Goal: Task Accomplishment & Management: Manage account settings

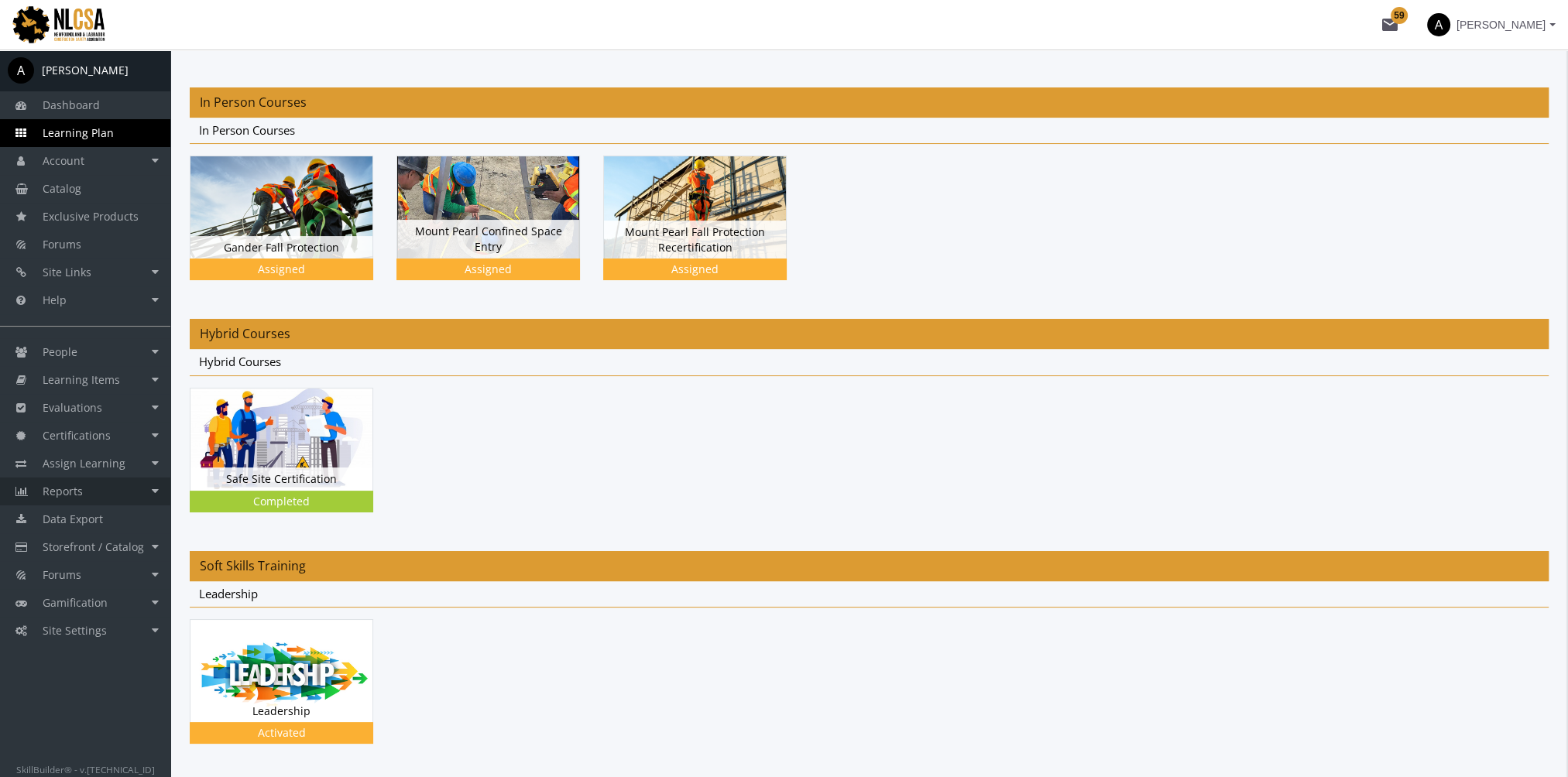
scroll to position [362, 0]
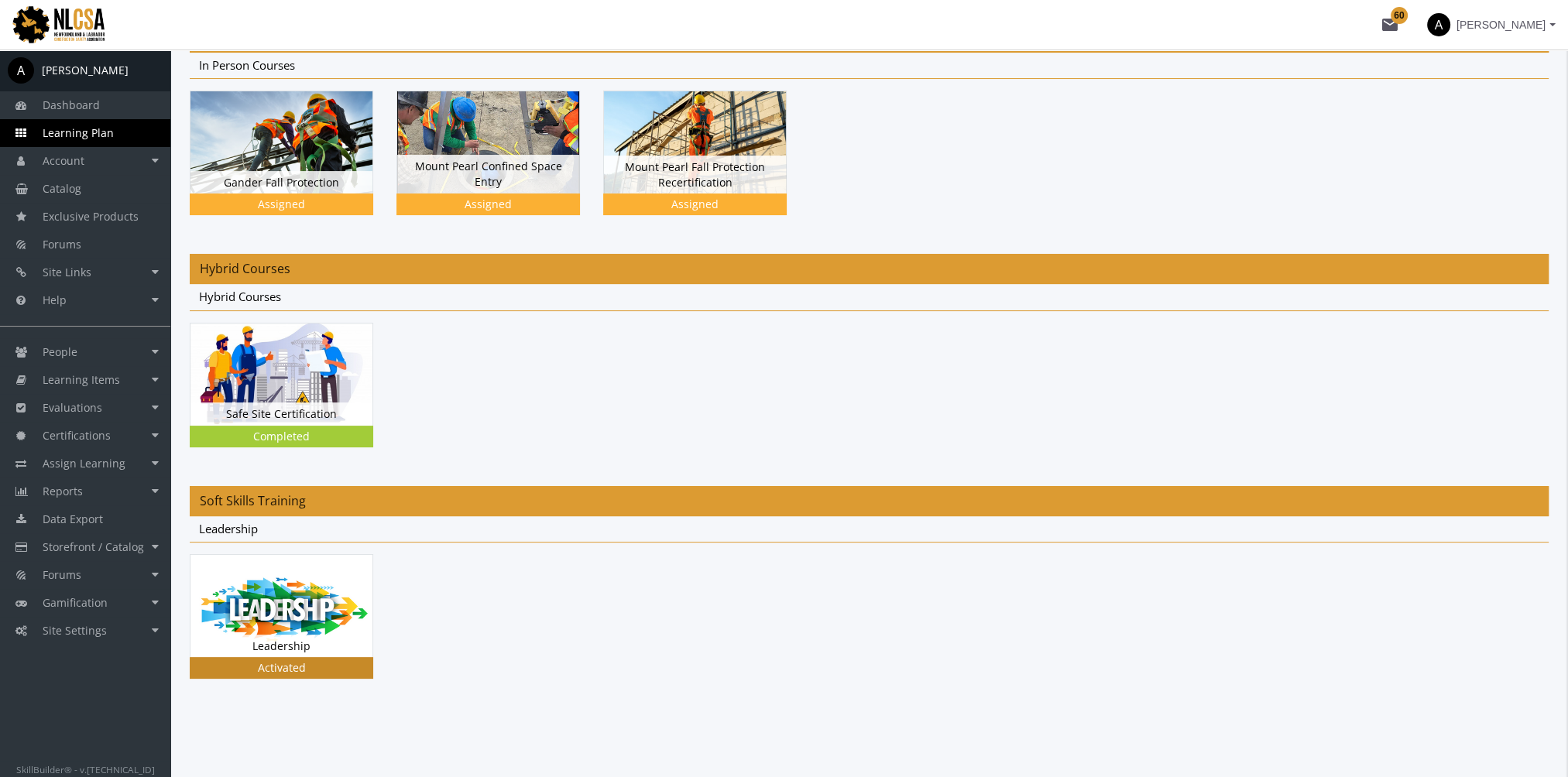
click at [306, 593] on img at bounding box center [281, 606] width 182 height 102
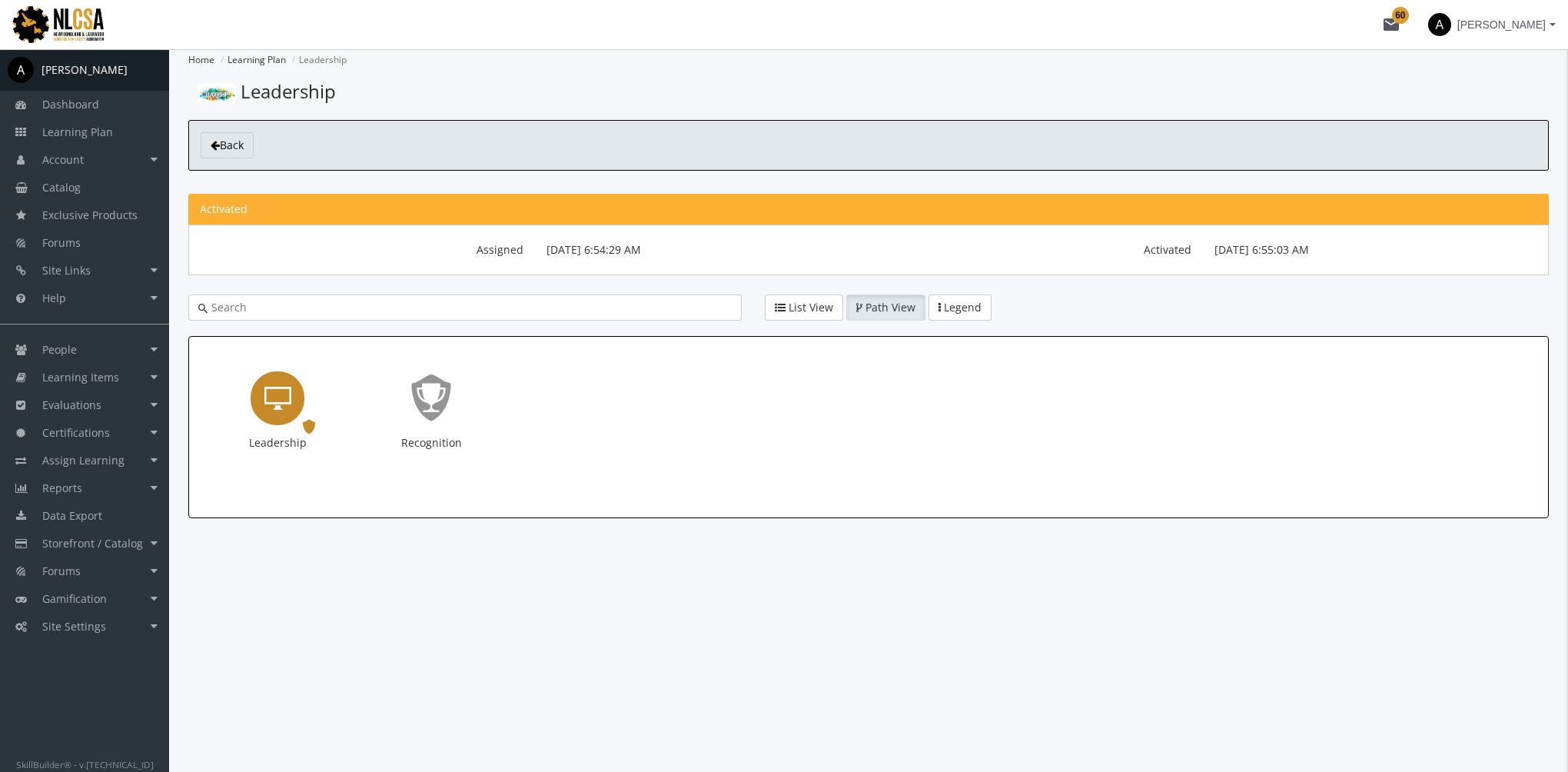
click at [273, 390] on icon "Leadership" at bounding box center [278, 398] width 27 height 31
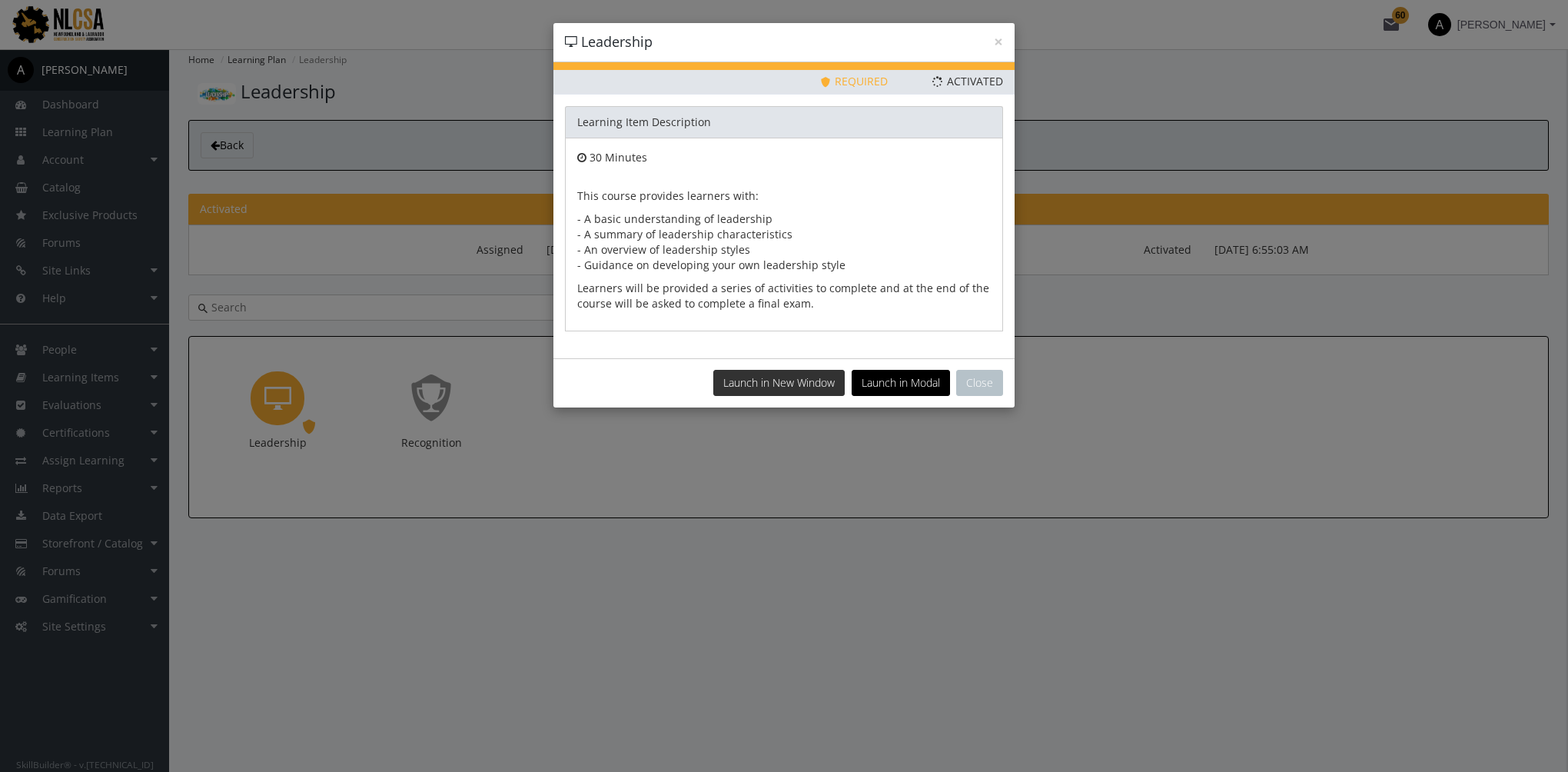
click at [782, 376] on button "Launch in New Window" at bounding box center [778, 382] width 131 height 26
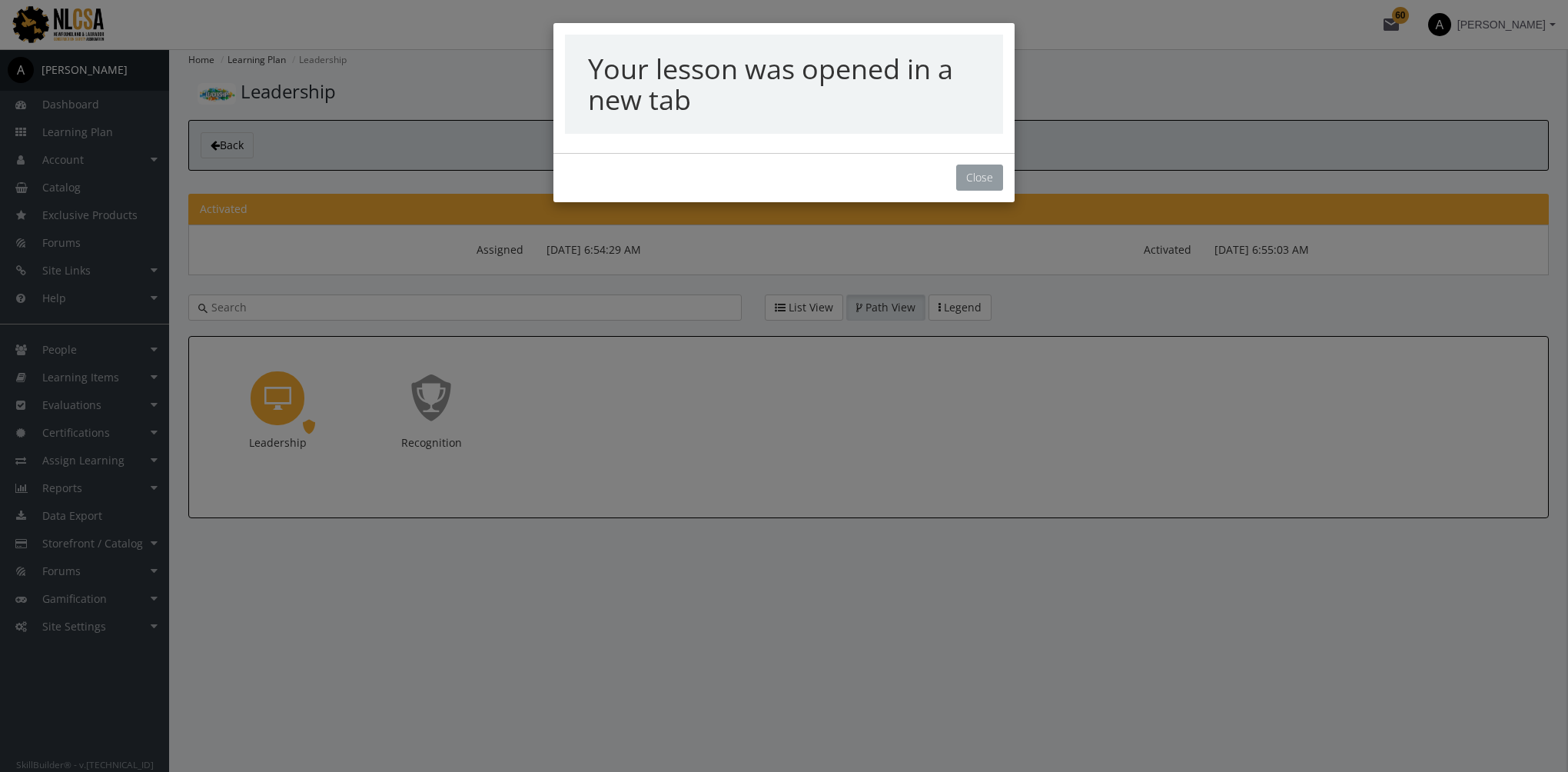
click at [962, 177] on button "Close" at bounding box center [979, 177] width 47 height 26
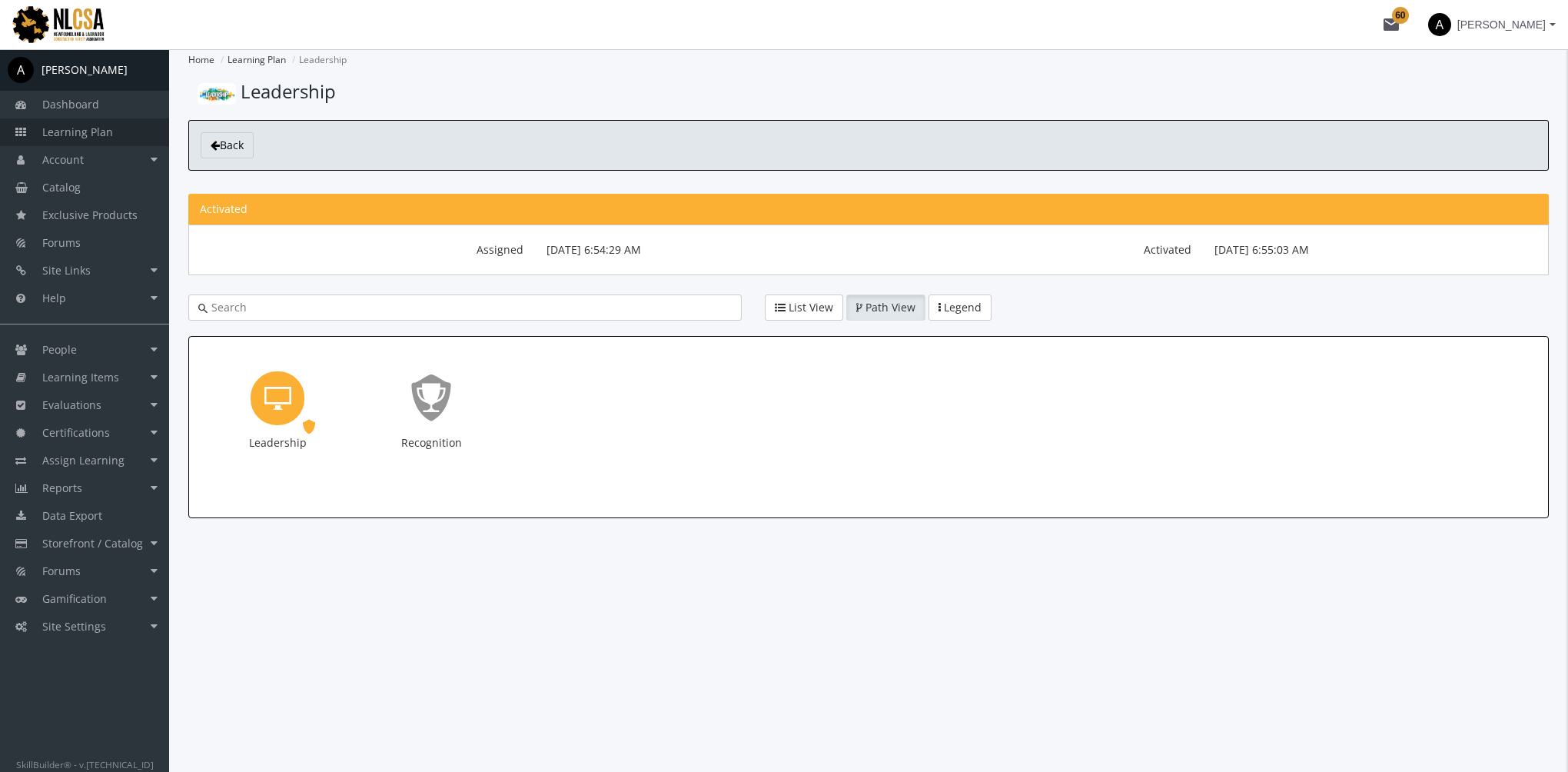
click at [83, 126] on span "Learning Plan" at bounding box center [78, 132] width 71 height 14
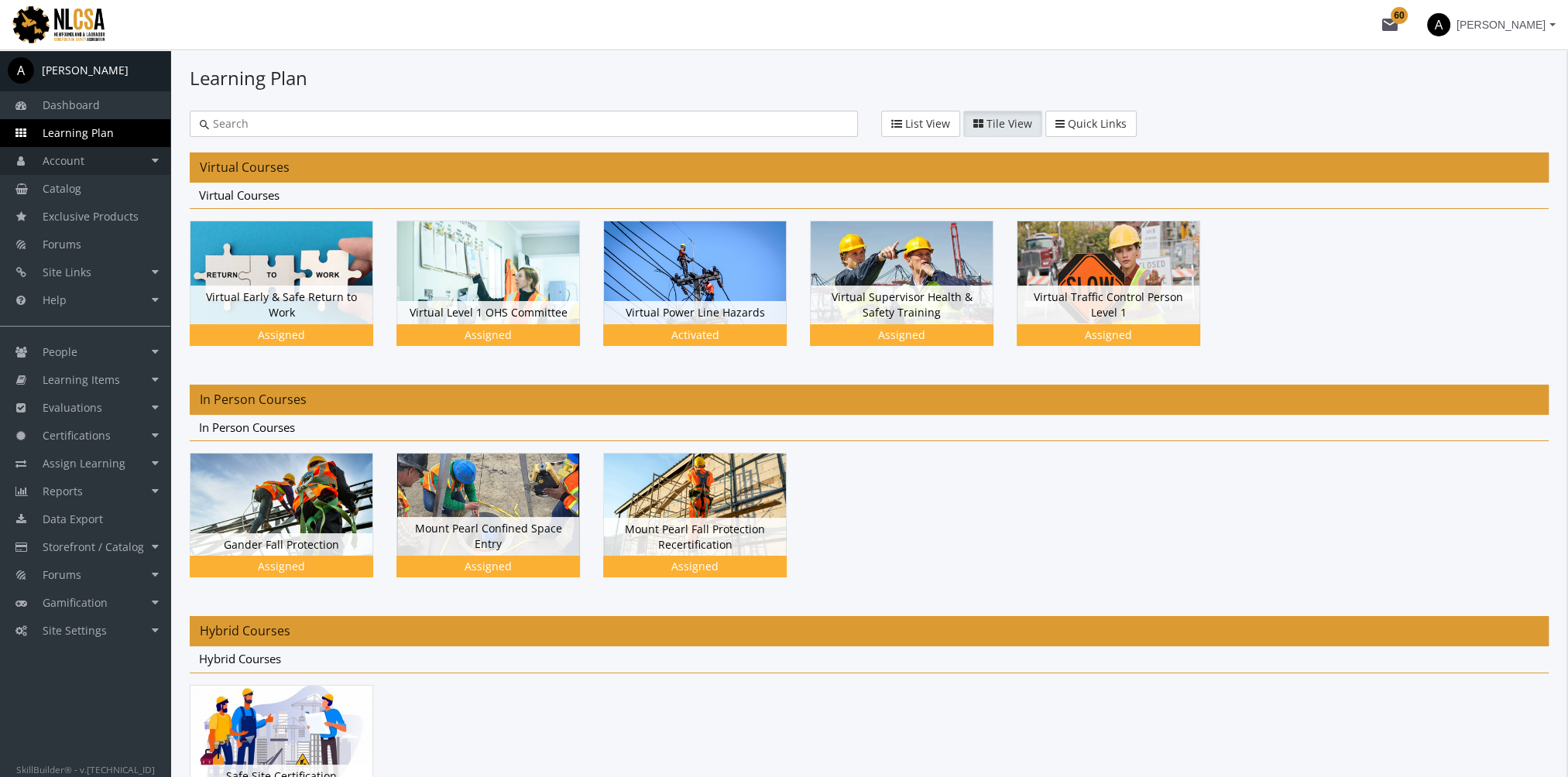
click at [111, 165] on link "Account" at bounding box center [85, 160] width 170 height 28
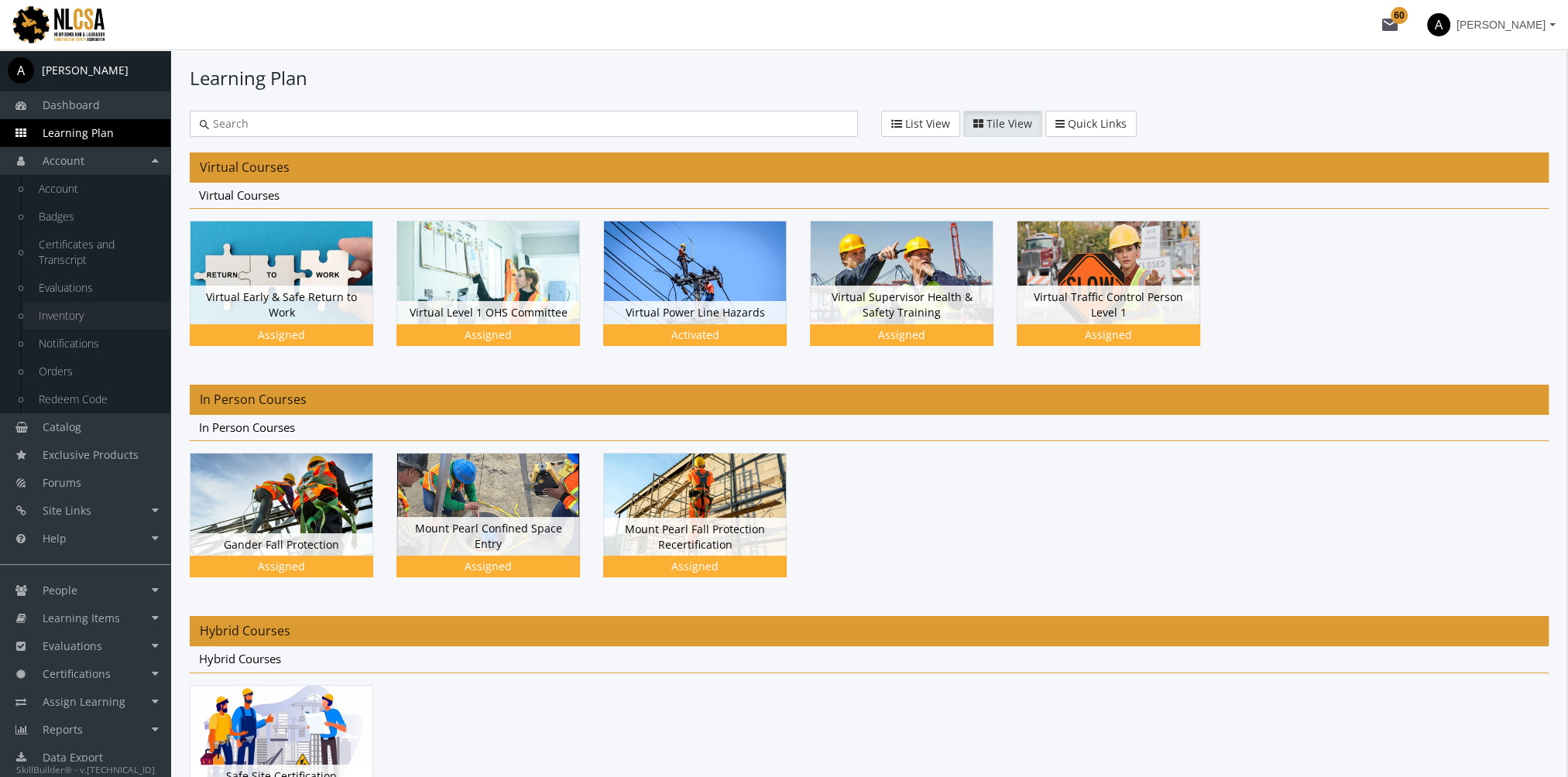
click at [96, 317] on link "Inventory" at bounding box center [97, 315] width 147 height 28
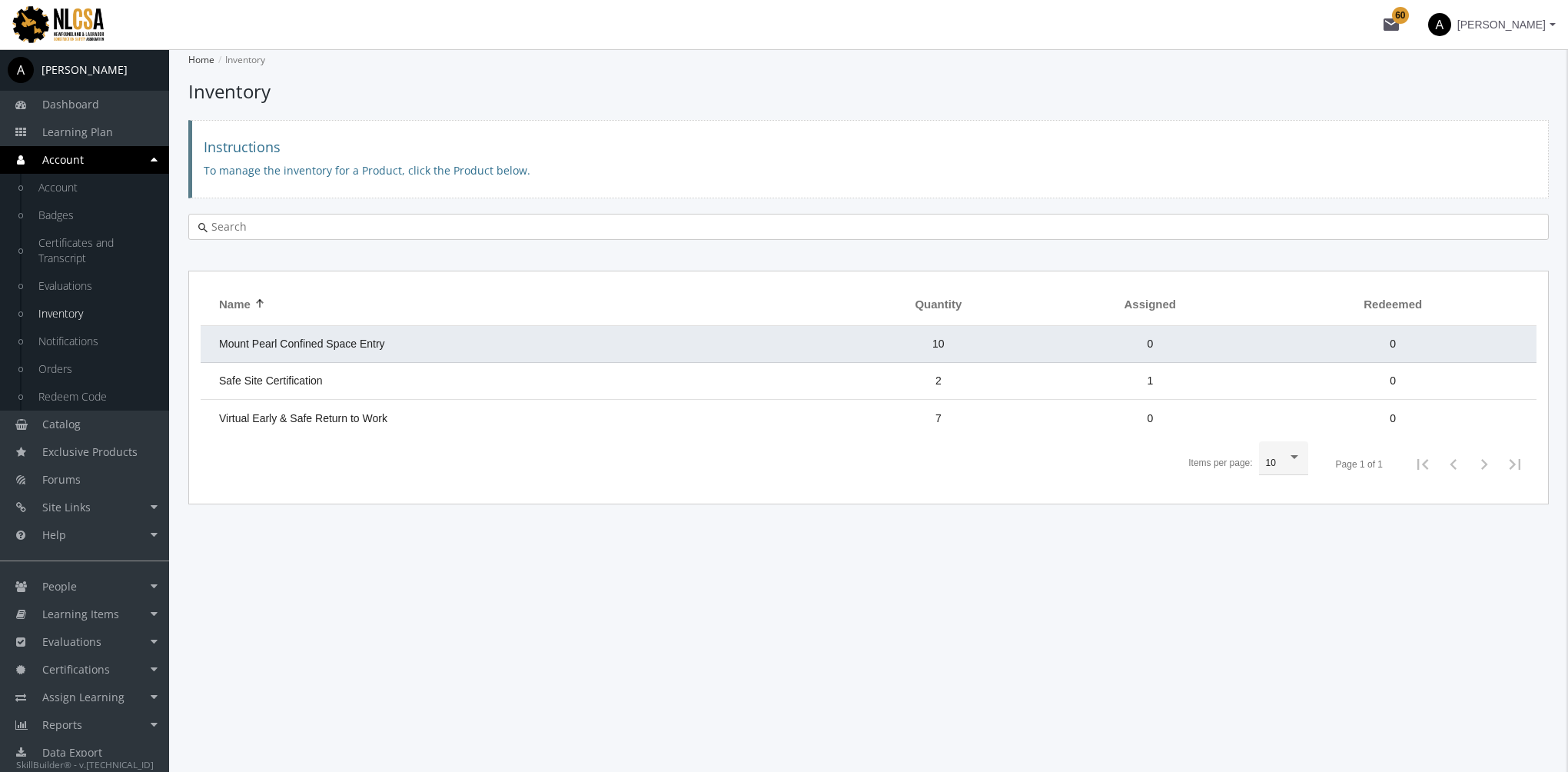
click at [572, 340] on td "Mount Pearl Confined Space Entry" at bounding box center [518, 345] width 636 height 36
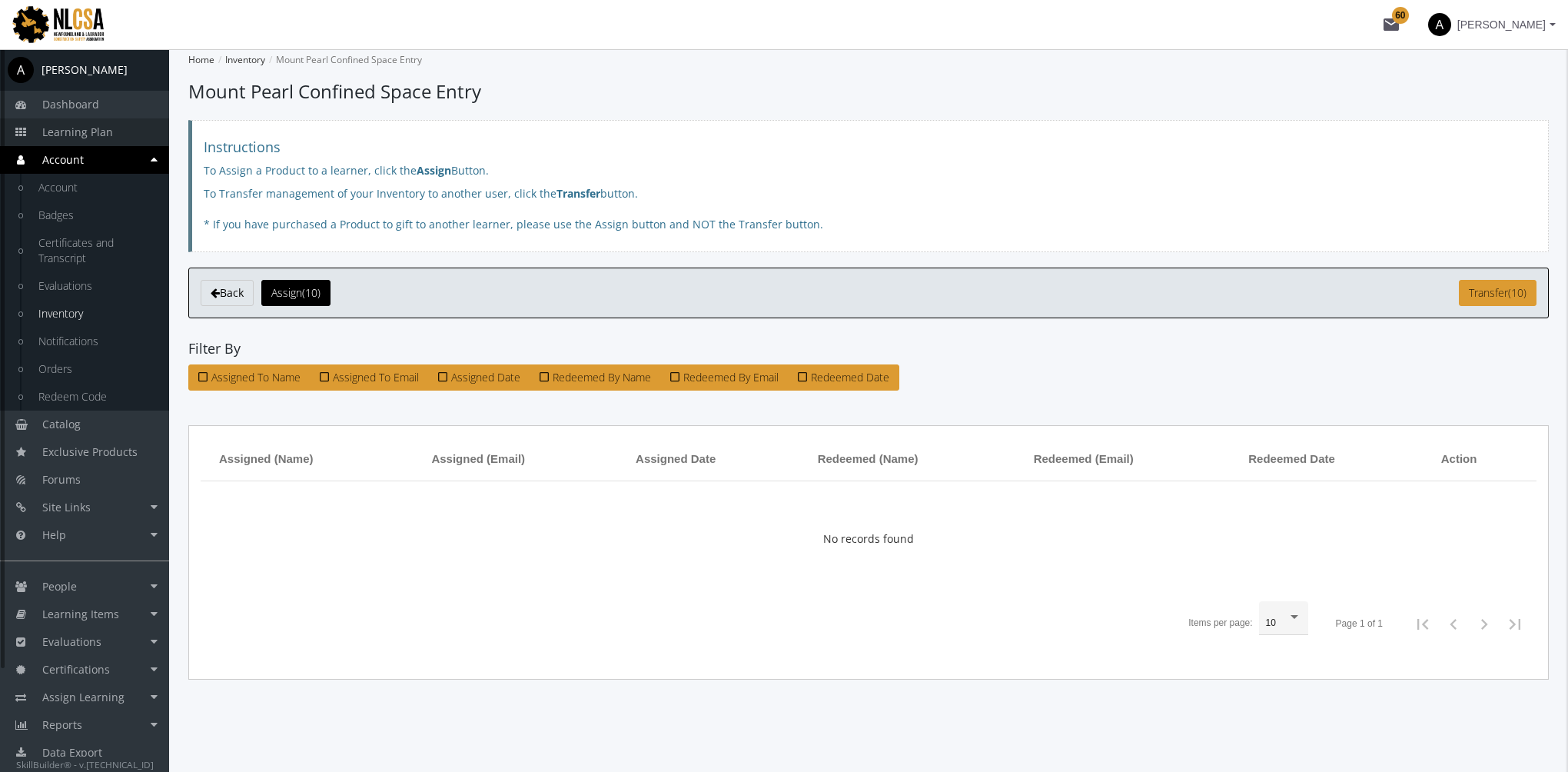
click at [95, 131] on span "Learning Plan" at bounding box center [78, 132] width 71 height 14
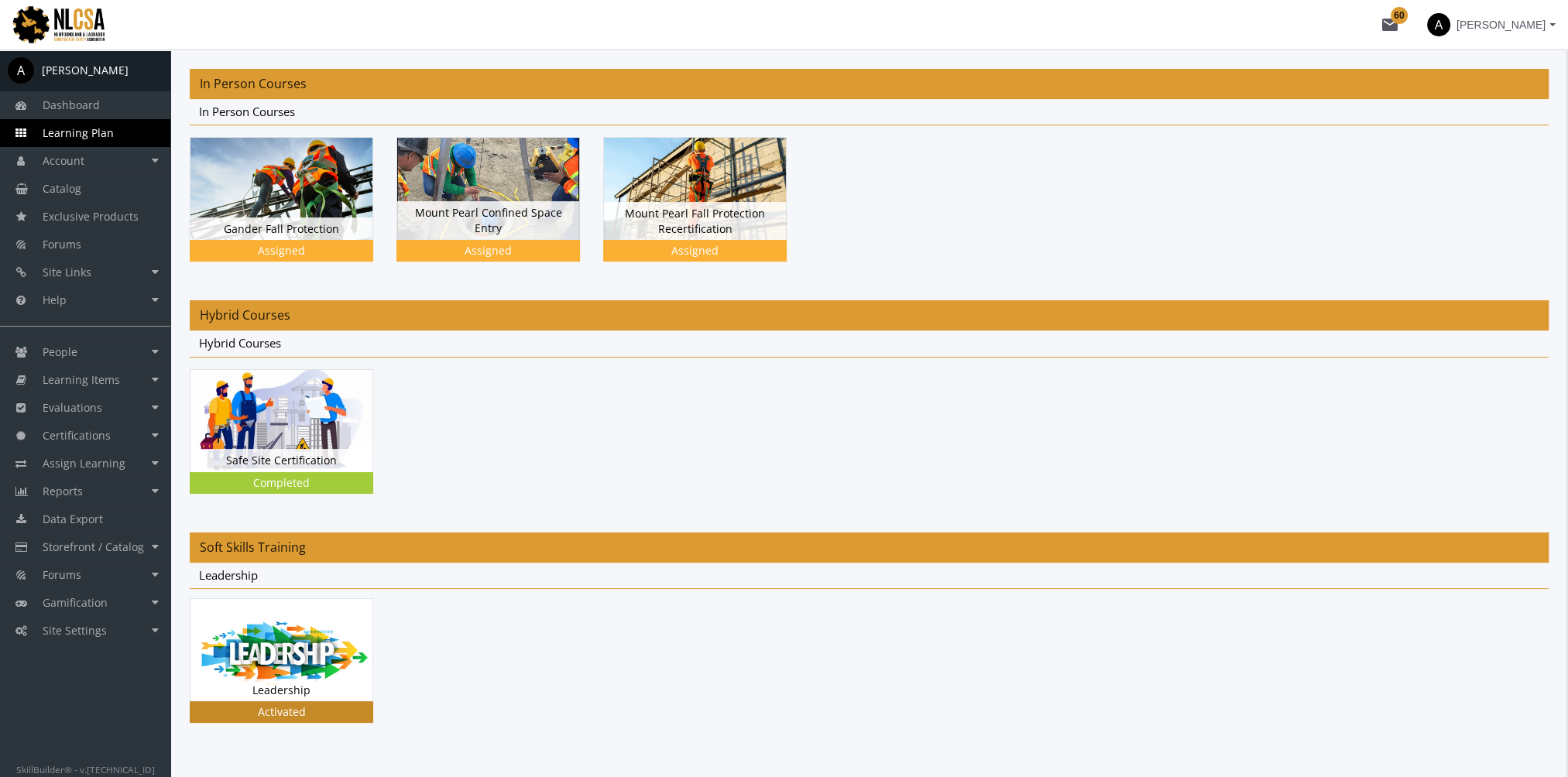
scroll to position [362, 0]
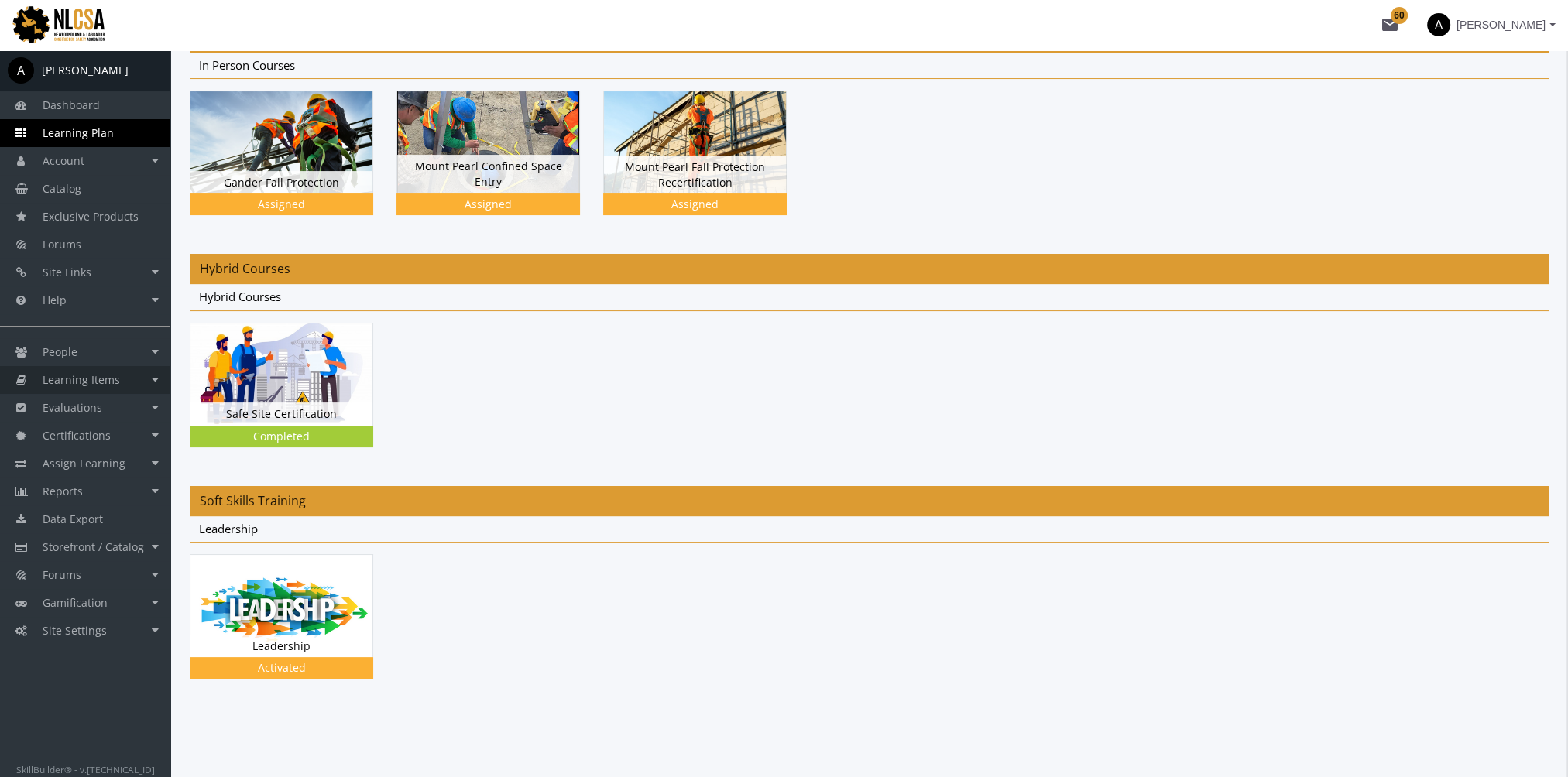
click at [110, 380] on span "Learning Items" at bounding box center [81, 379] width 77 height 14
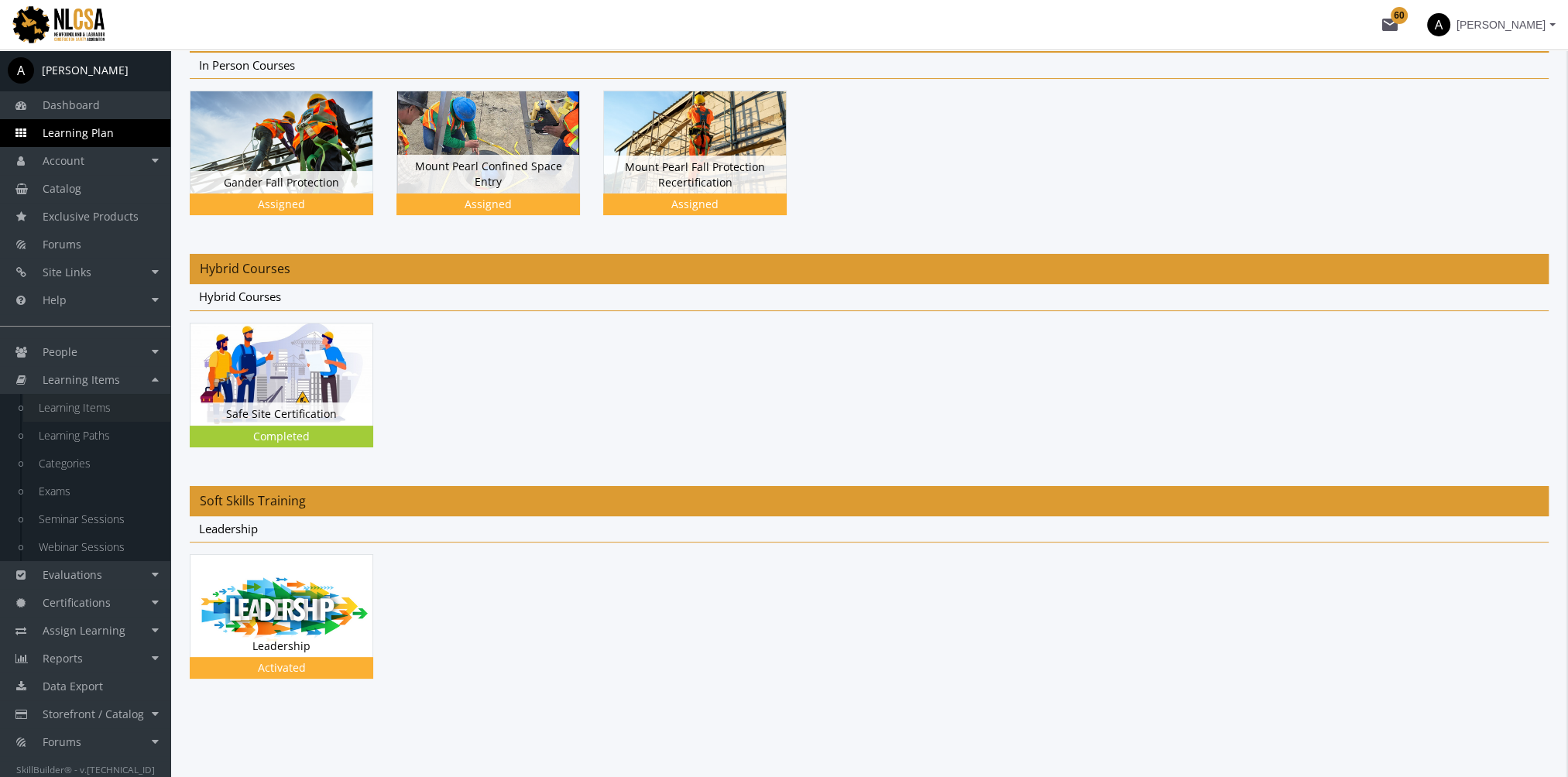
click at [115, 409] on link "Learning Items" at bounding box center [97, 408] width 147 height 28
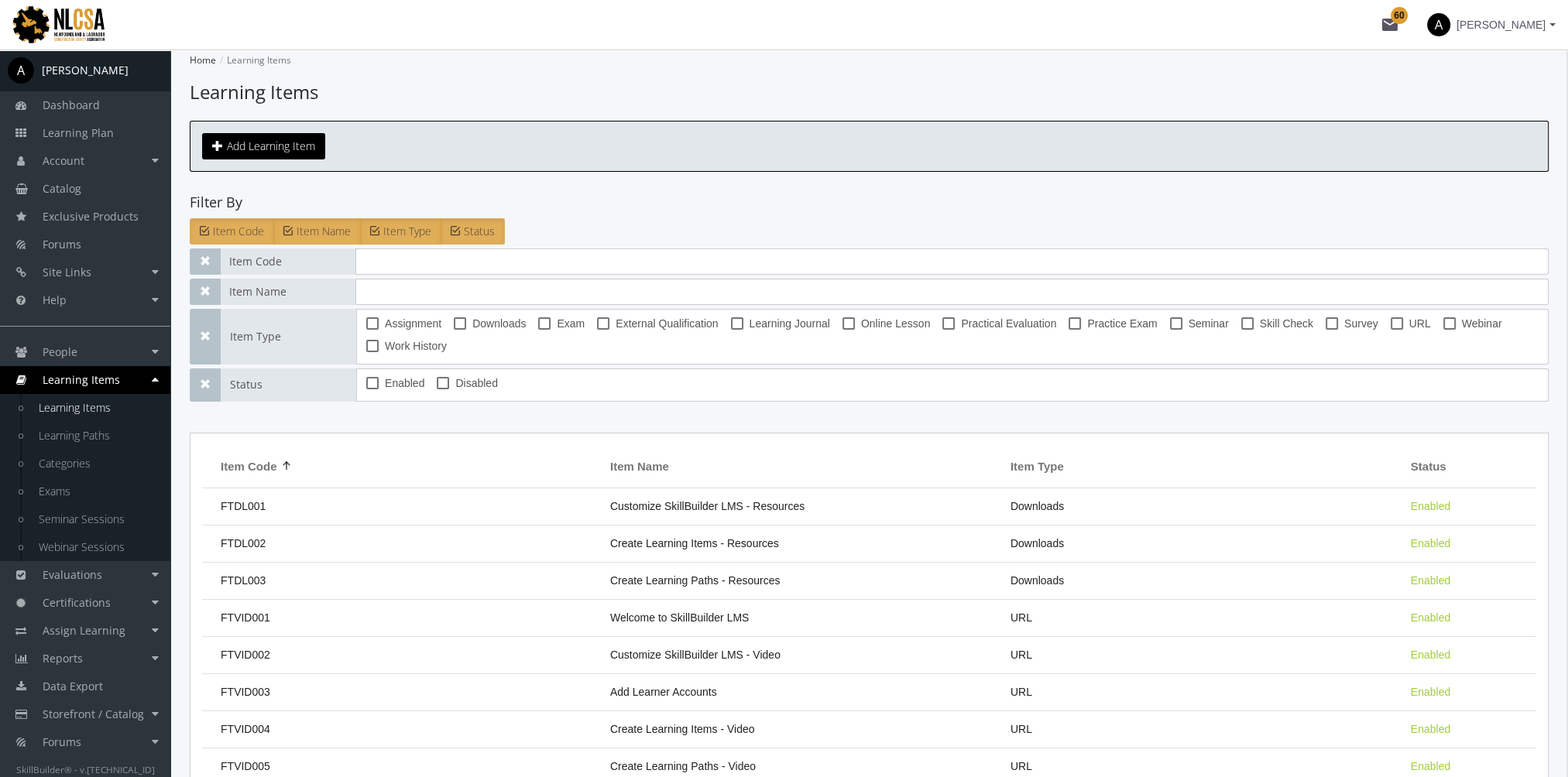
click at [545, 320] on span at bounding box center [544, 323] width 13 height 13
click at [538, 329] on input "Exam" at bounding box center [538, 329] width 1 height 1
checkbox input "true"
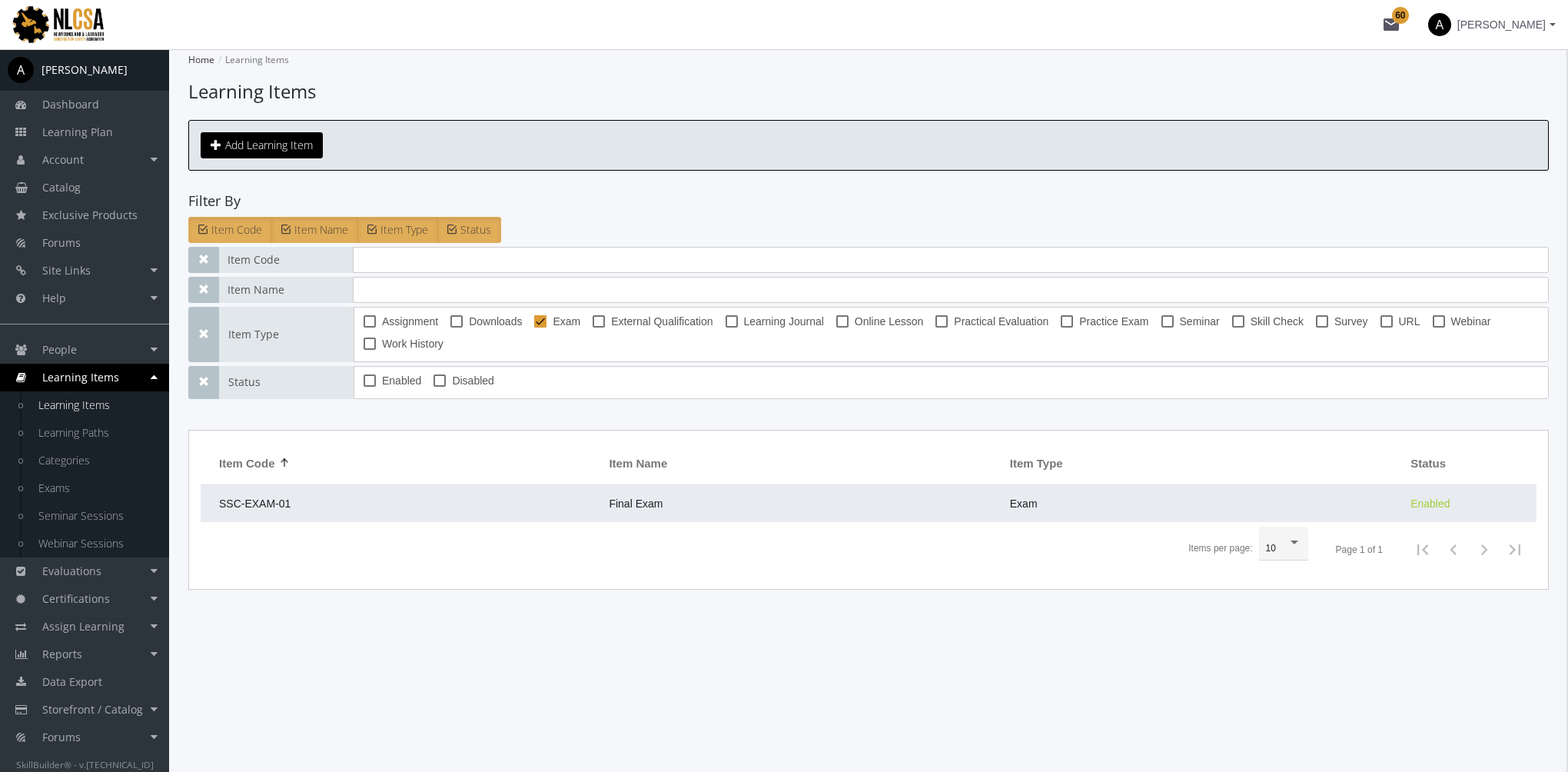
click at [512, 504] on td "SSC-EXAM-01" at bounding box center [400, 503] width 400 height 36
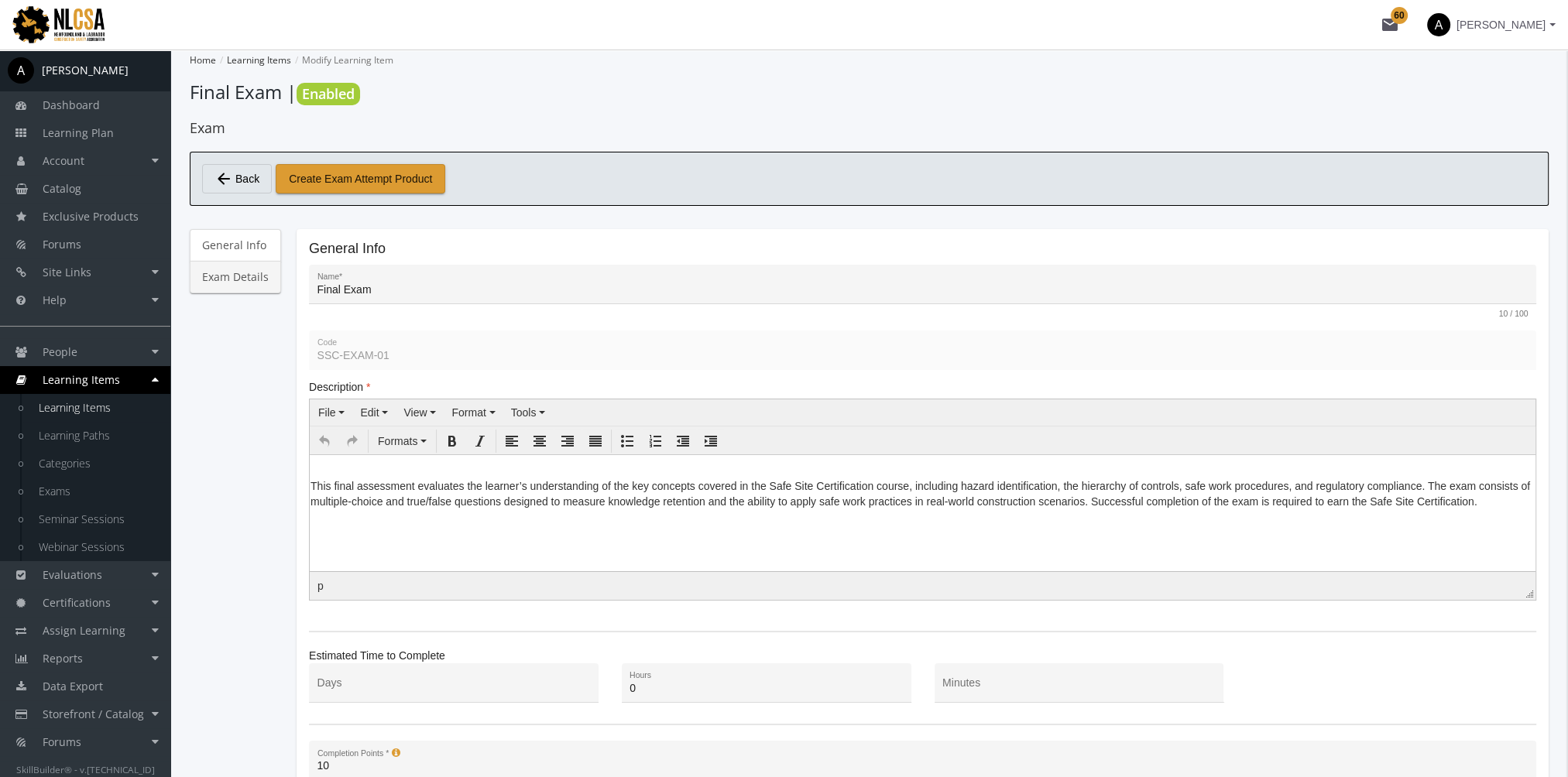
click at [262, 278] on link "Exam Details" at bounding box center [235, 277] width 92 height 33
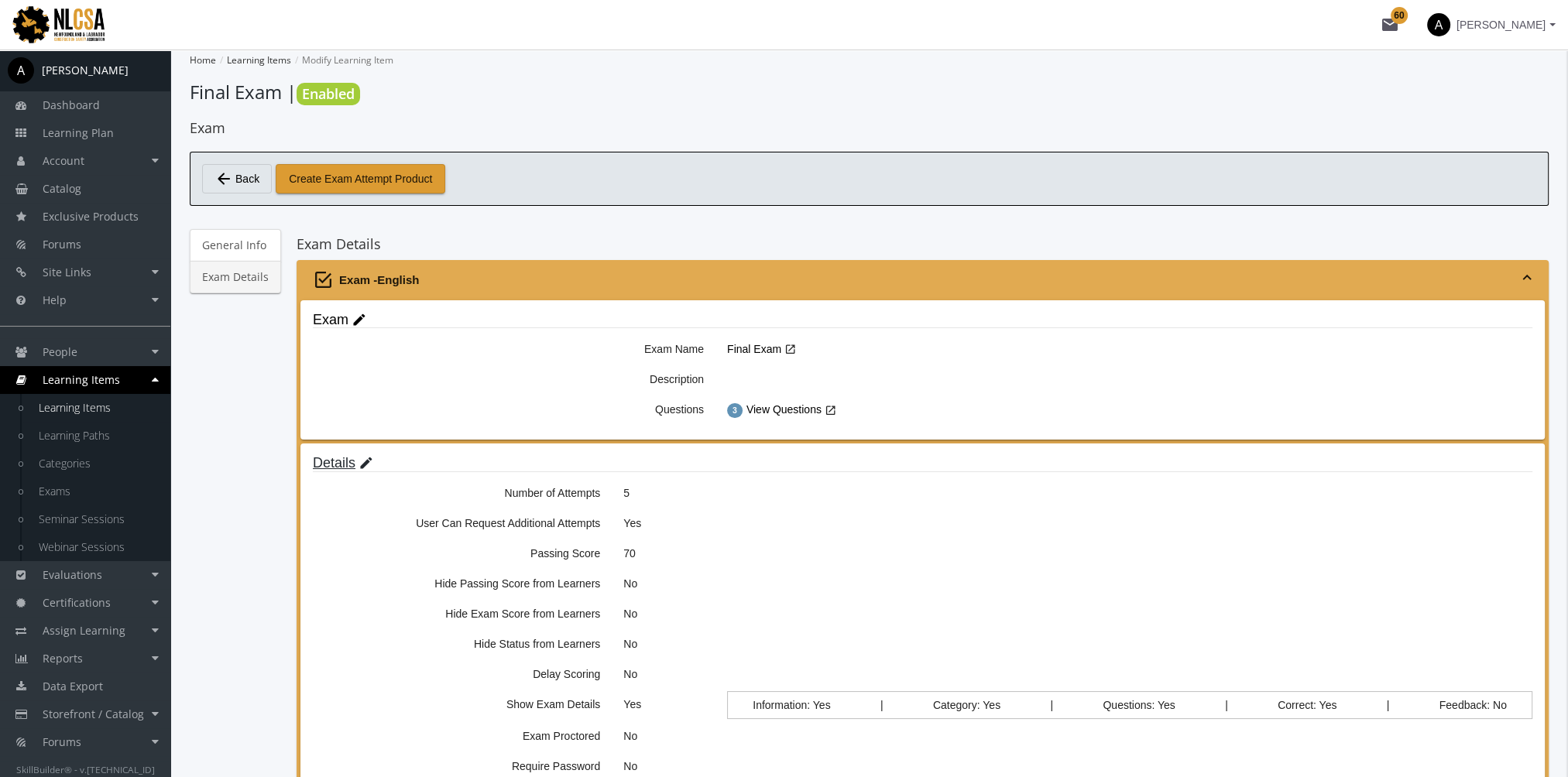
click at [361, 461] on mat-icon "edit" at bounding box center [366, 464] width 15 height 17
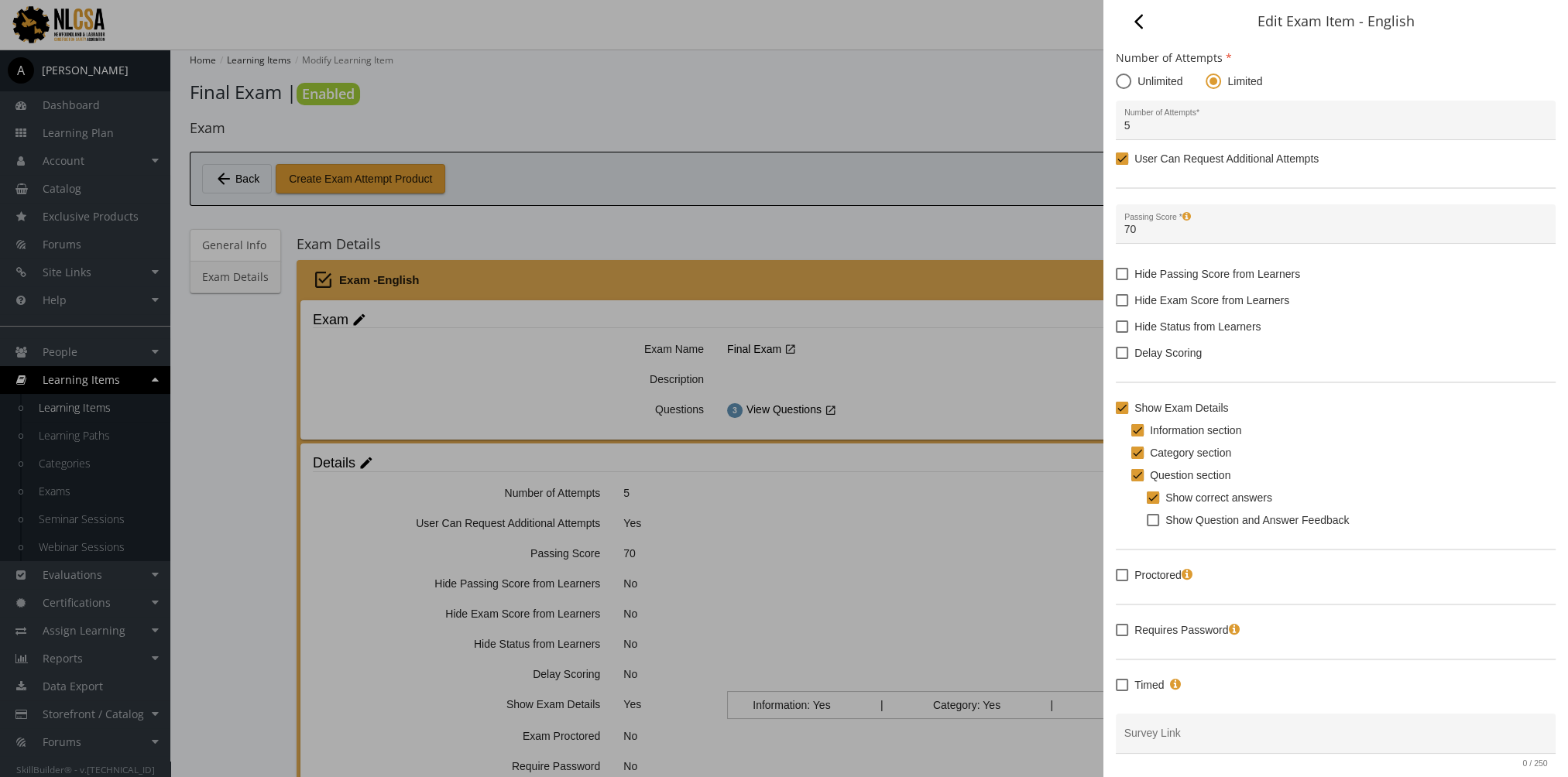
click at [1122, 577] on span at bounding box center [1121, 575] width 13 height 13
click at [1117, 581] on input "Proctored" at bounding box center [1116, 581] width 1 height 1
checkbox input "true"
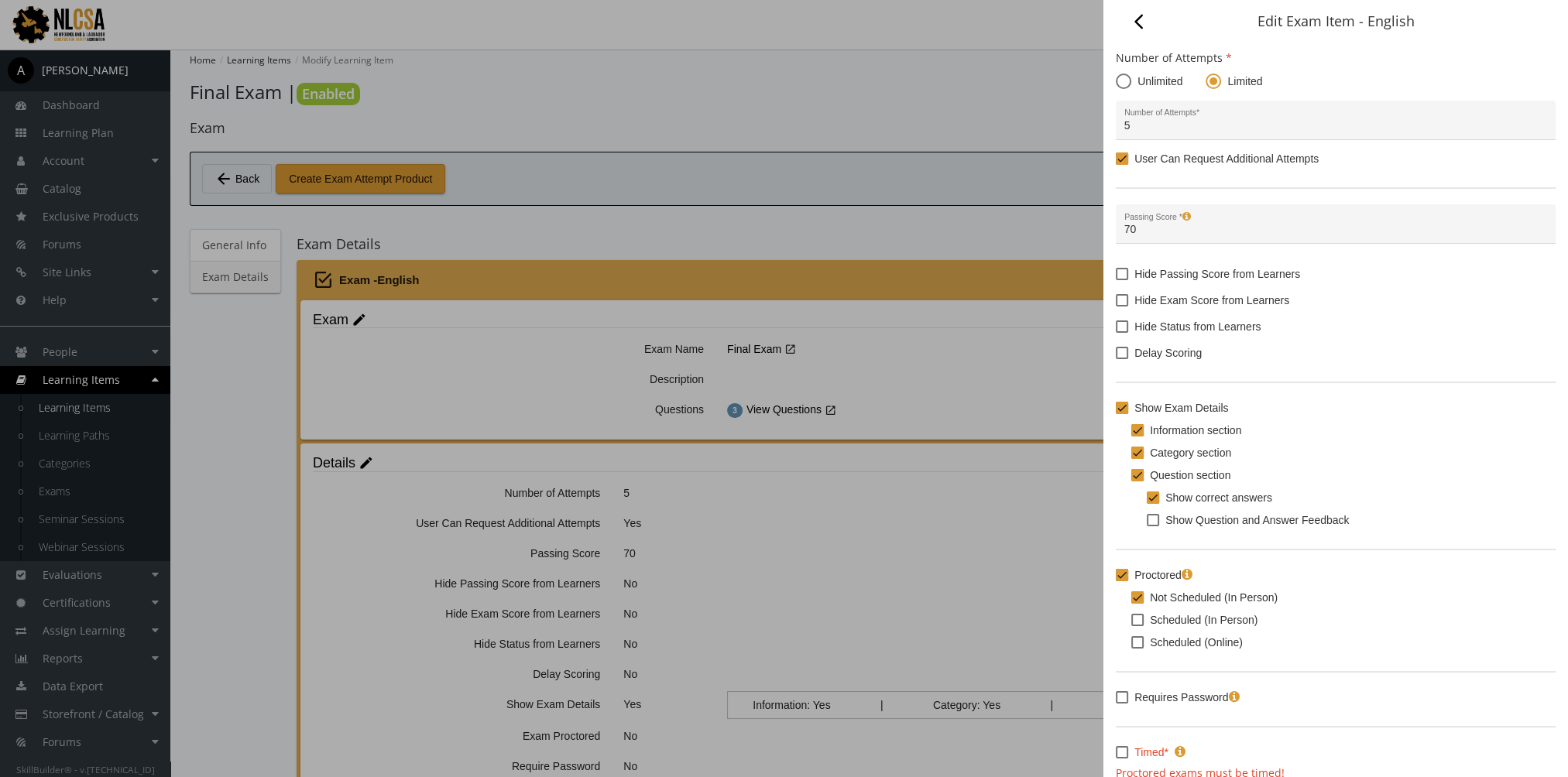
scroll to position [134, 0]
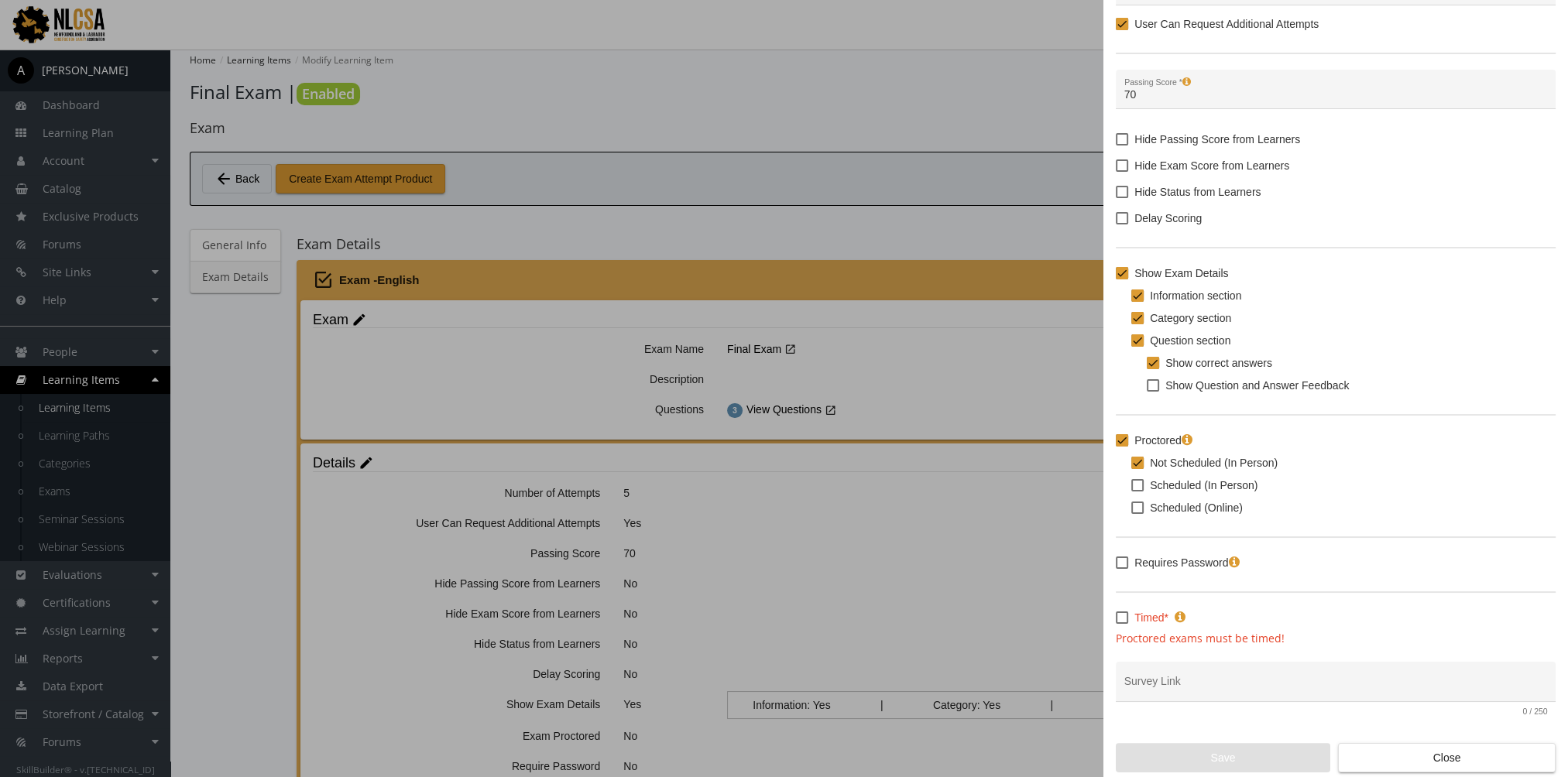
click at [1130, 622] on label "Timed *" at bounding box center [1150, 618] width 70 height 18
click at [1117, 623] on input "Timed *" at bounding box center [1116, 623] width 1 height 1
checkbox input "true"
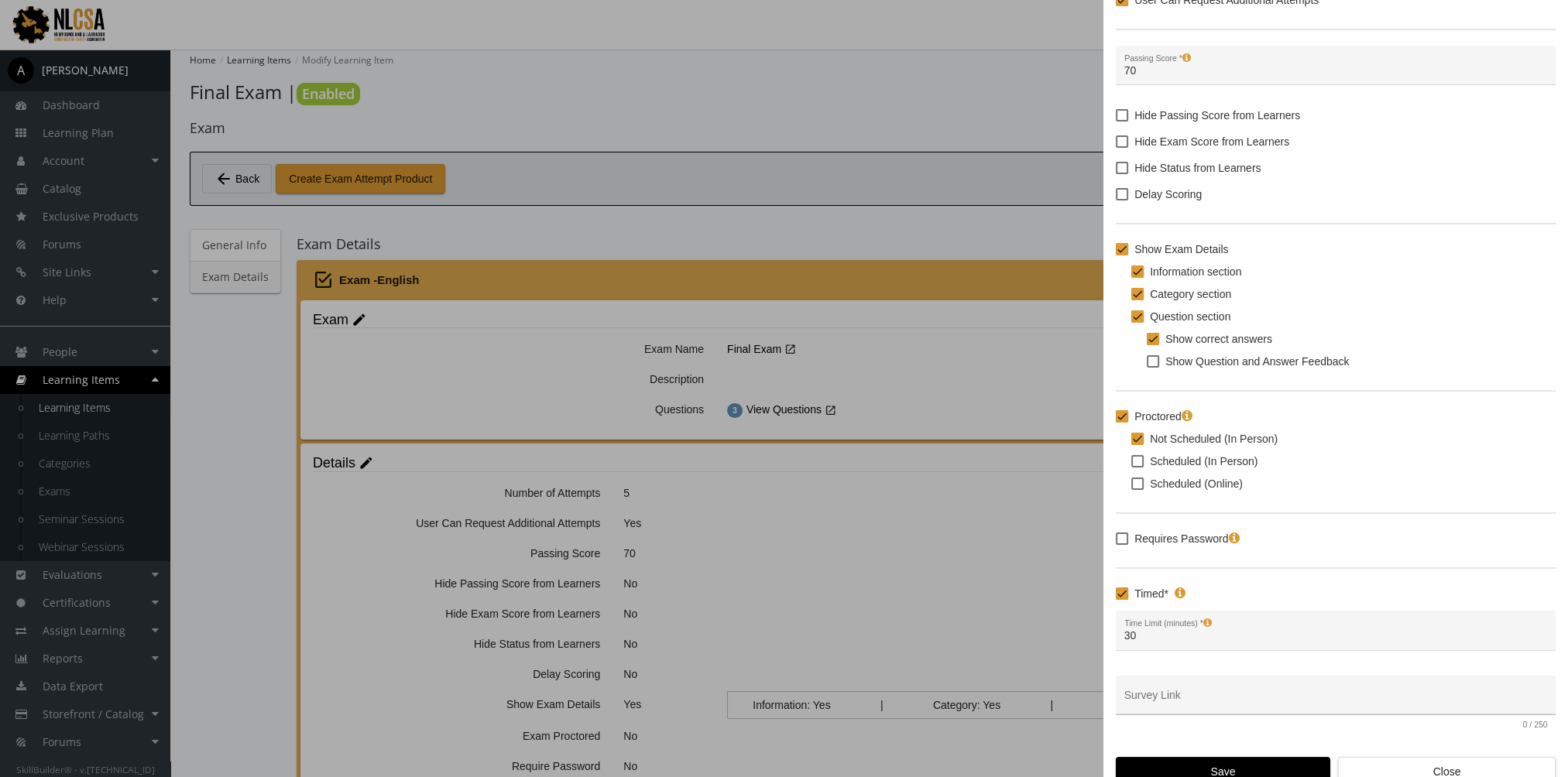
scroll to position [172, 0]
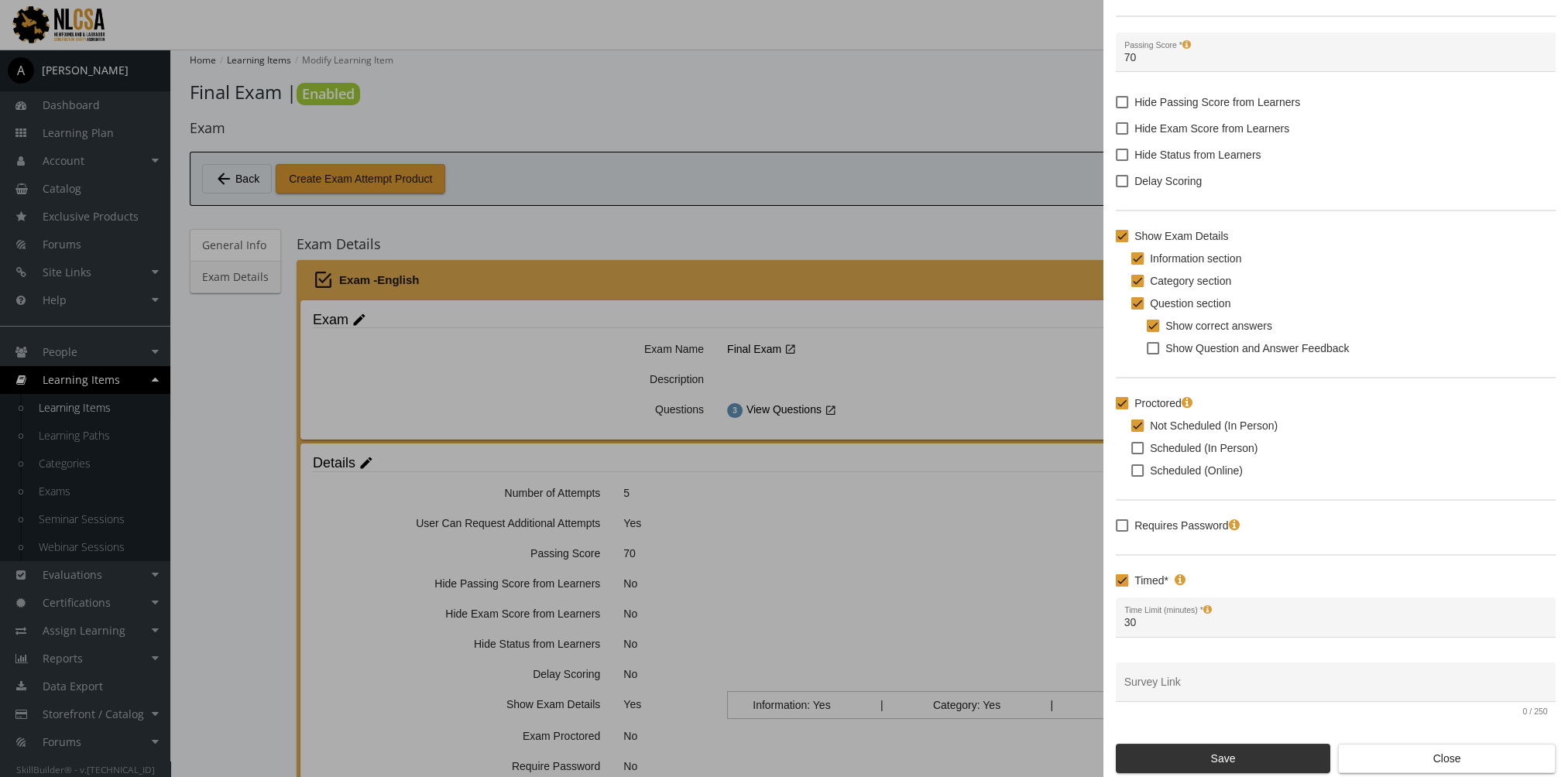
click at [1212, 755] on span "Save" at bounding box center [1223, 758] width 189 height 28
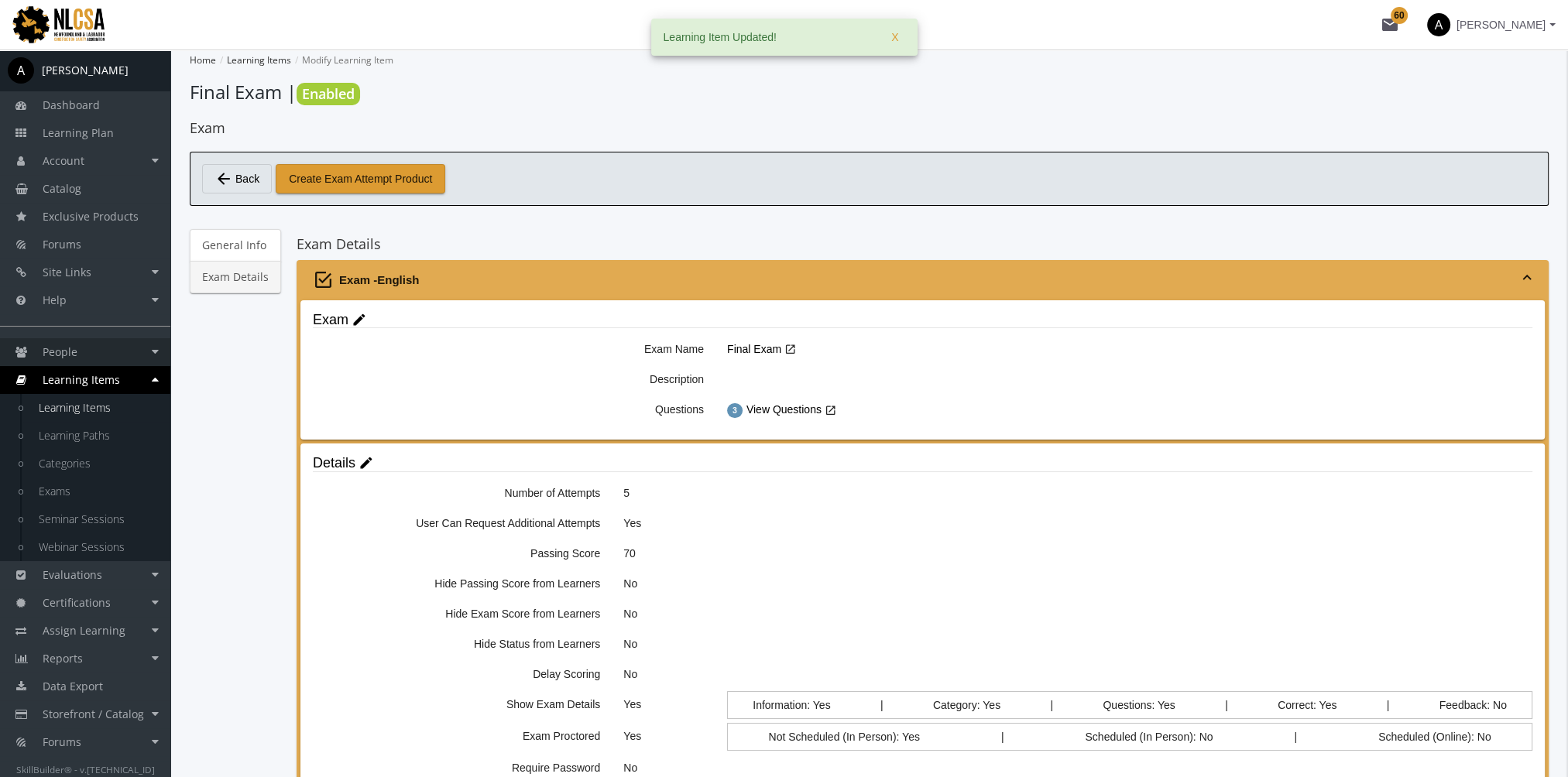
click at [115, 343] on link "People" at bounding box center [85, 352] width 170 height 28
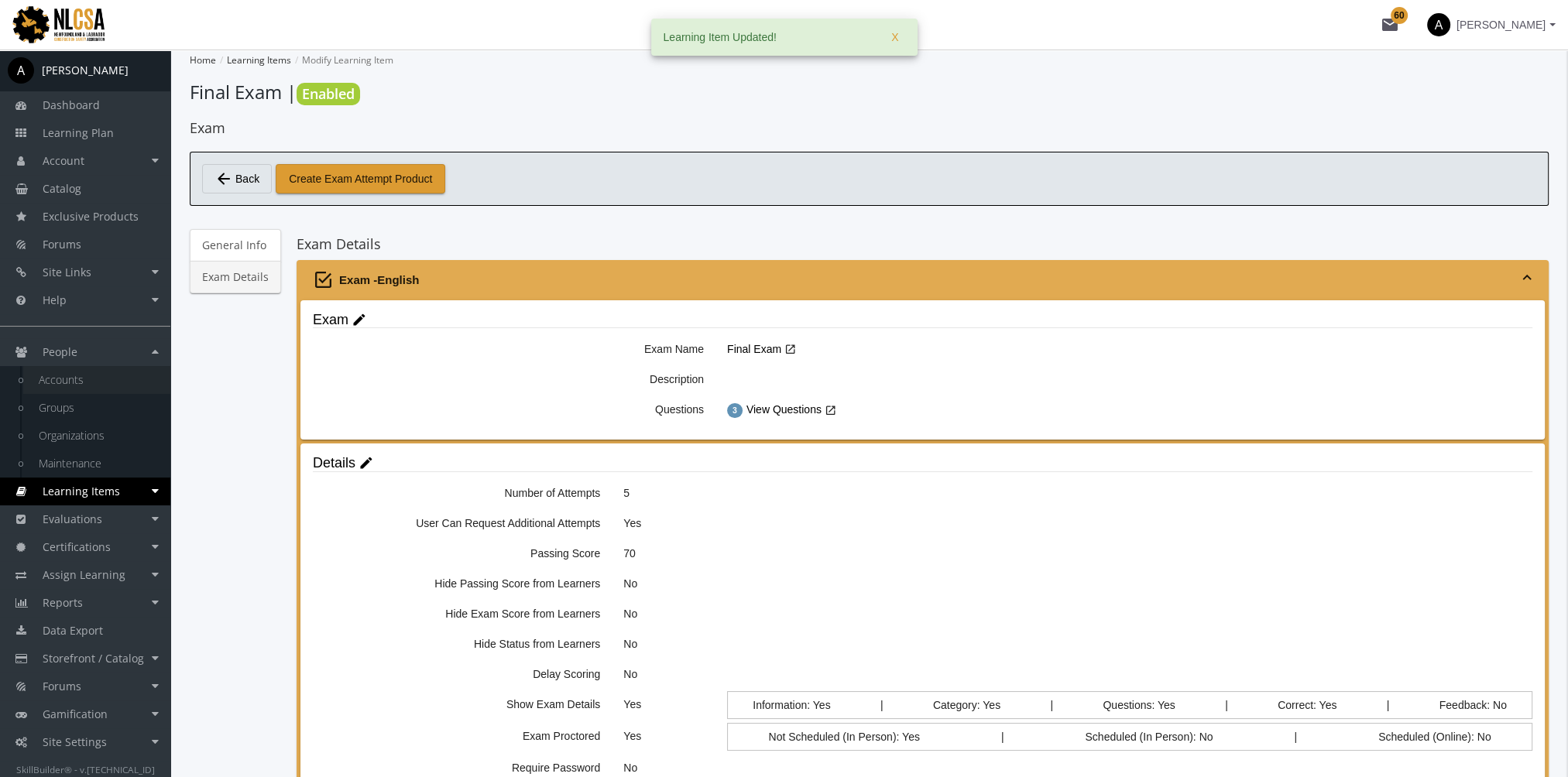
click at [110, 375] on link "Accounts" at bounding box center [97, 380] width 147 height 28
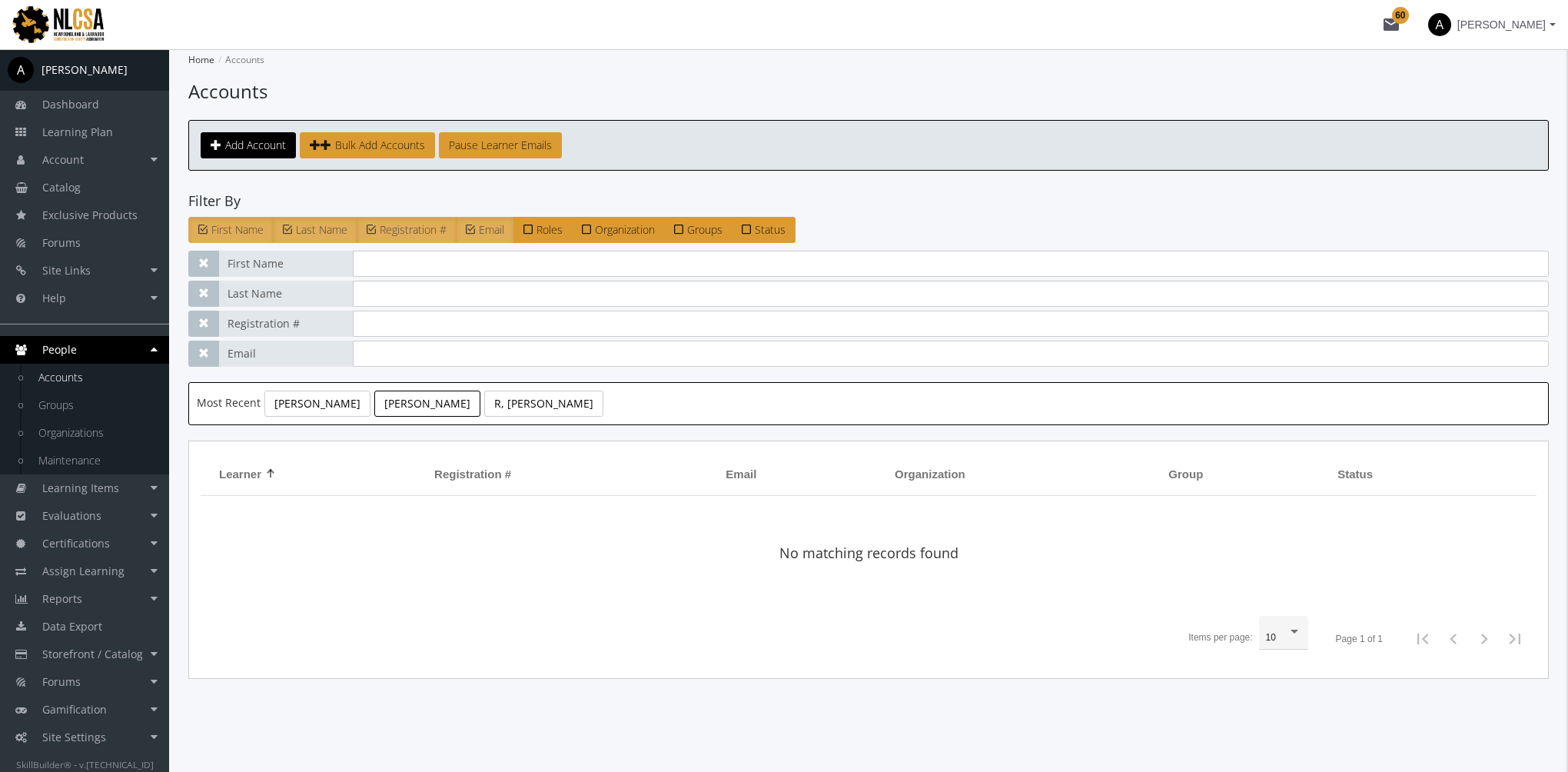
click at [418, 402] on link "[PERSON_NAME]" at bounding box center [427, 403] width 107 height 26
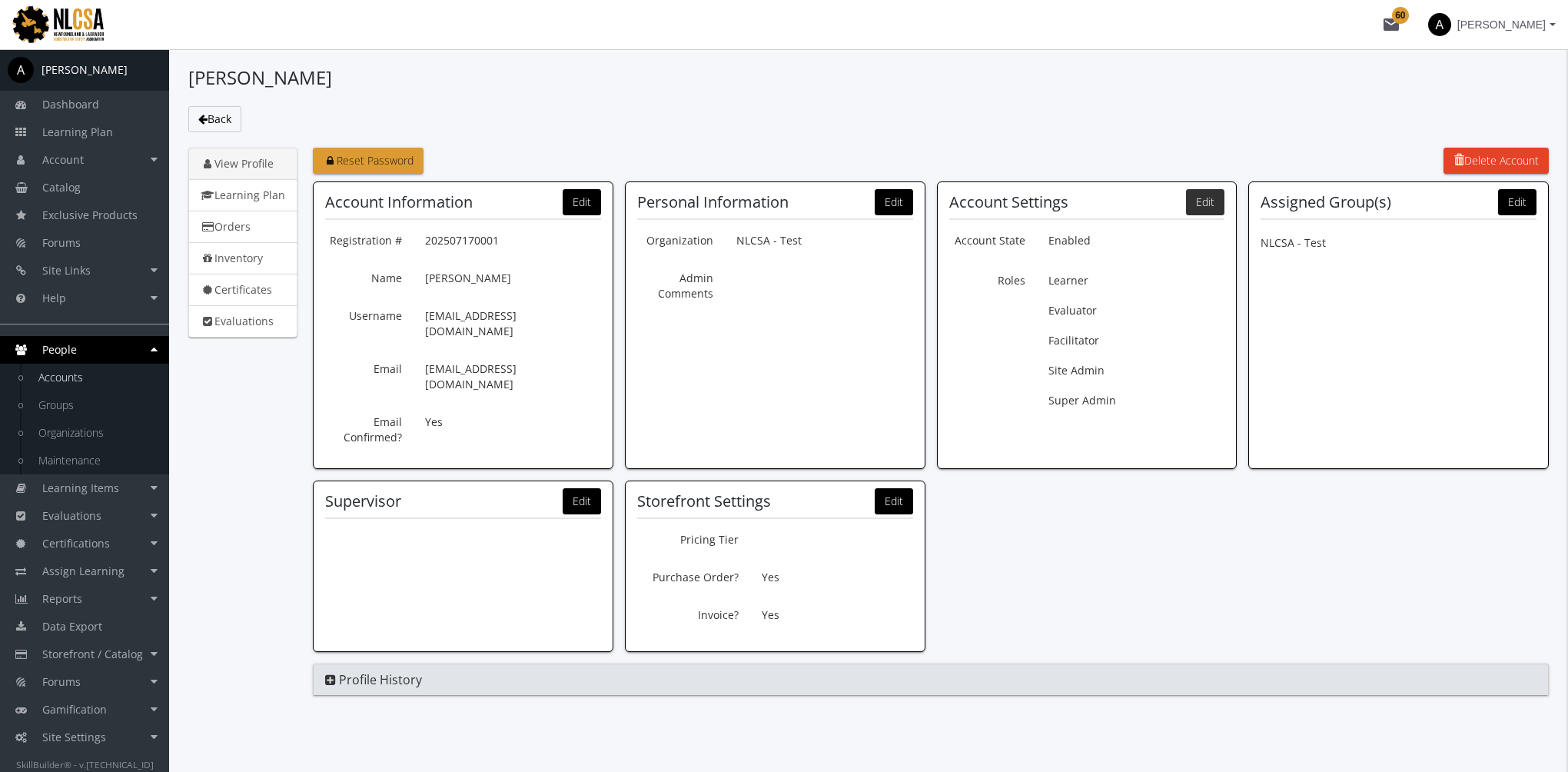
click at [1203, 204] on button "Edit" at bounding box center [1205, 202] width 38 height 26
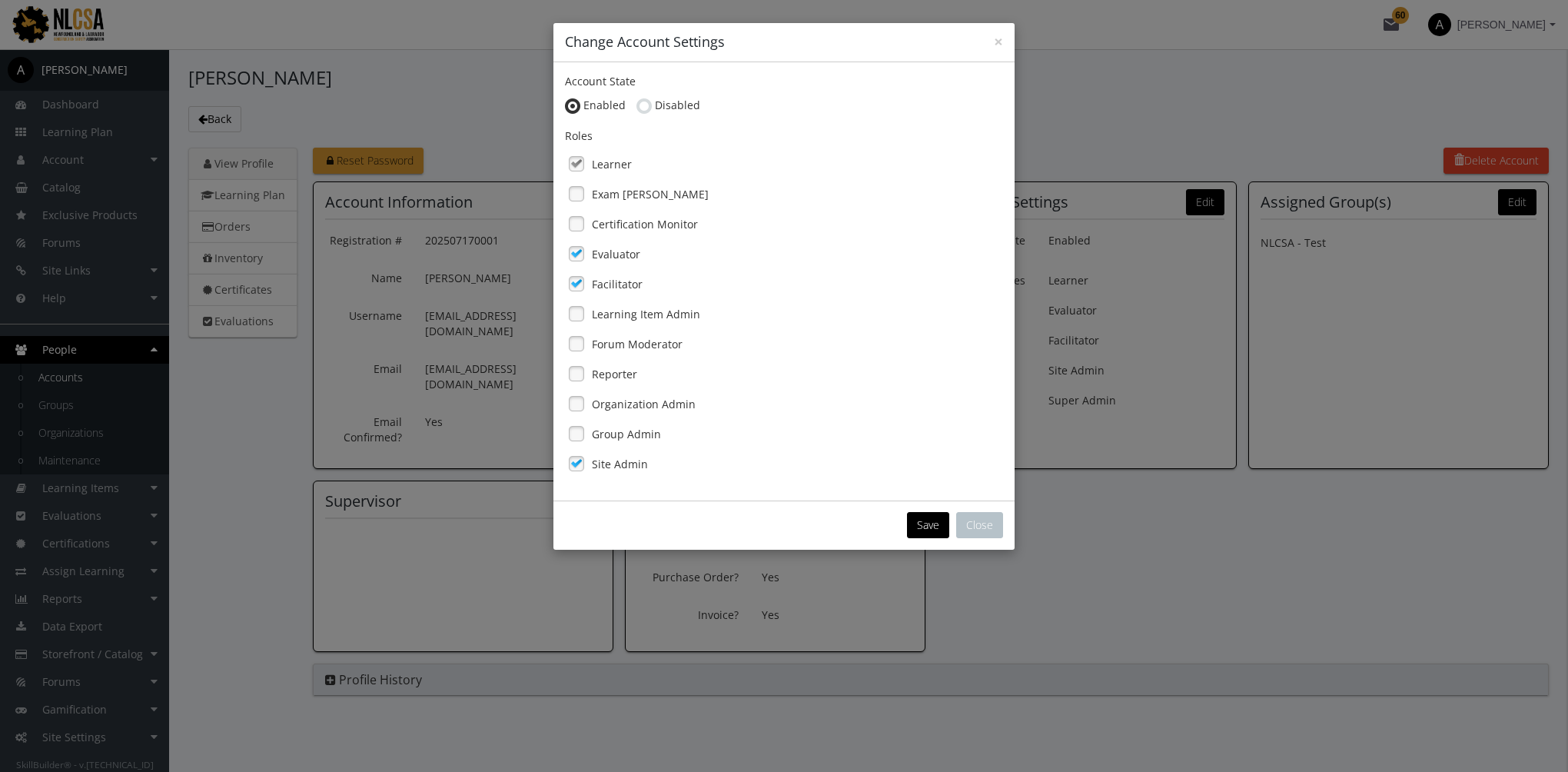
click at [613, 196] on label "Exam [PERSON_NAME]" at bounding box center [651, 195] width 117 height 15
click at [919, 528] on button "Save" at bounding box center [928, 524] width 42 height 26
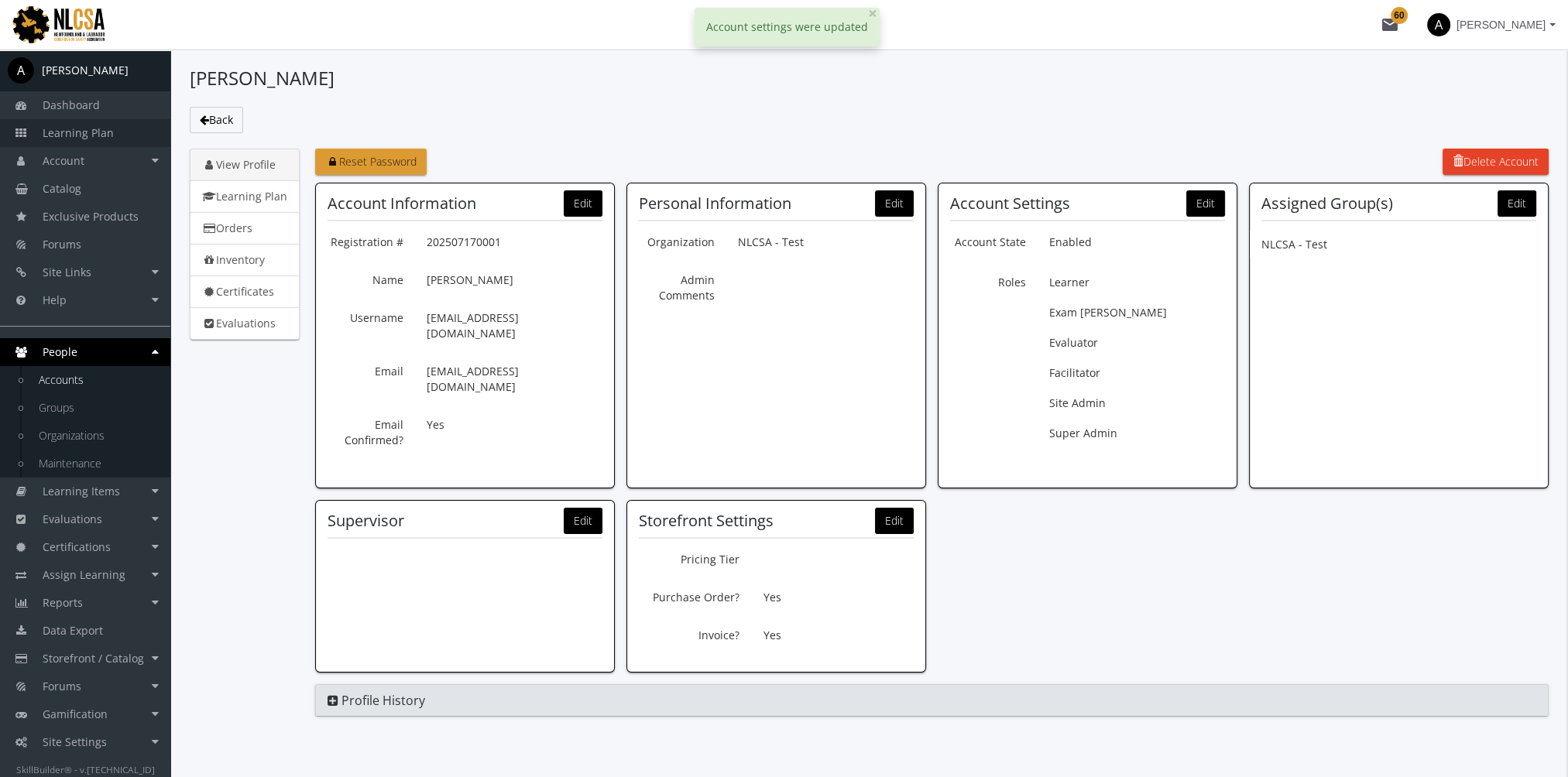
click at [86, 133] on span "Learning Plan" at bounding box center [78, 132] width 72 height 14
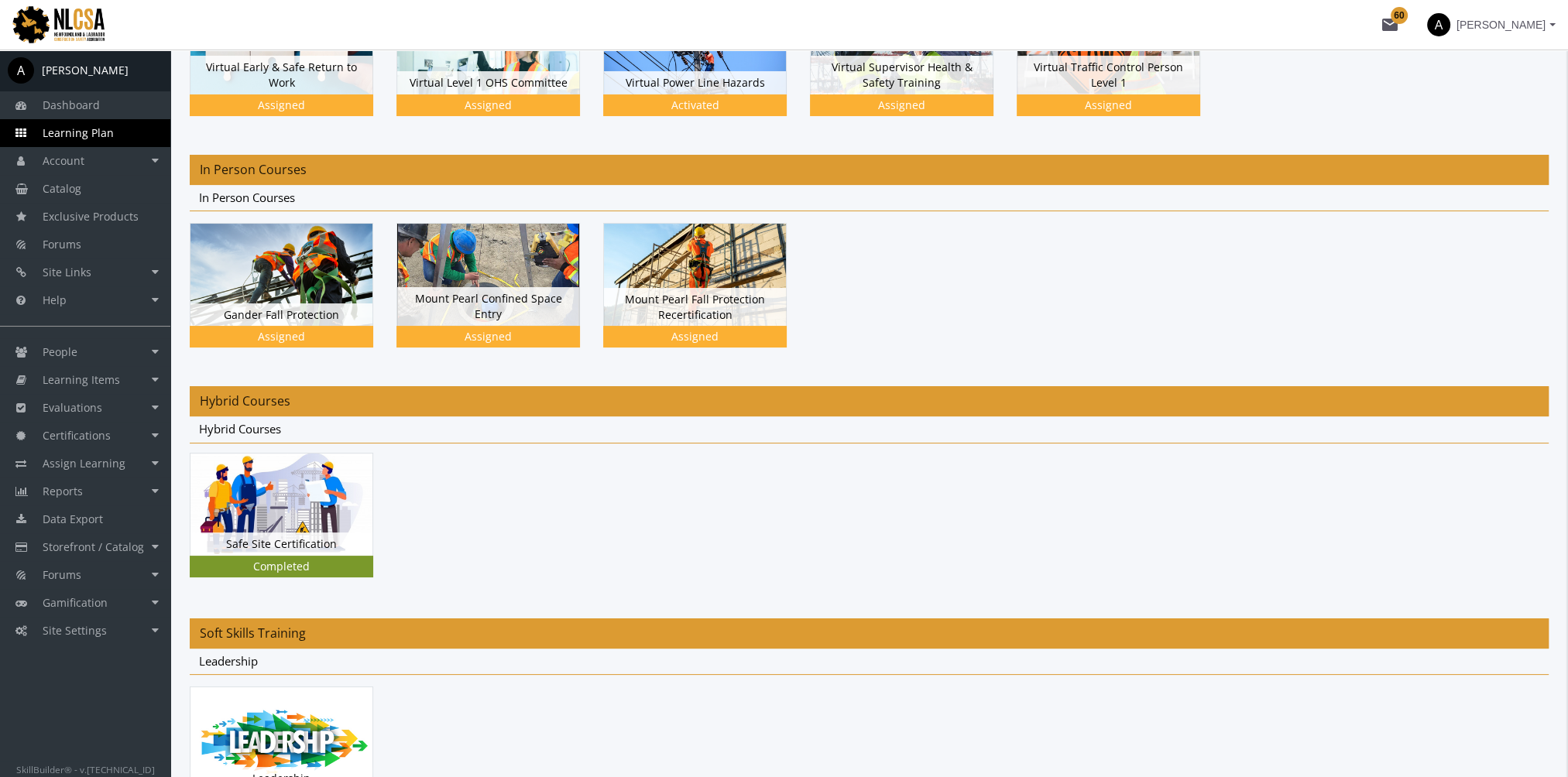
scroll to position [232, 0]
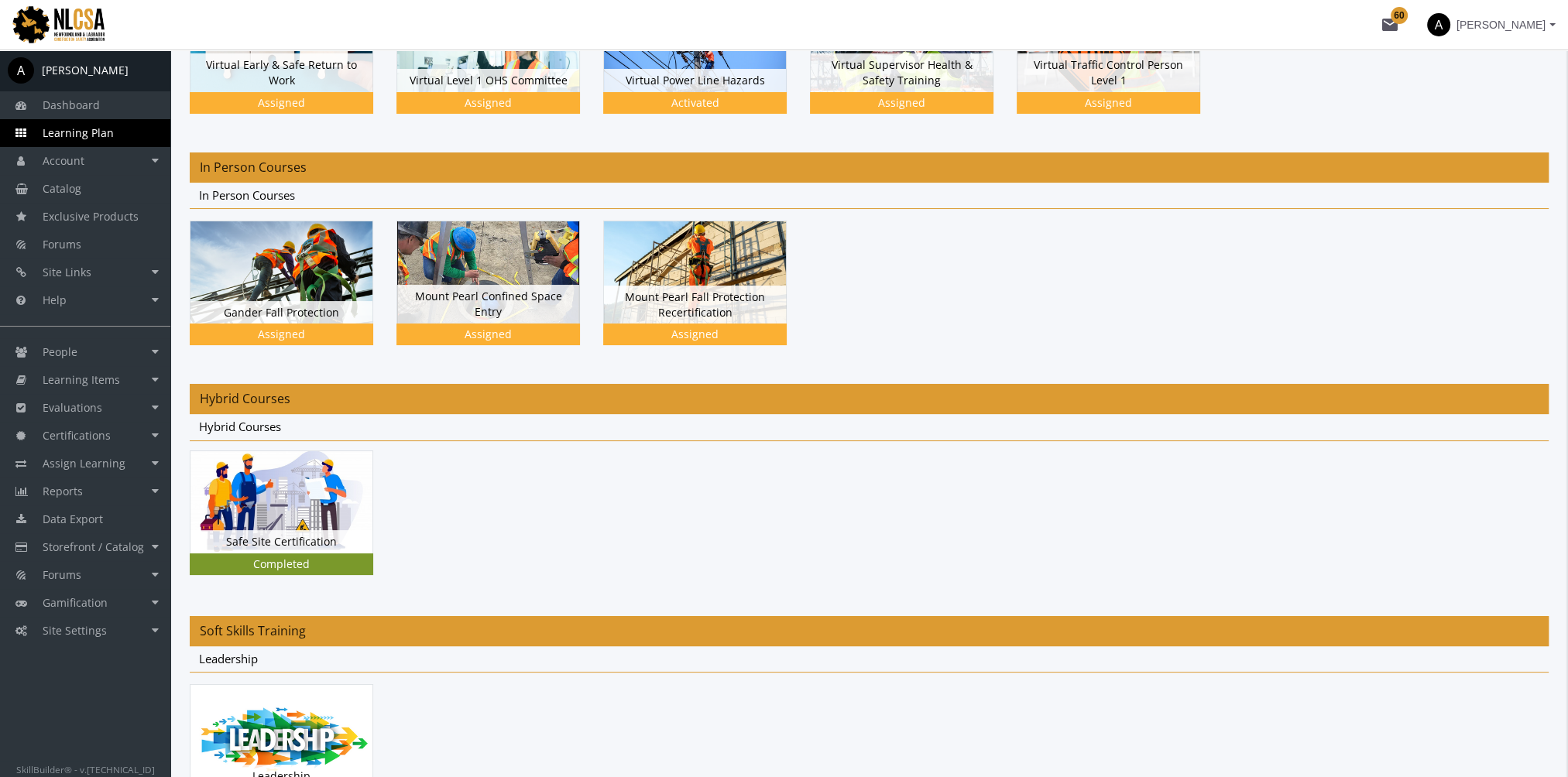
click at [294, 500] on img at bounding box center [281, 503] width 182 height 102
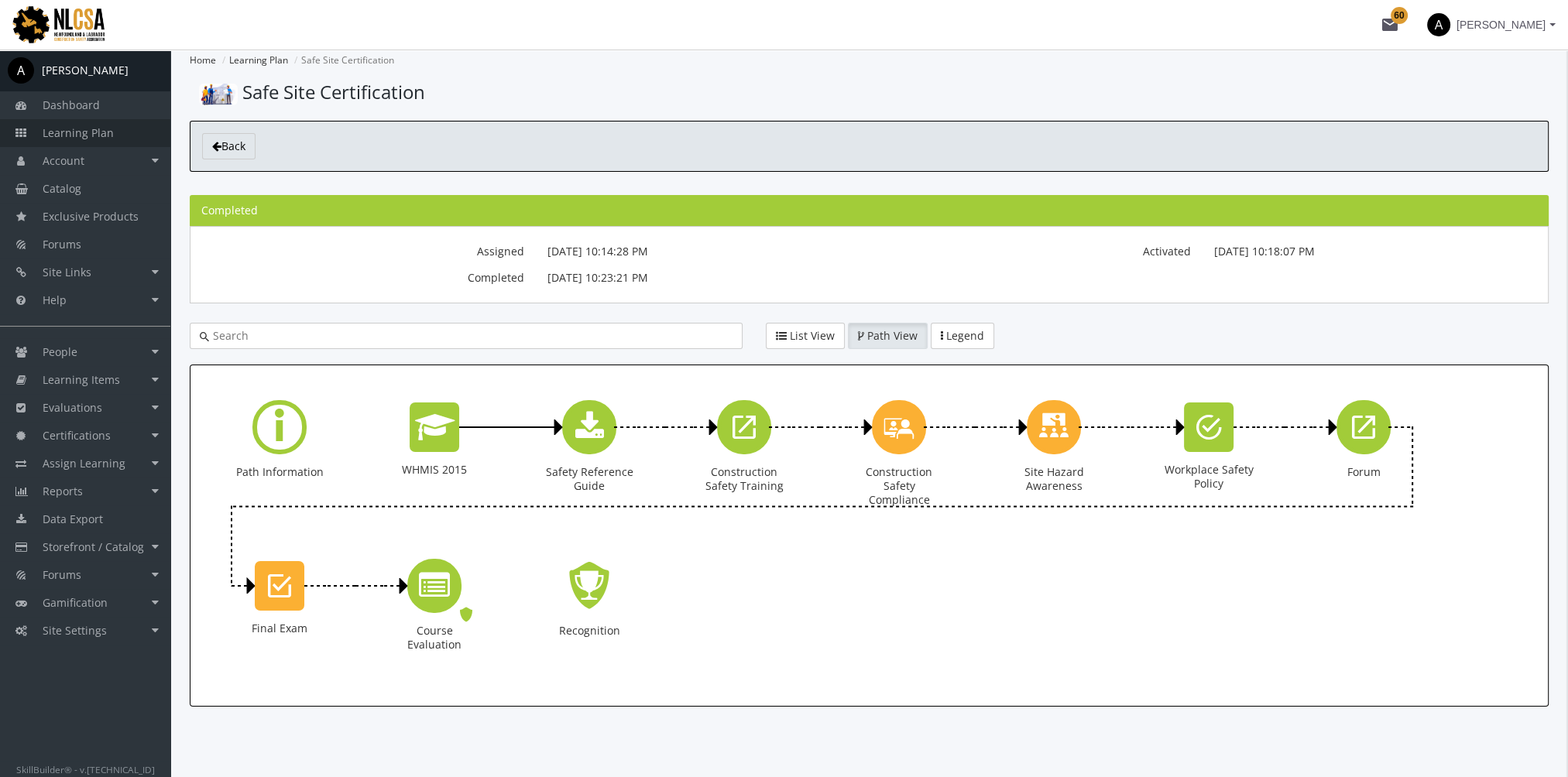
click at [126, 129] on link "Learning Plan" at bounding box center [85, 132] width 170 height 28
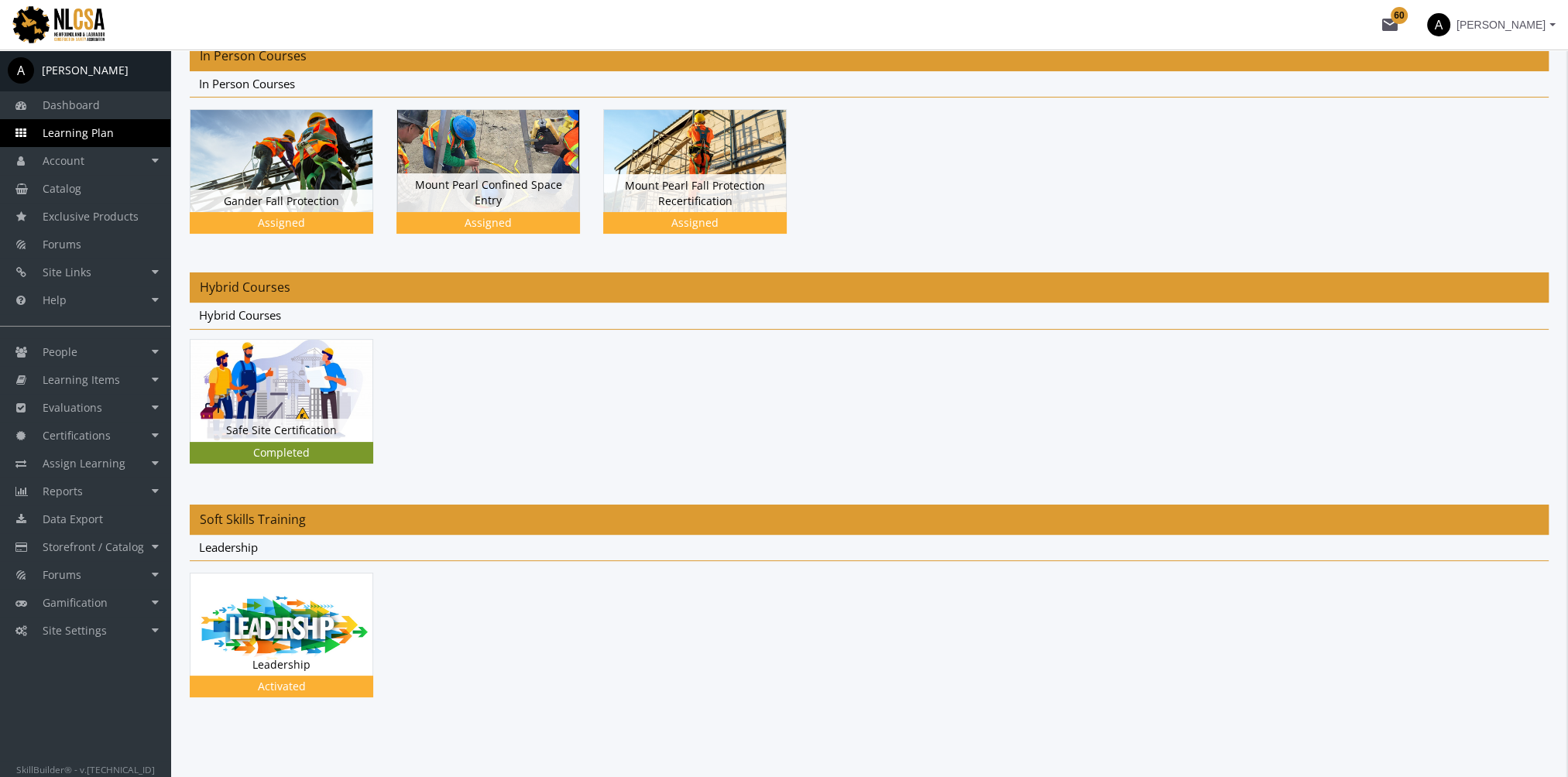
scroll to position [362, 0]
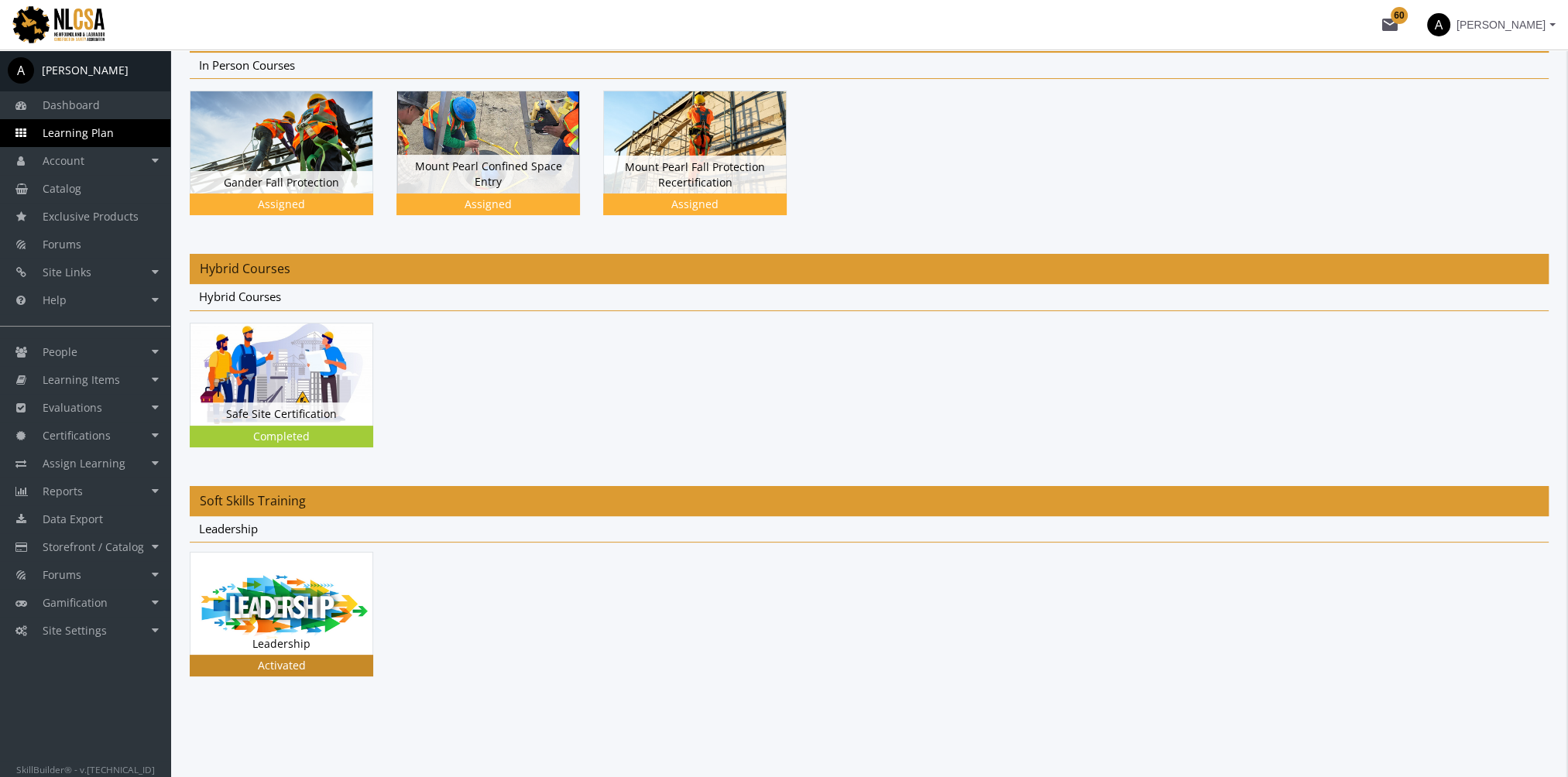
click at [321, 573] on img at bounding box center [281, 604] width 182 height 102
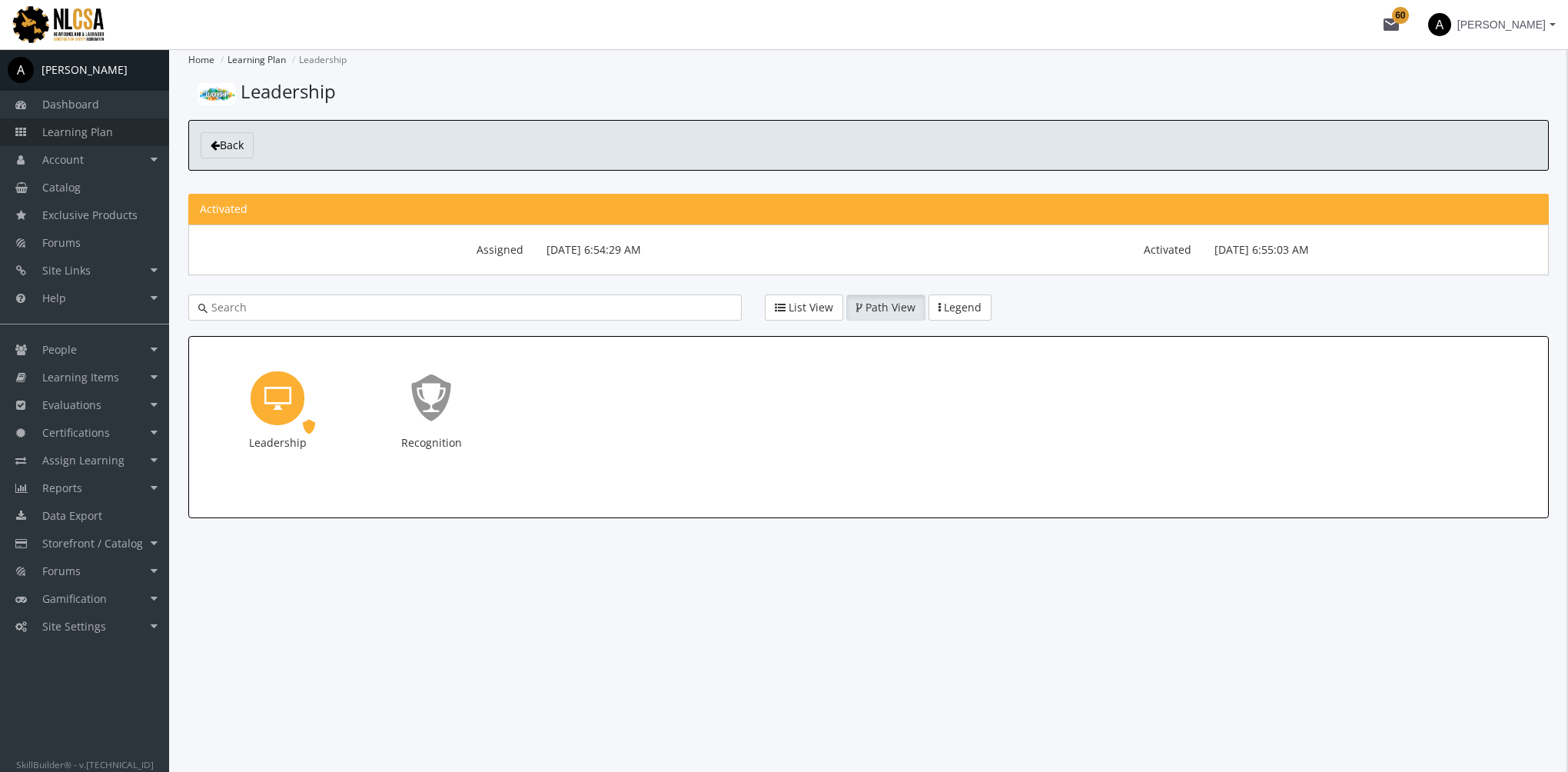
click at [84, 133] on span "Learning Plan" at bounding box center [78, 132] width 71 height 14
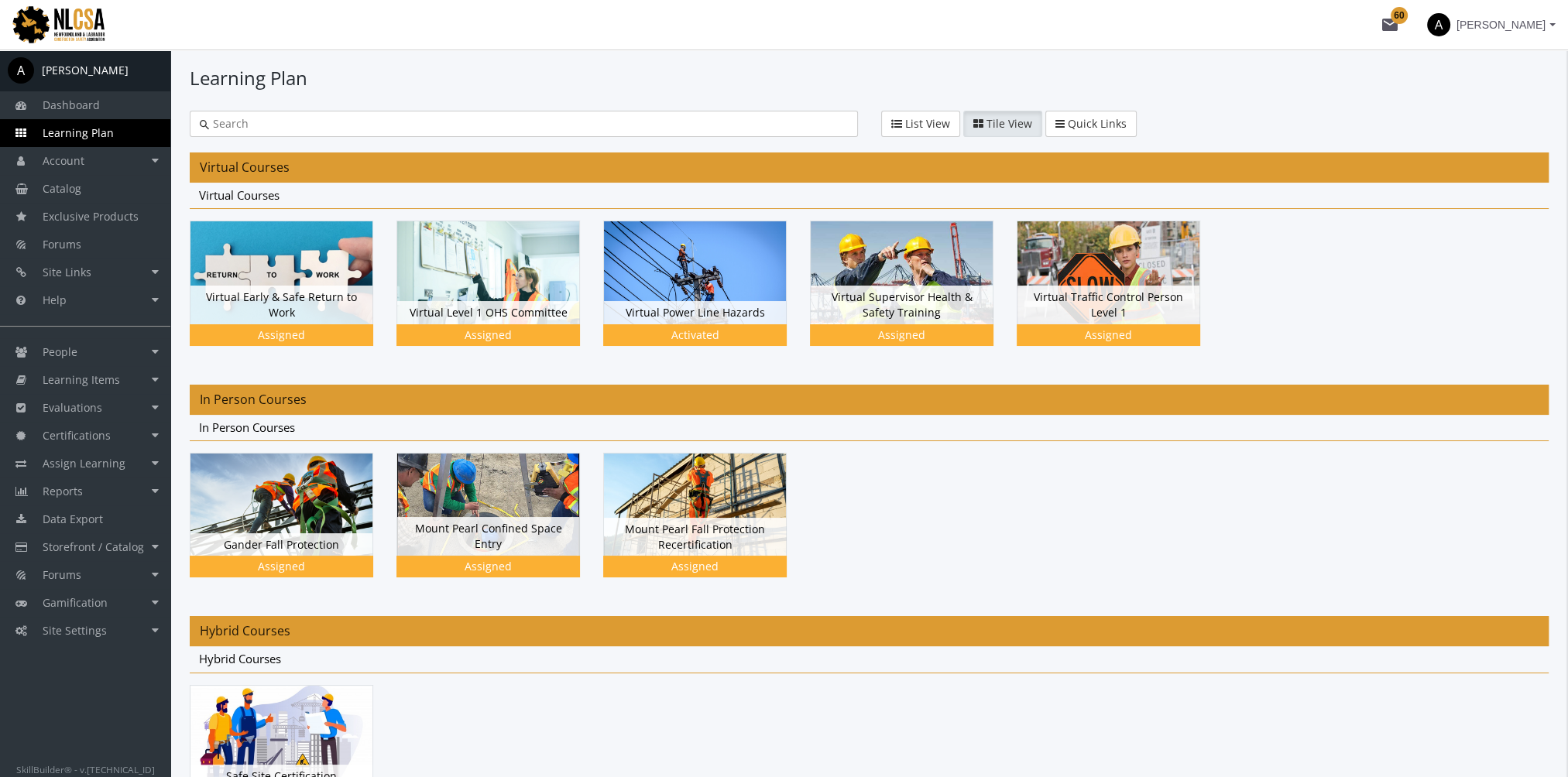
click at [1390, 21] on mat-icon "mail 60" at bounding box center [1389, 24] width 18 height 18
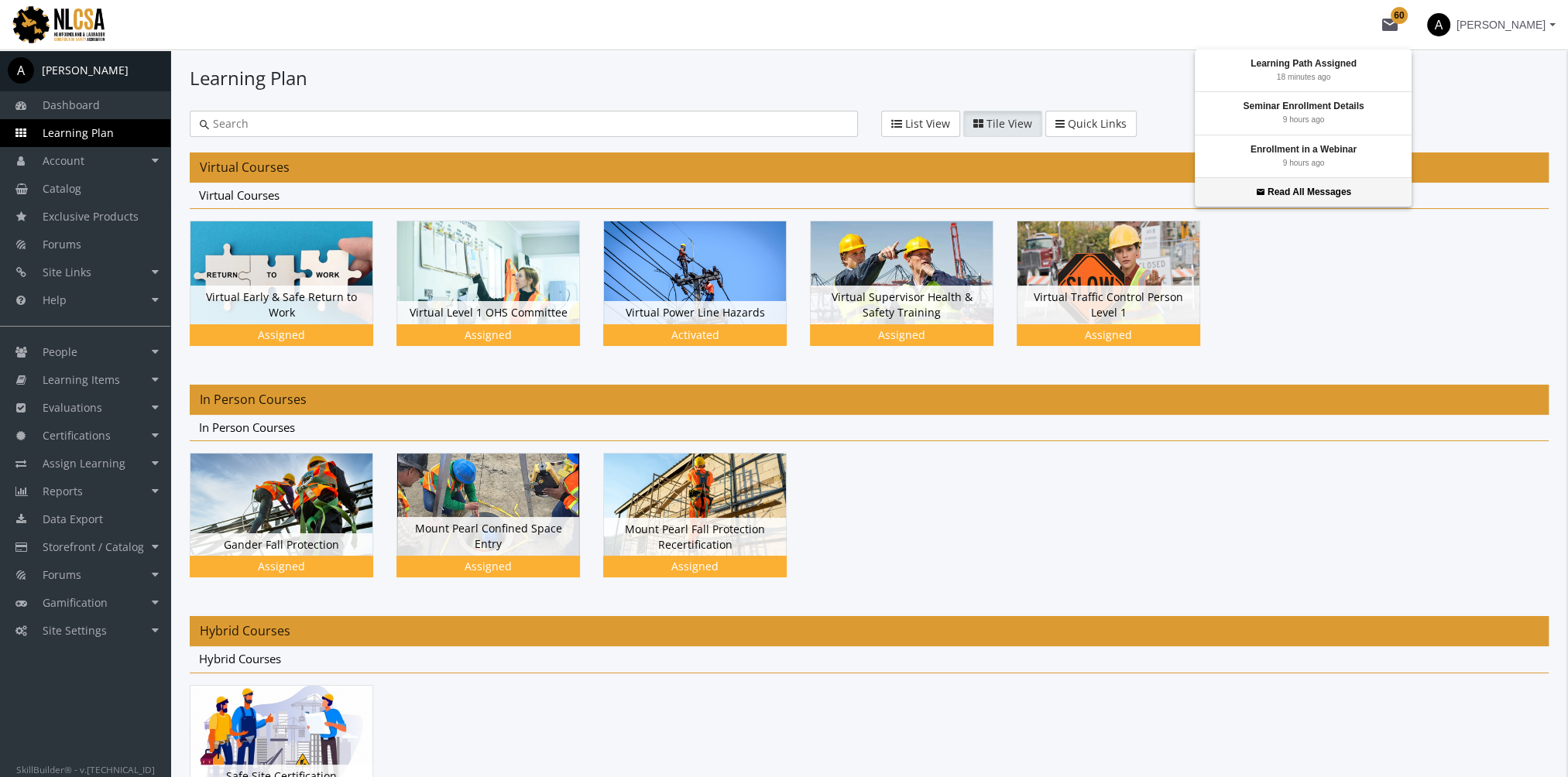
click at [1338, 192] on strong "Read All Messages" at bounding box center [1309, 191] width 83 height 11
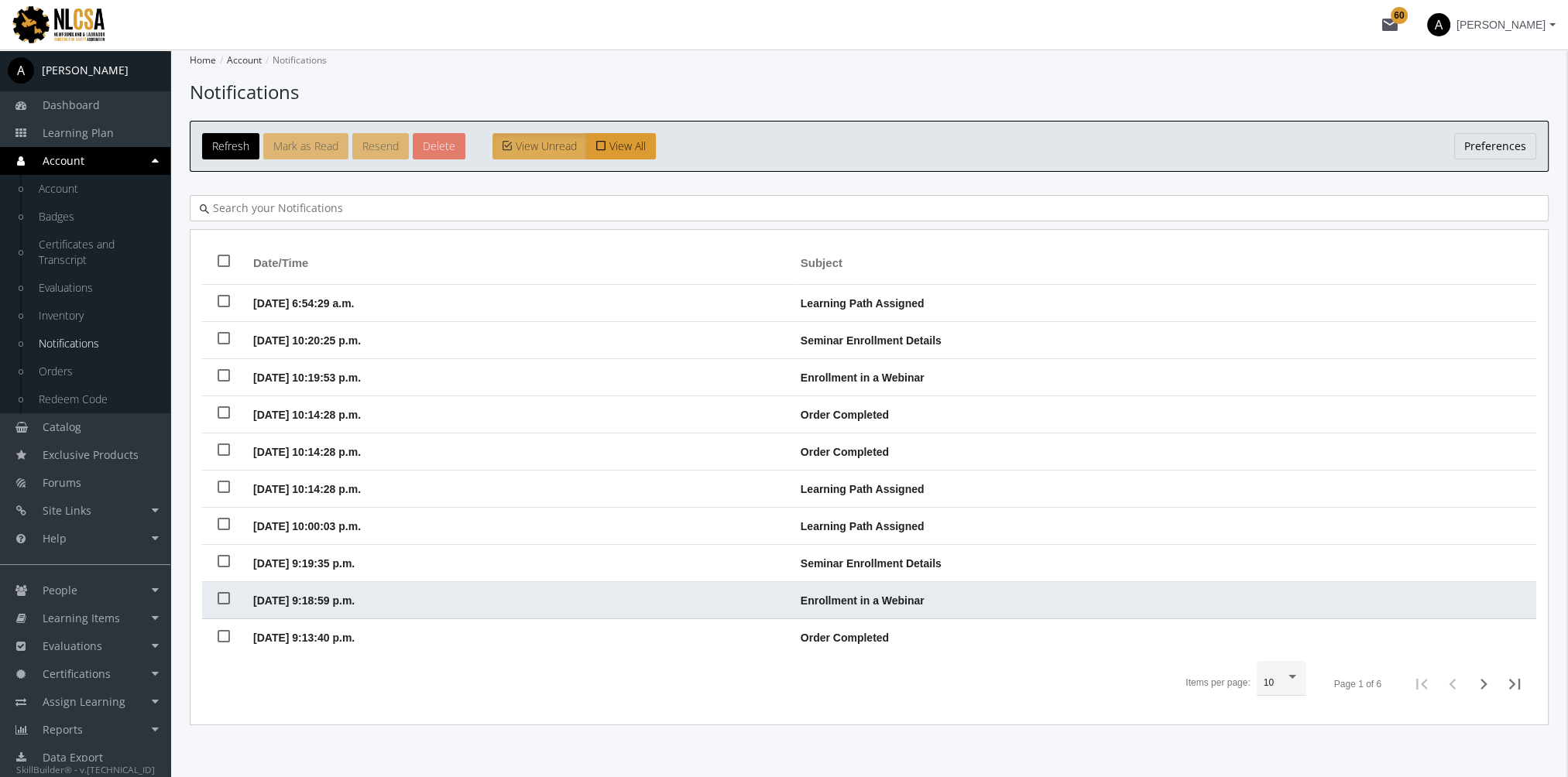
click at [869, 596] on span "Enrollment in a Webinar" at bounding box center [862, 600] width 124 height 13
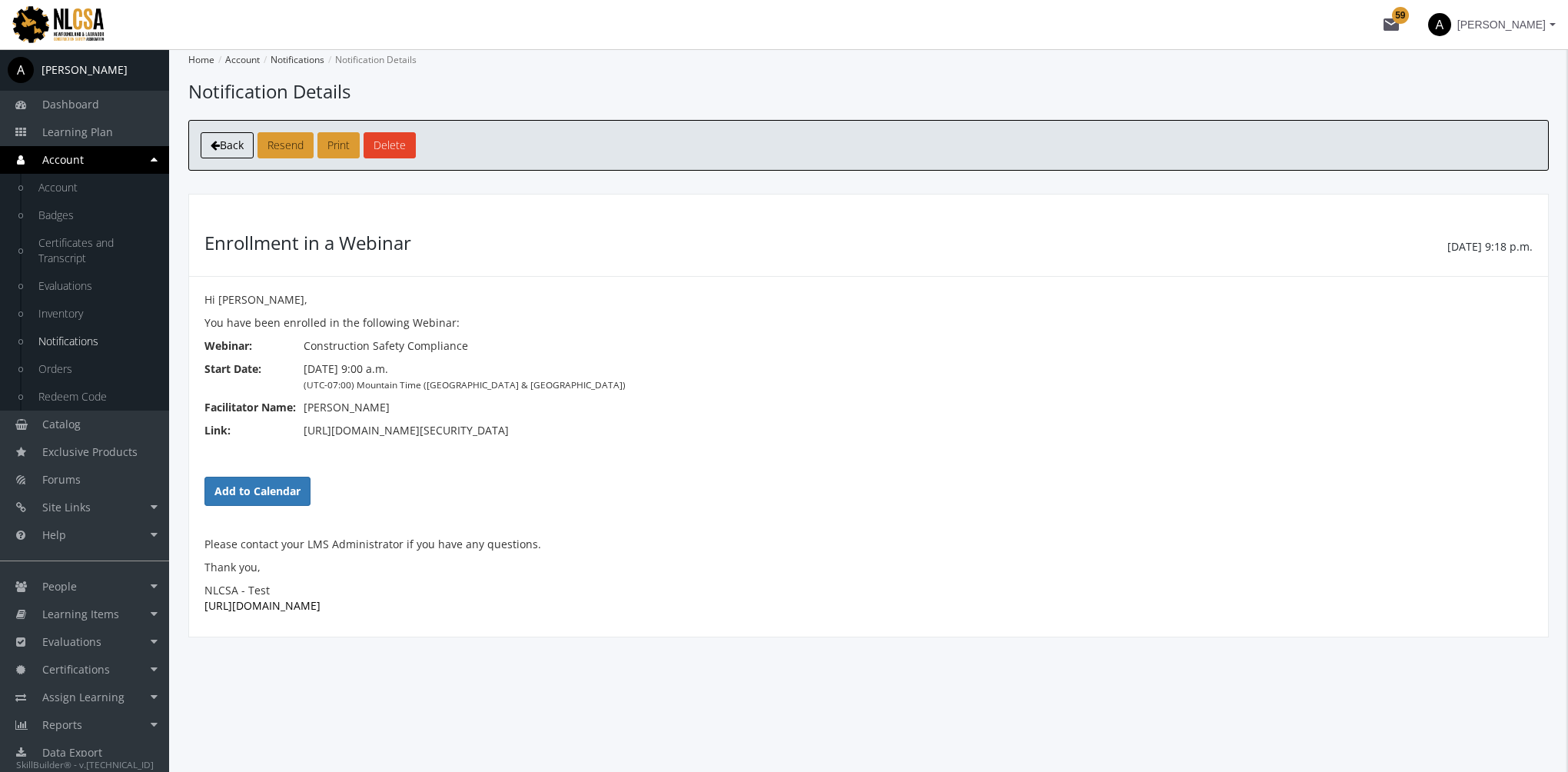
click at [235, 150] on span "Back" at bounding box center [231, 144] width 24 height 14
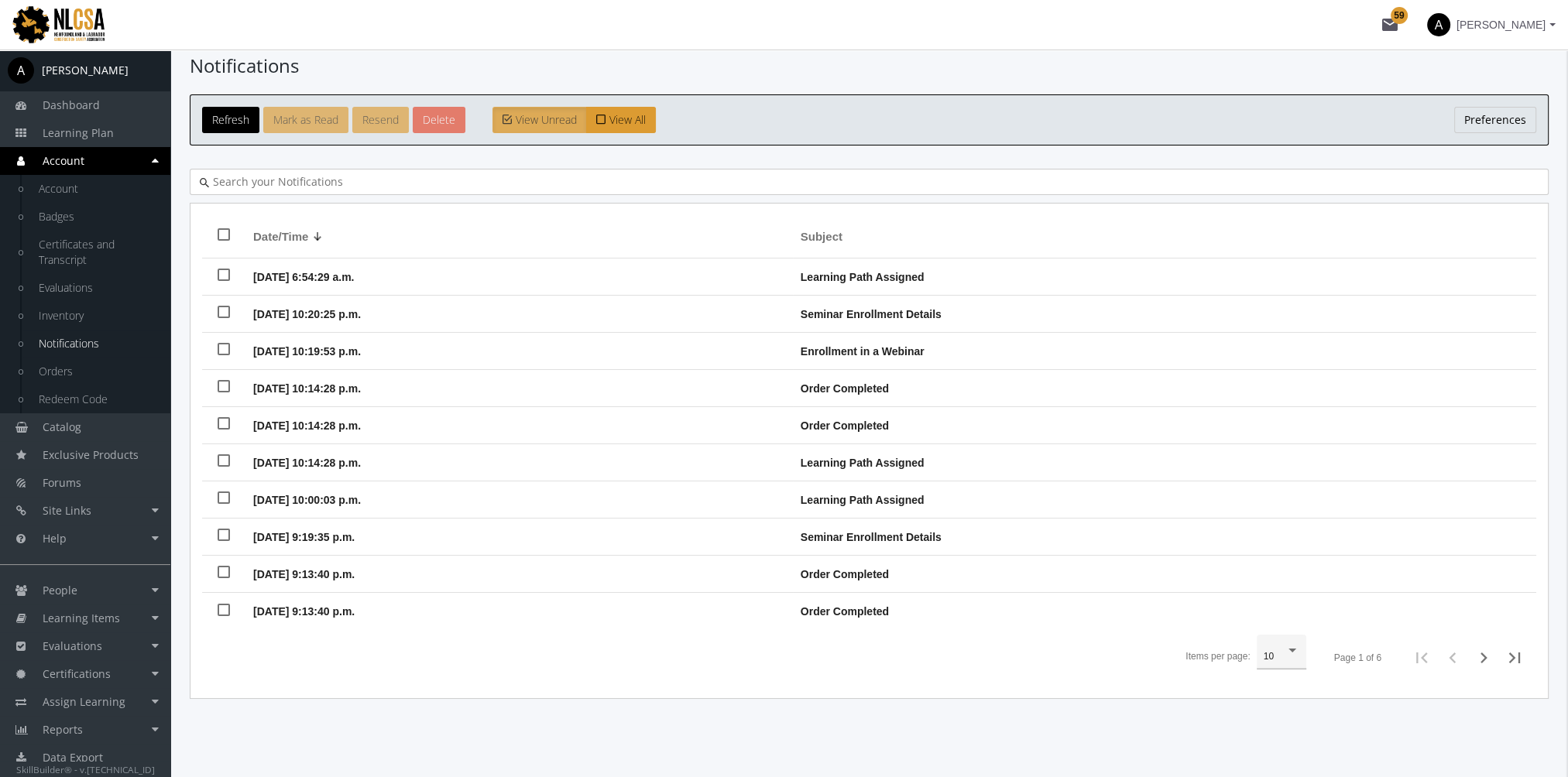
scroll to position [40, 0]
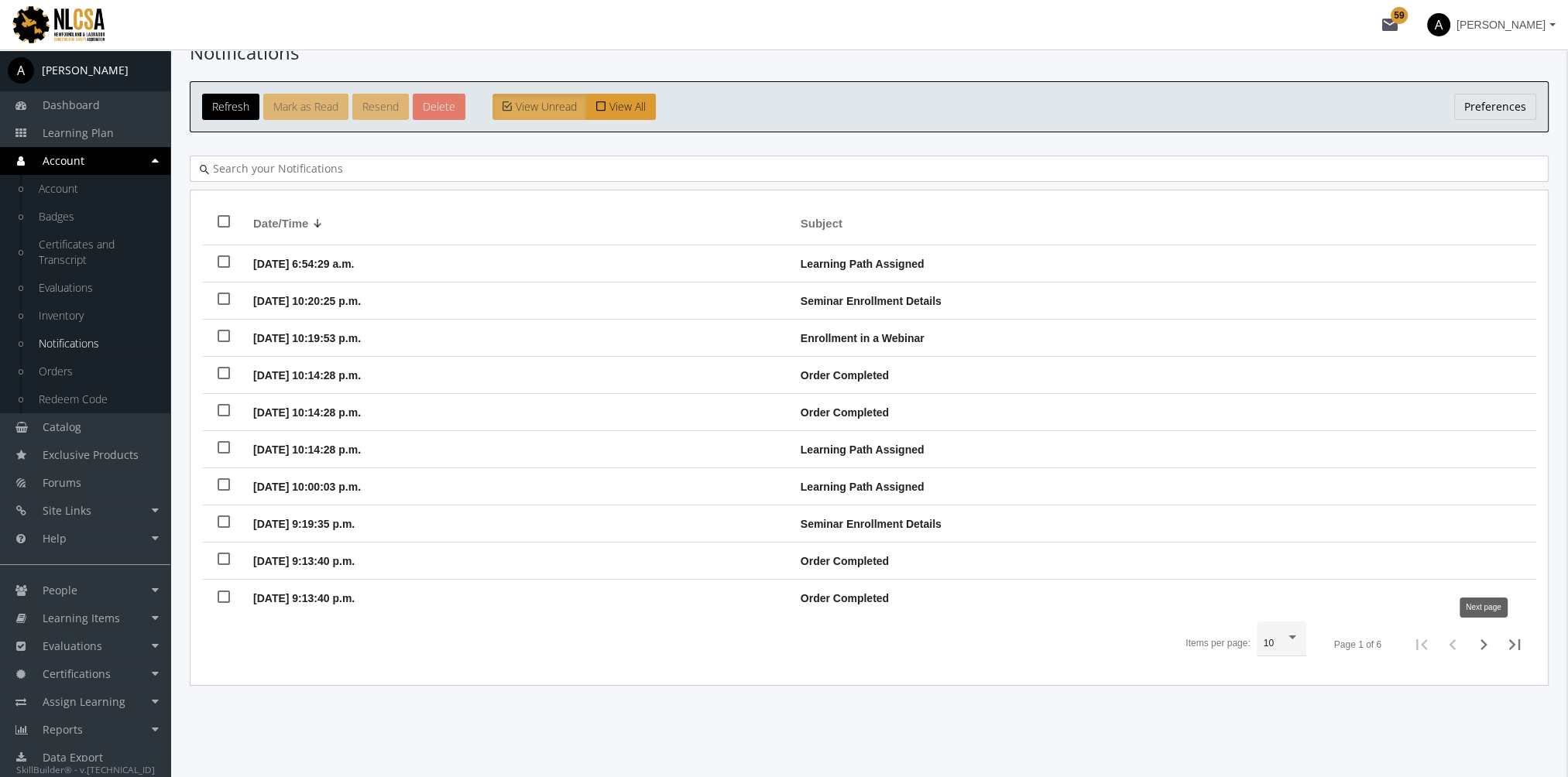
click at [1484, 645] on icon "Next page" at bounding box center [1483, 645] width 7 height 11
click at [1484, 644] on icon "Next page" at bounding box center [1483, 645] width 7 height 11
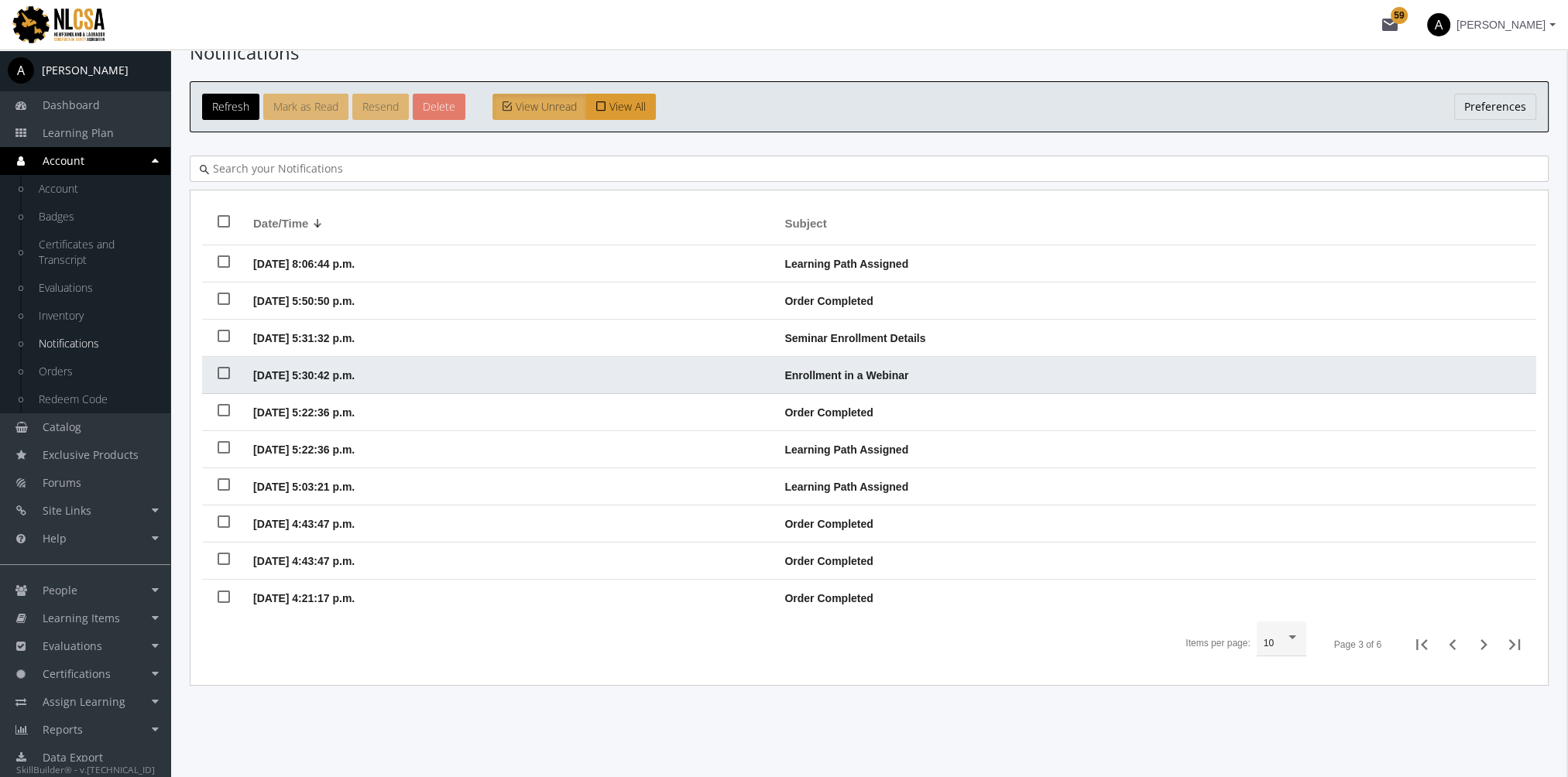
click at [893, 374] on span "Enrollment in a Webinar" at bounding box center [846, 375] width 124 height 13
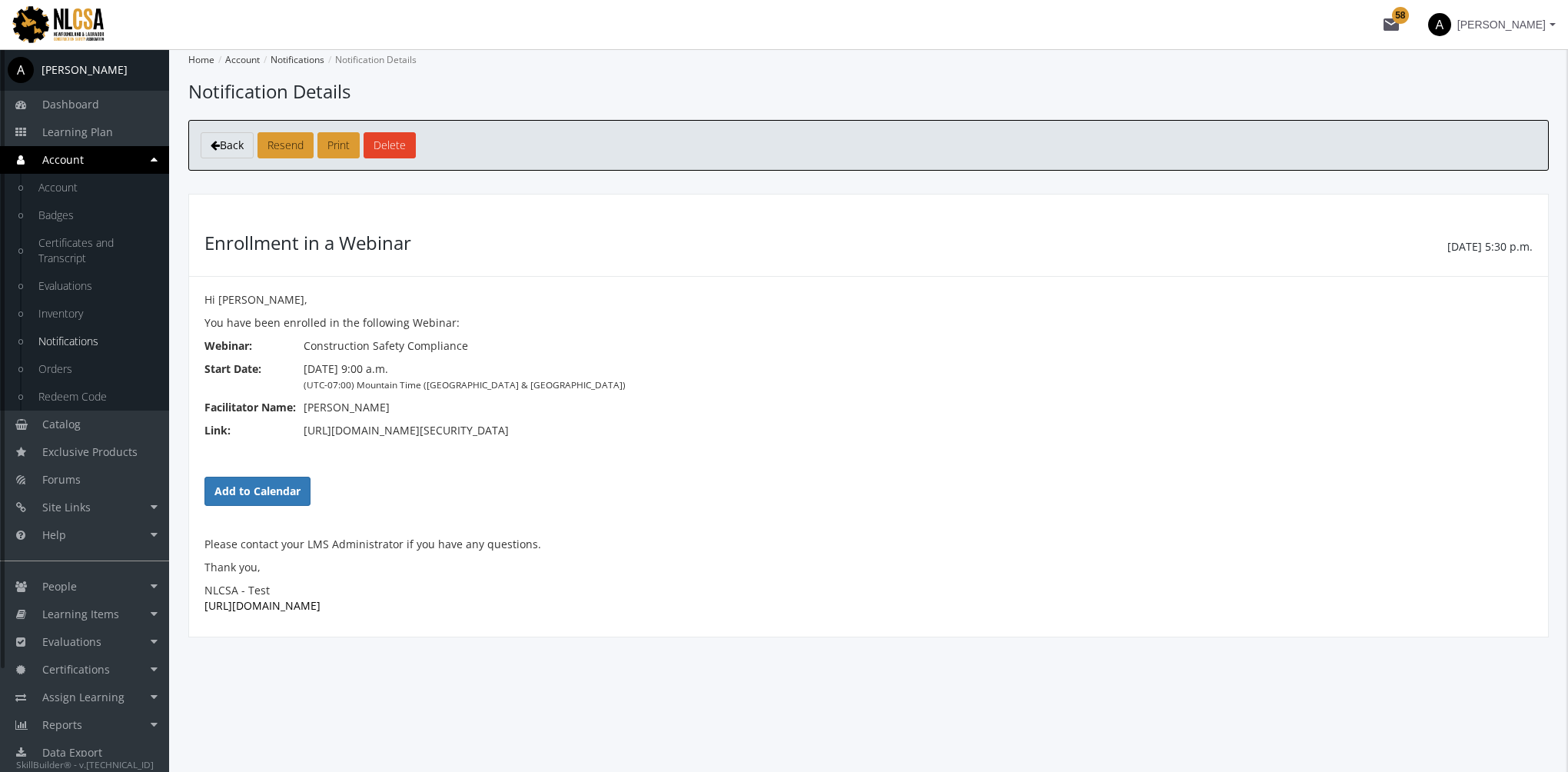
scroll to position [120, 0]
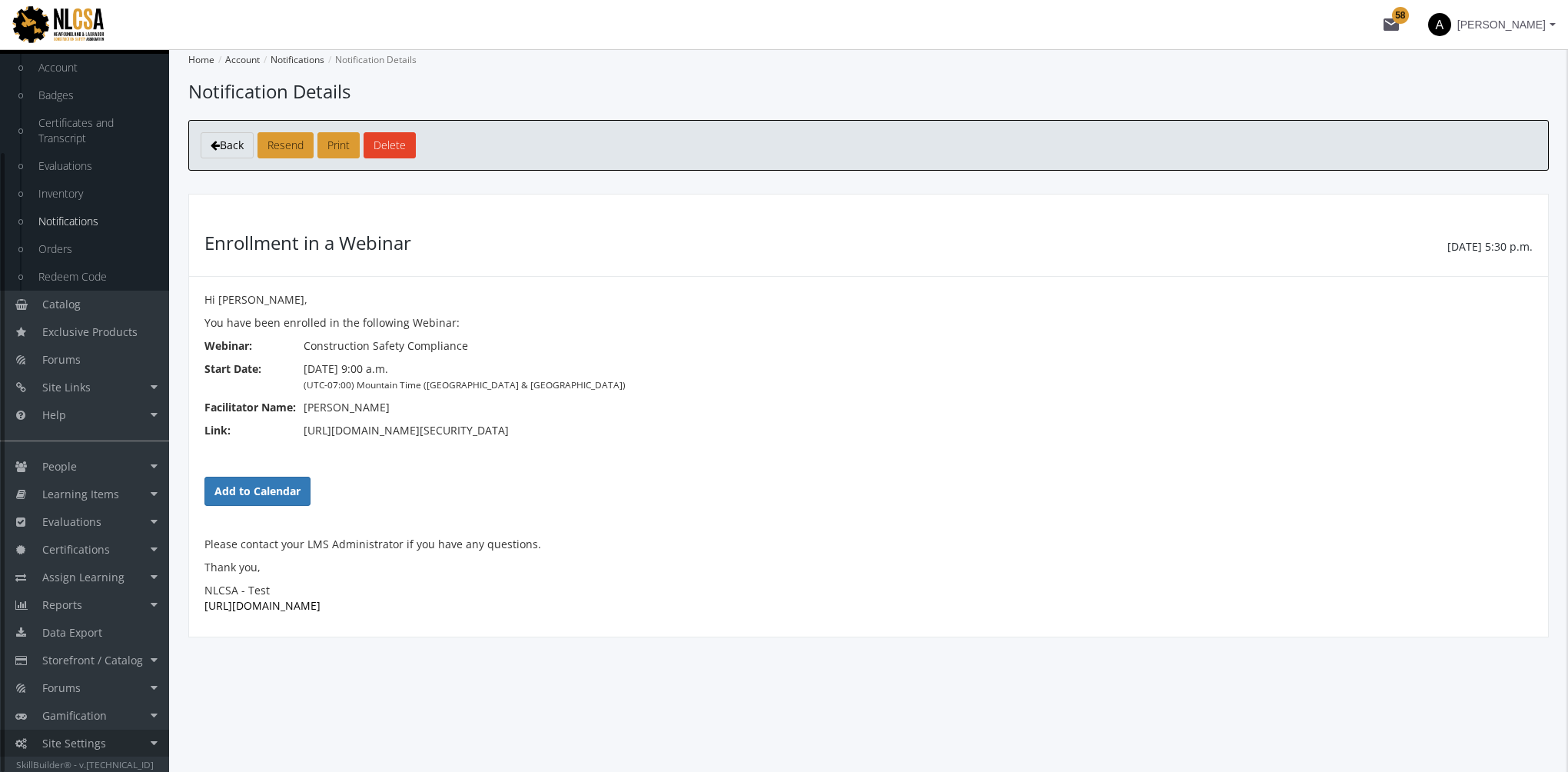
click at [112, 732] on link "Site Settings" at bounding box center [84, 743] width 169 height 28
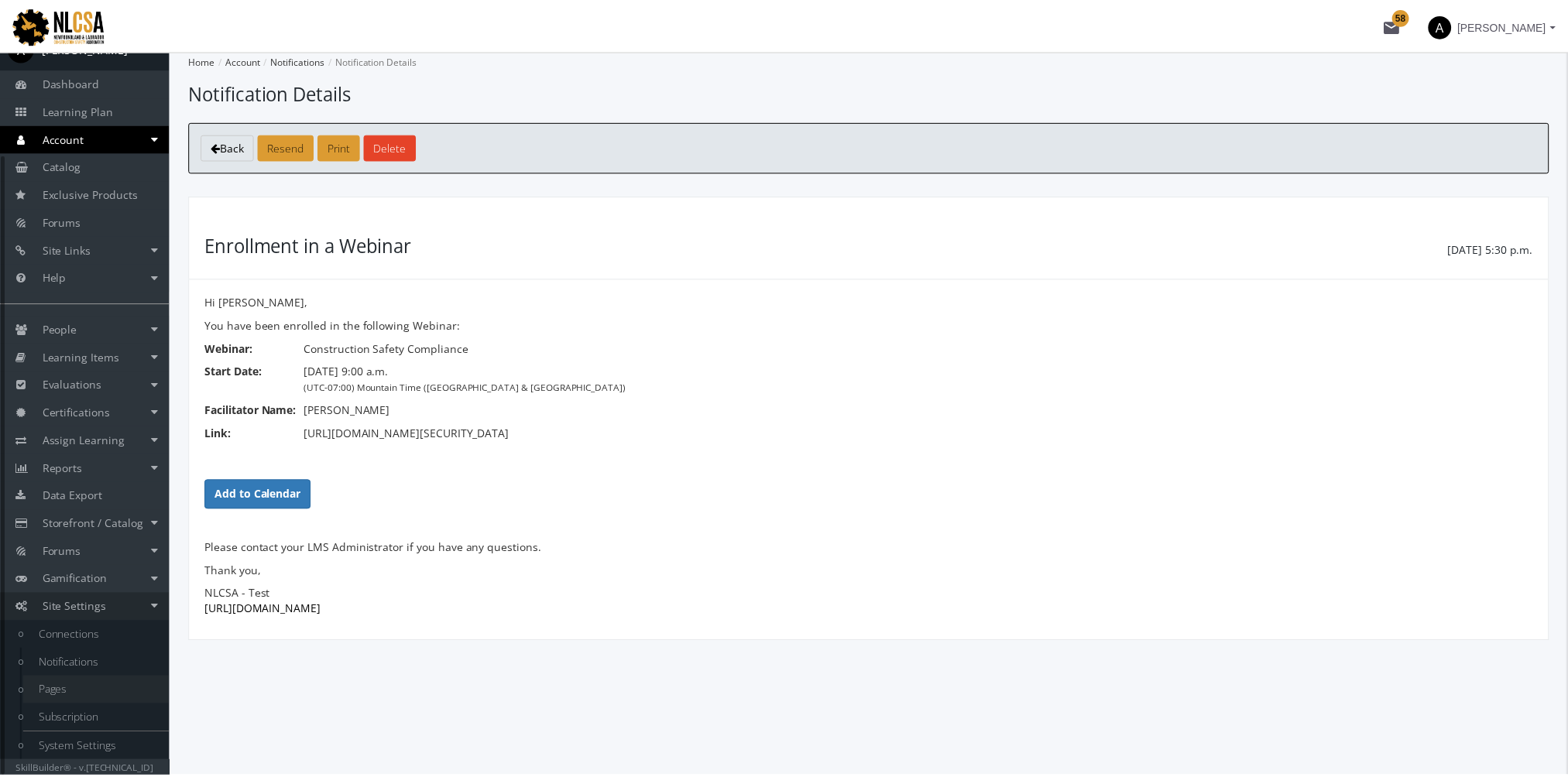
scroll to position [22, 0]
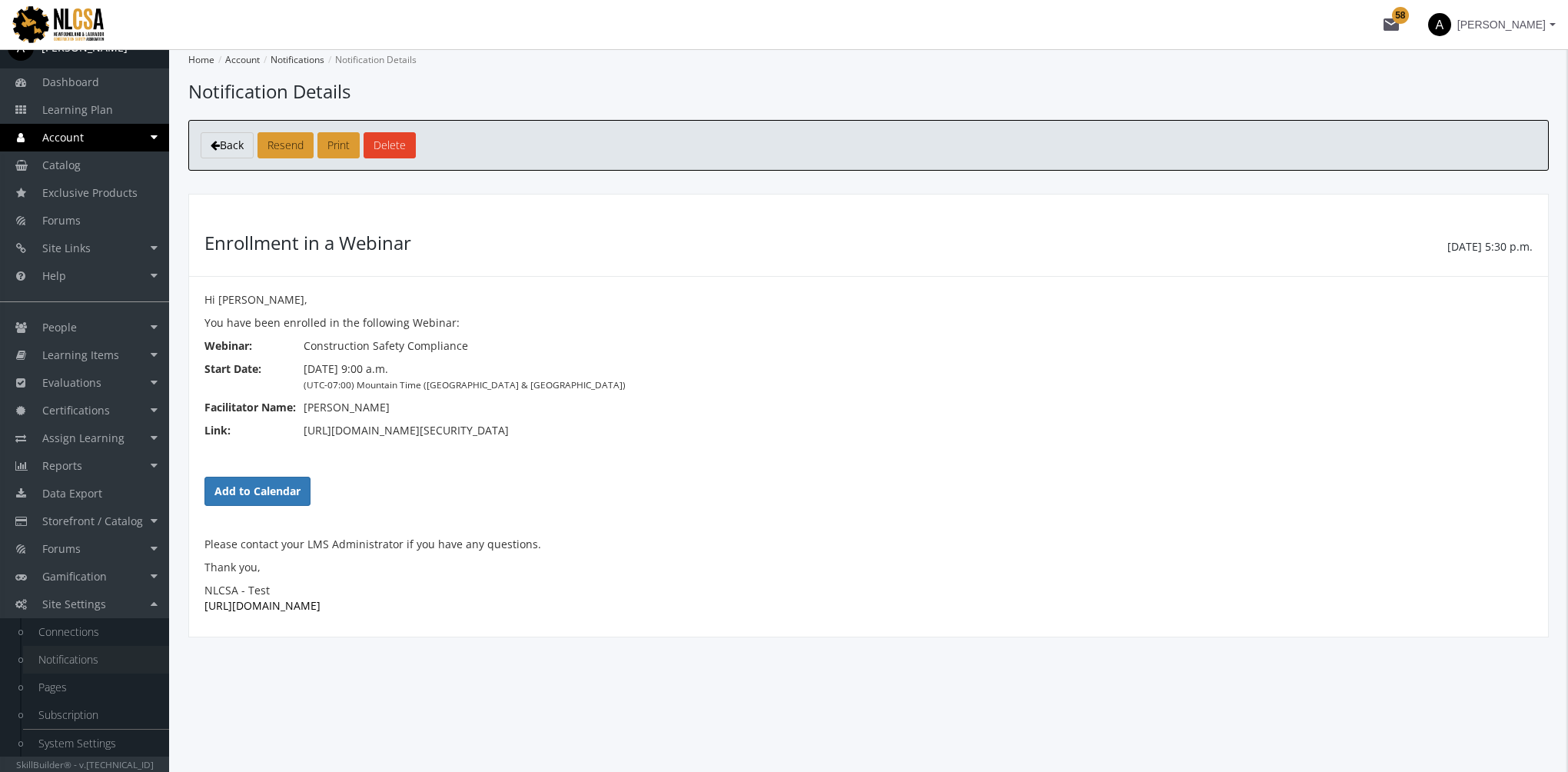
click at [123, 657] on link "Notifications" at bounding box center [96, 660] width 146 height 28
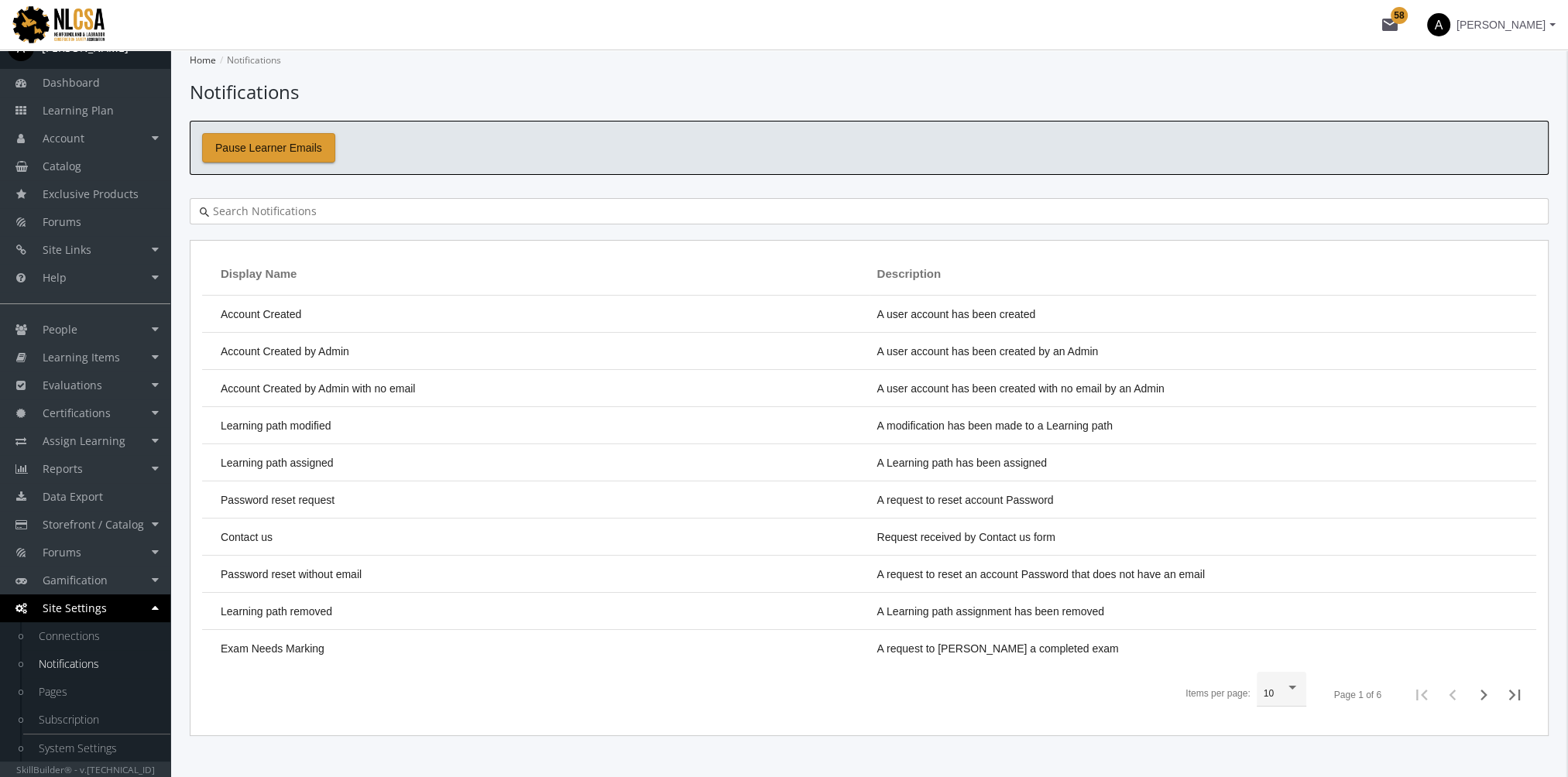
click at [301, 208] on input "text" at bounding box center [873, 212] width 1329 height 15
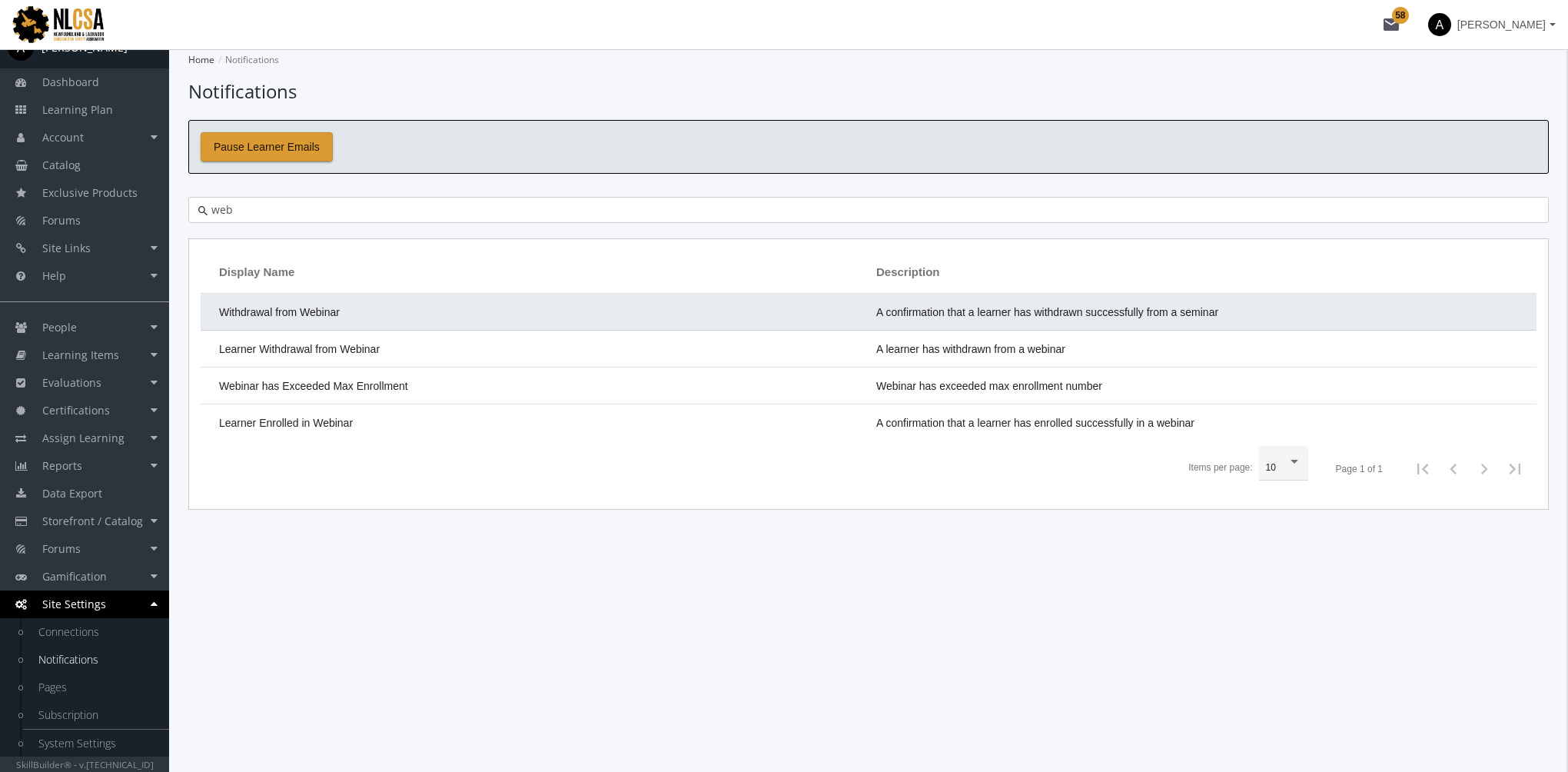
type input "web"
click at [309, 307] on span "Withdrawal from Webinar" at bounding box center [279, 312] width 121 height 12
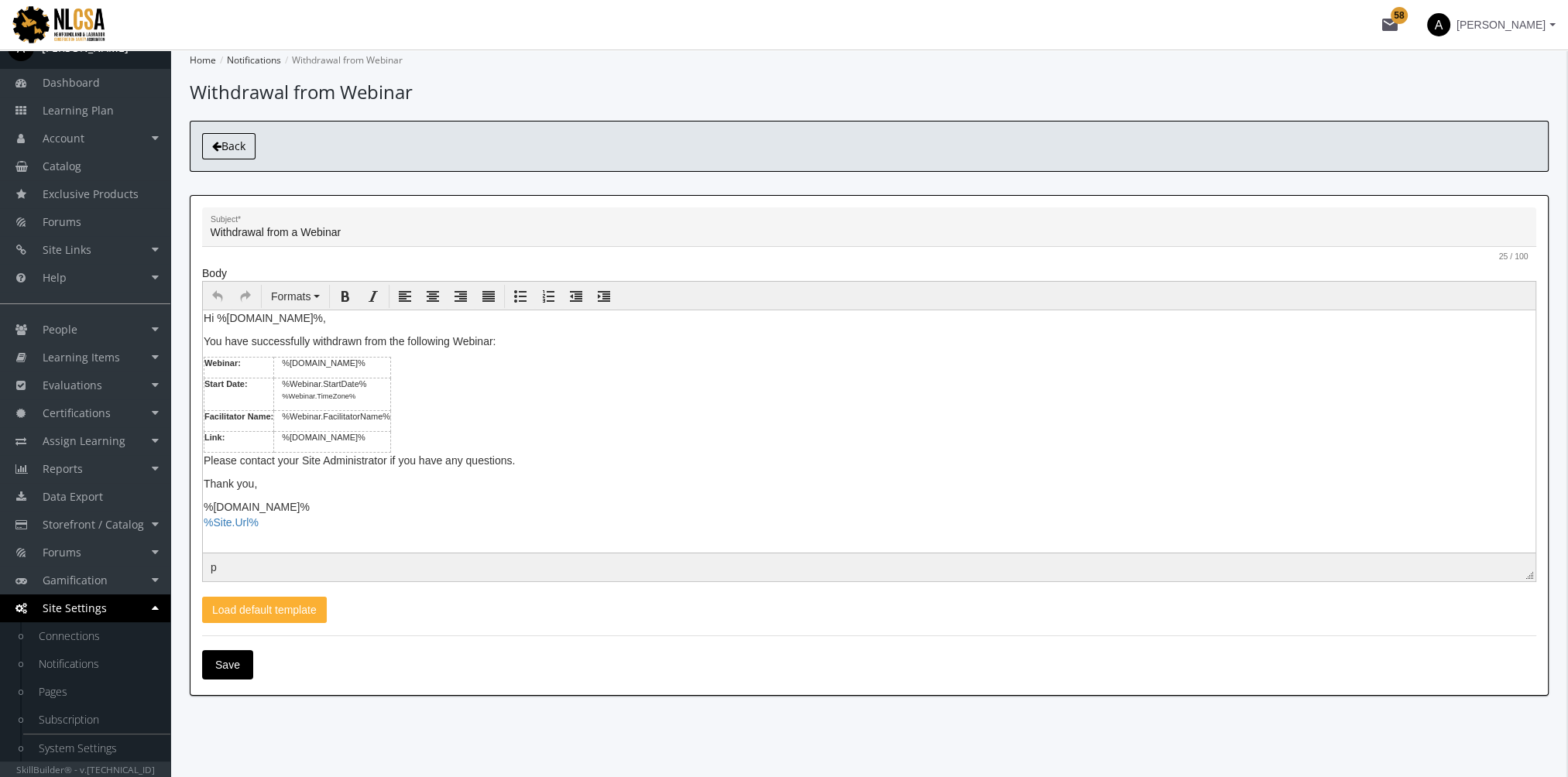
click at [231, 140] on span "Back" at bounding box center [233, 145] width 24 height 14
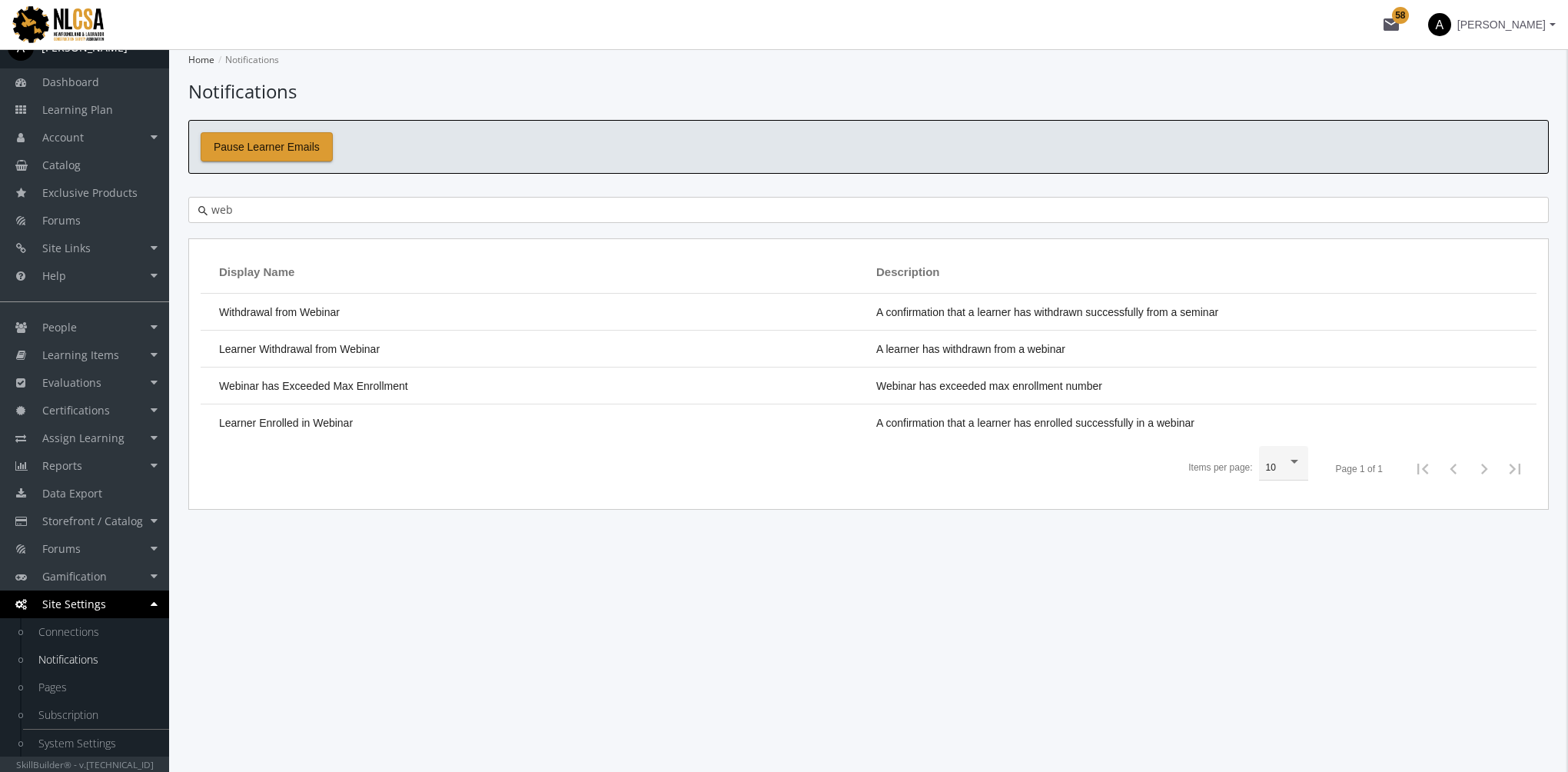
click at [315, 203] on input "web" at bounding box center [872, 210] width 1331 height 15
type input "w"
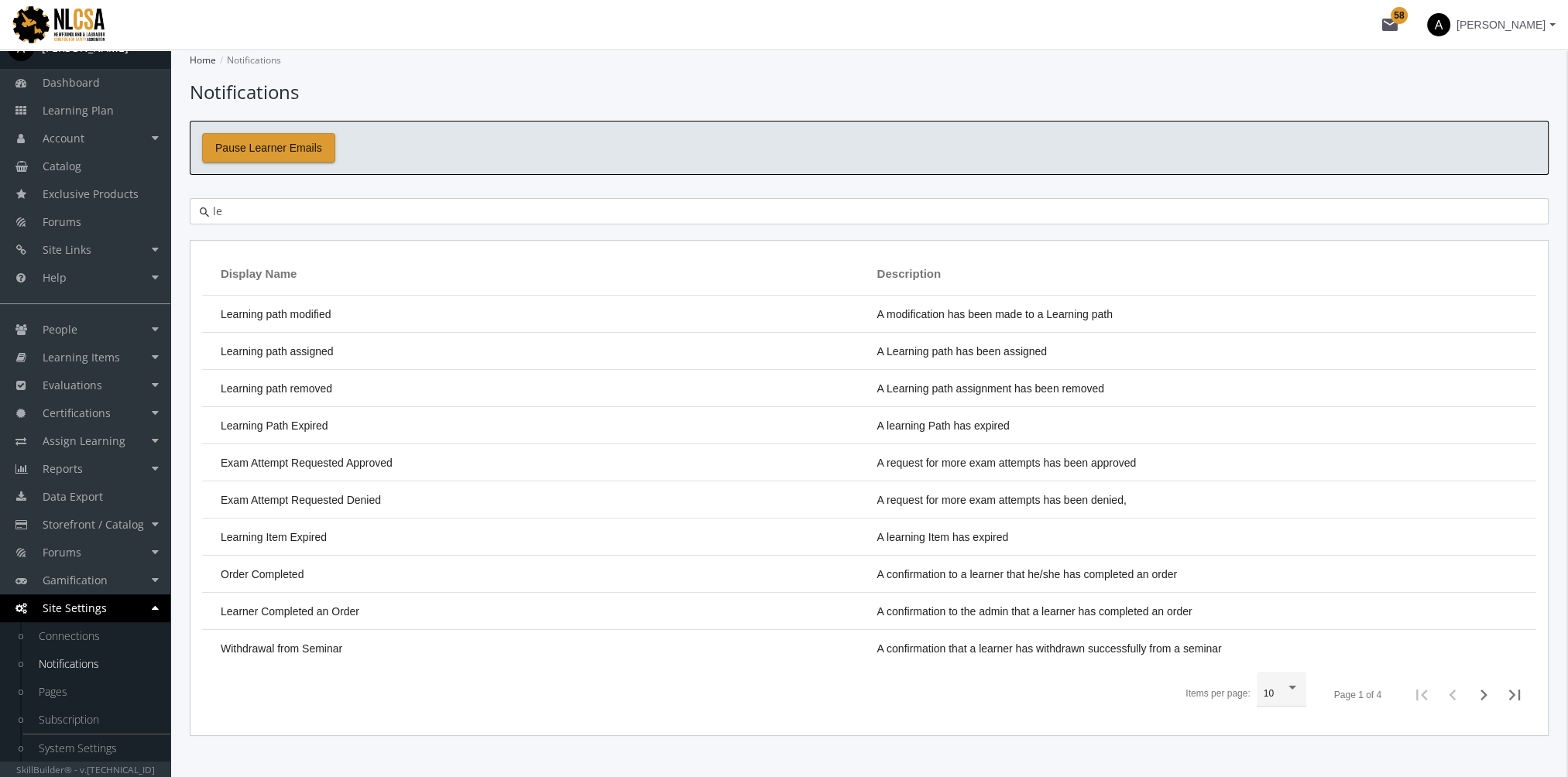
type input "l"
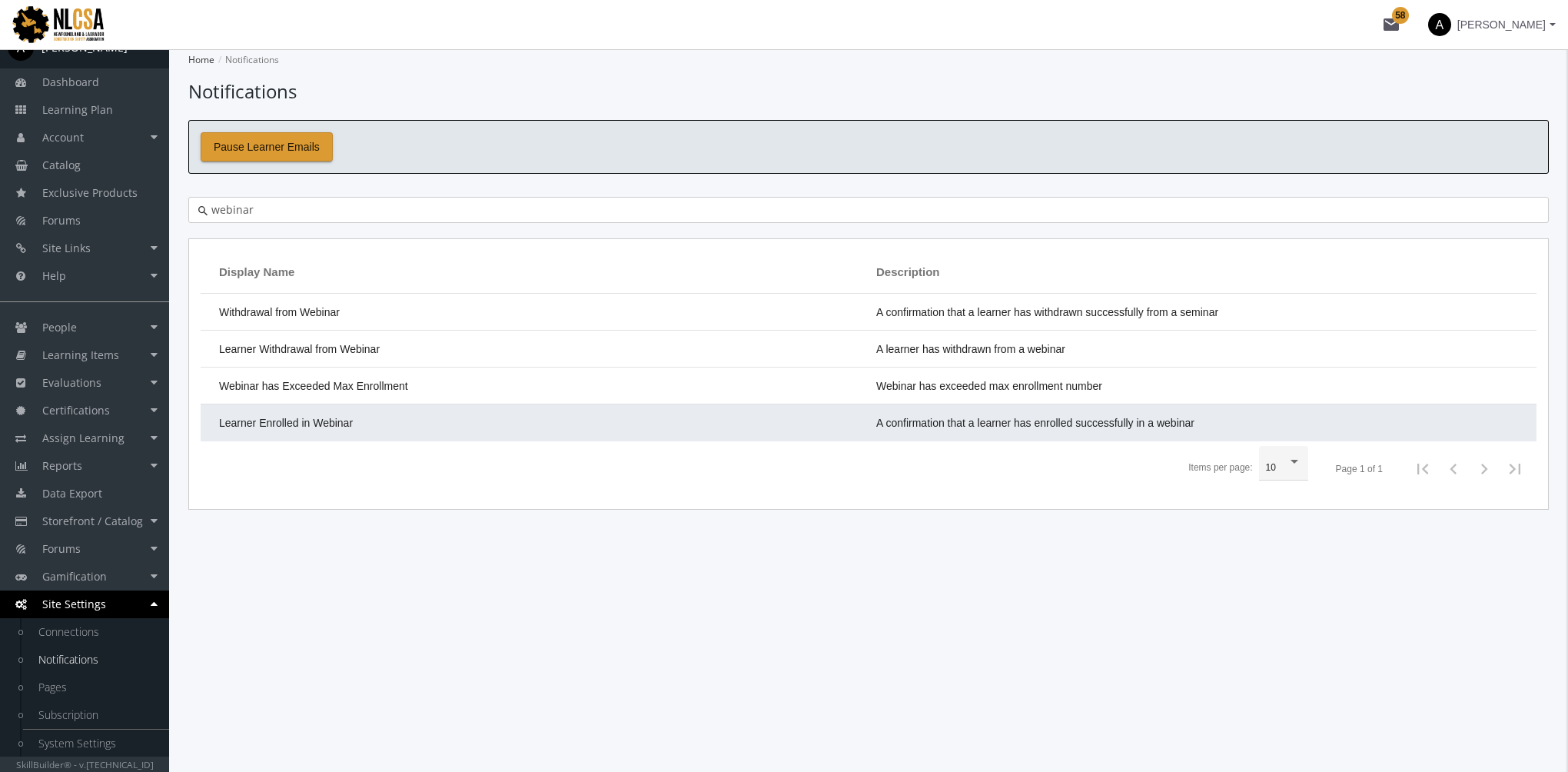
type input "webinar"
click at [762, 432] on td "Learner Enrolled in Webinar" at bounding box center [535, 422] width 668 height 36
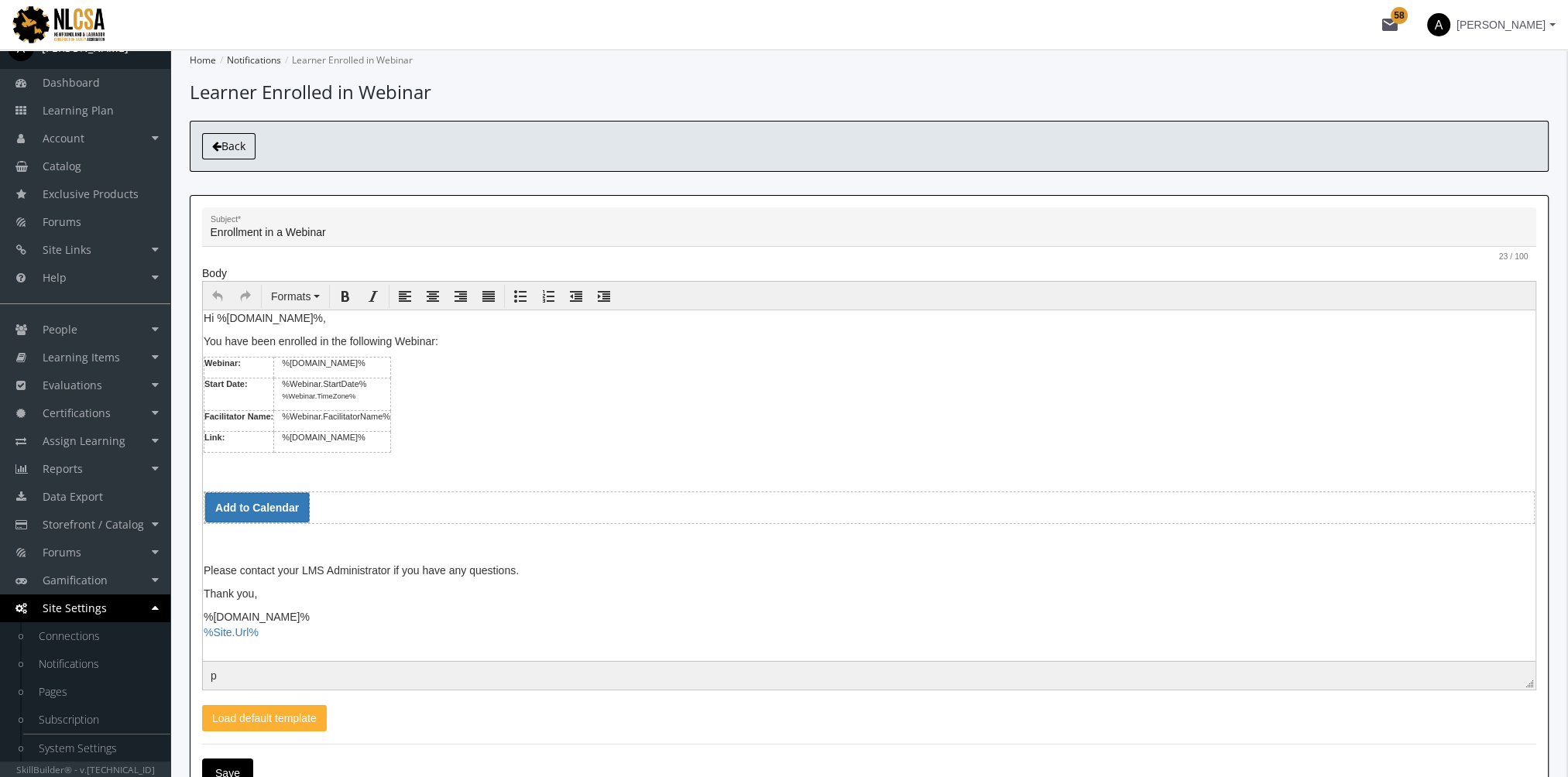
click at [214, 138] on link "Back" at bounding box center [228, 146] width 53 height 26
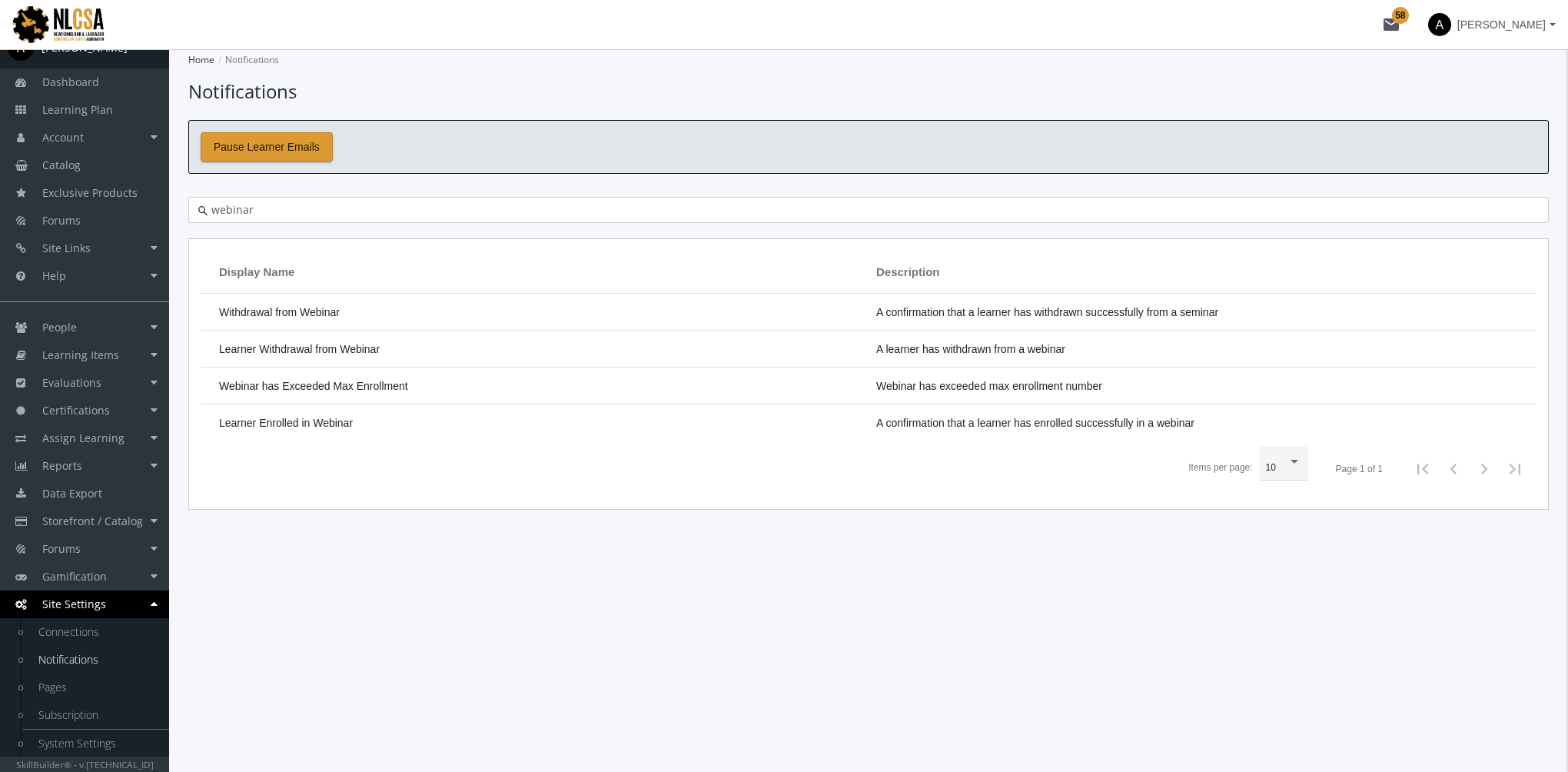
drag, startPoint x: 284, startPoint y: 206, endPoint x: 195, endPoint y: 200, distance: 89.2
click at [195, 200] on div "webinar" at bounding box center [868, 209] width 1361 height 26
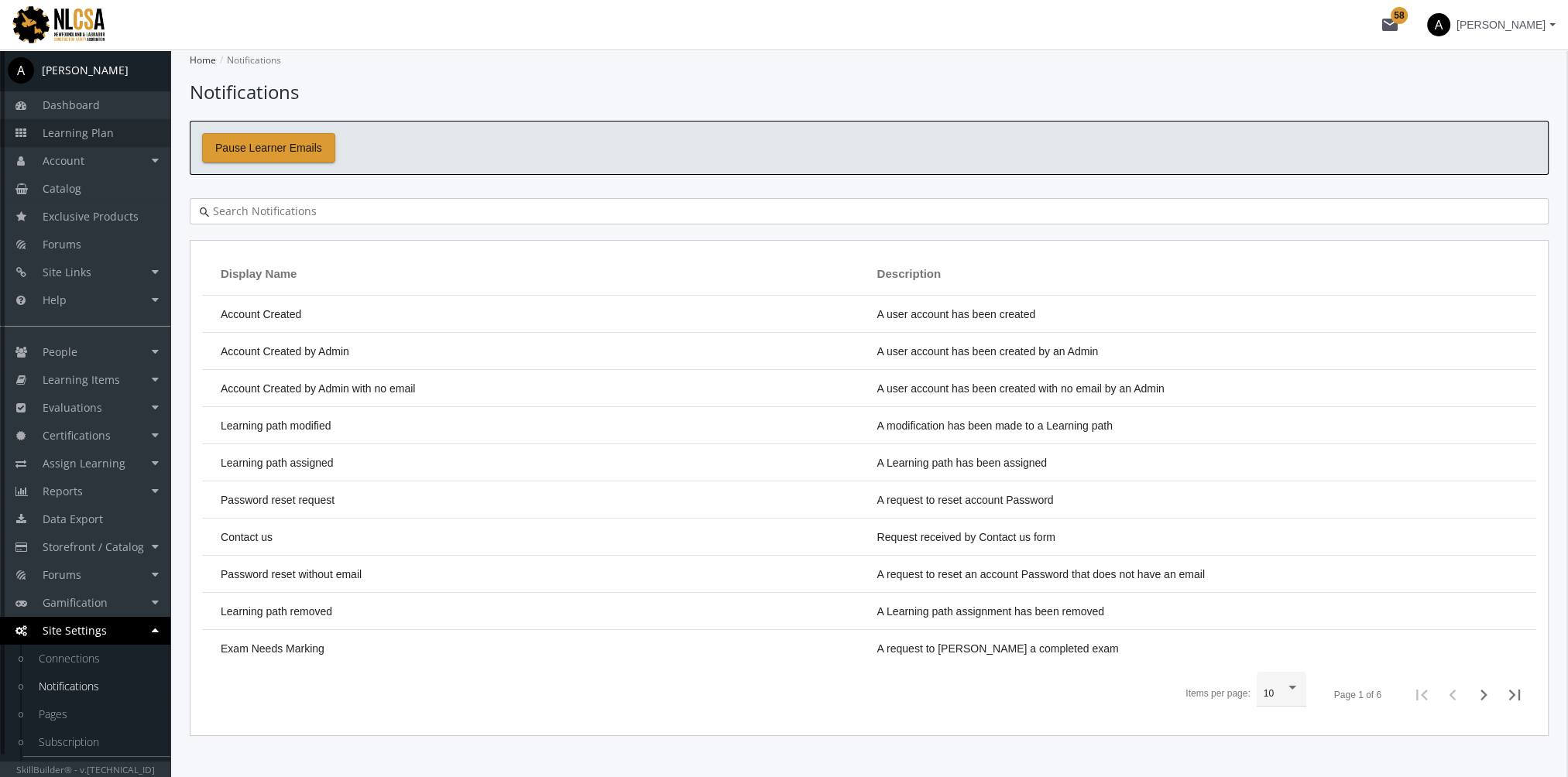
click at [119, 130] on link "Learning Plan" at bounding box center [85, 132] width 170 height 28
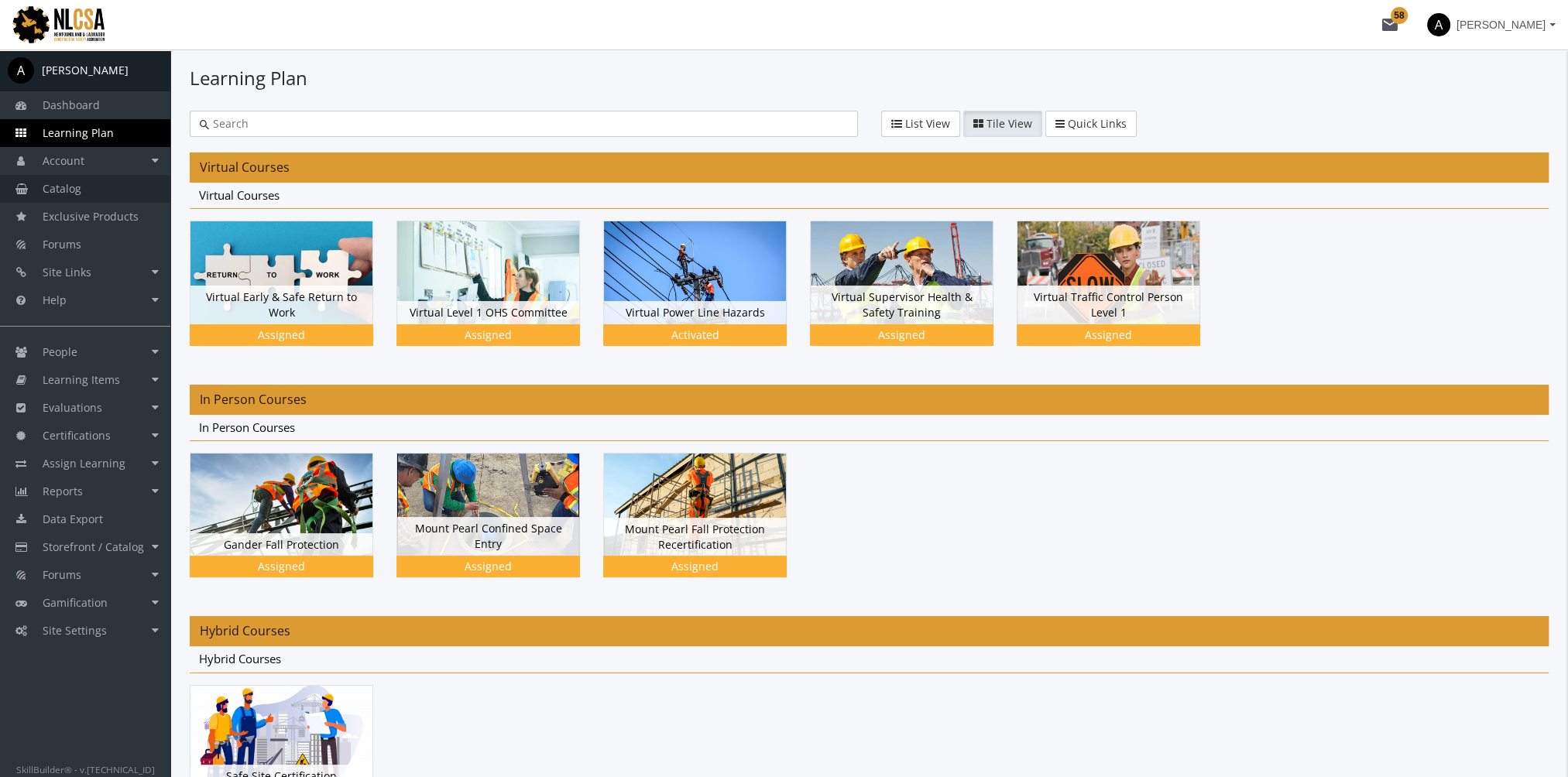
click at [116, 187] on link "Catalog" at bounding box center [85, 188] width 170 height 28
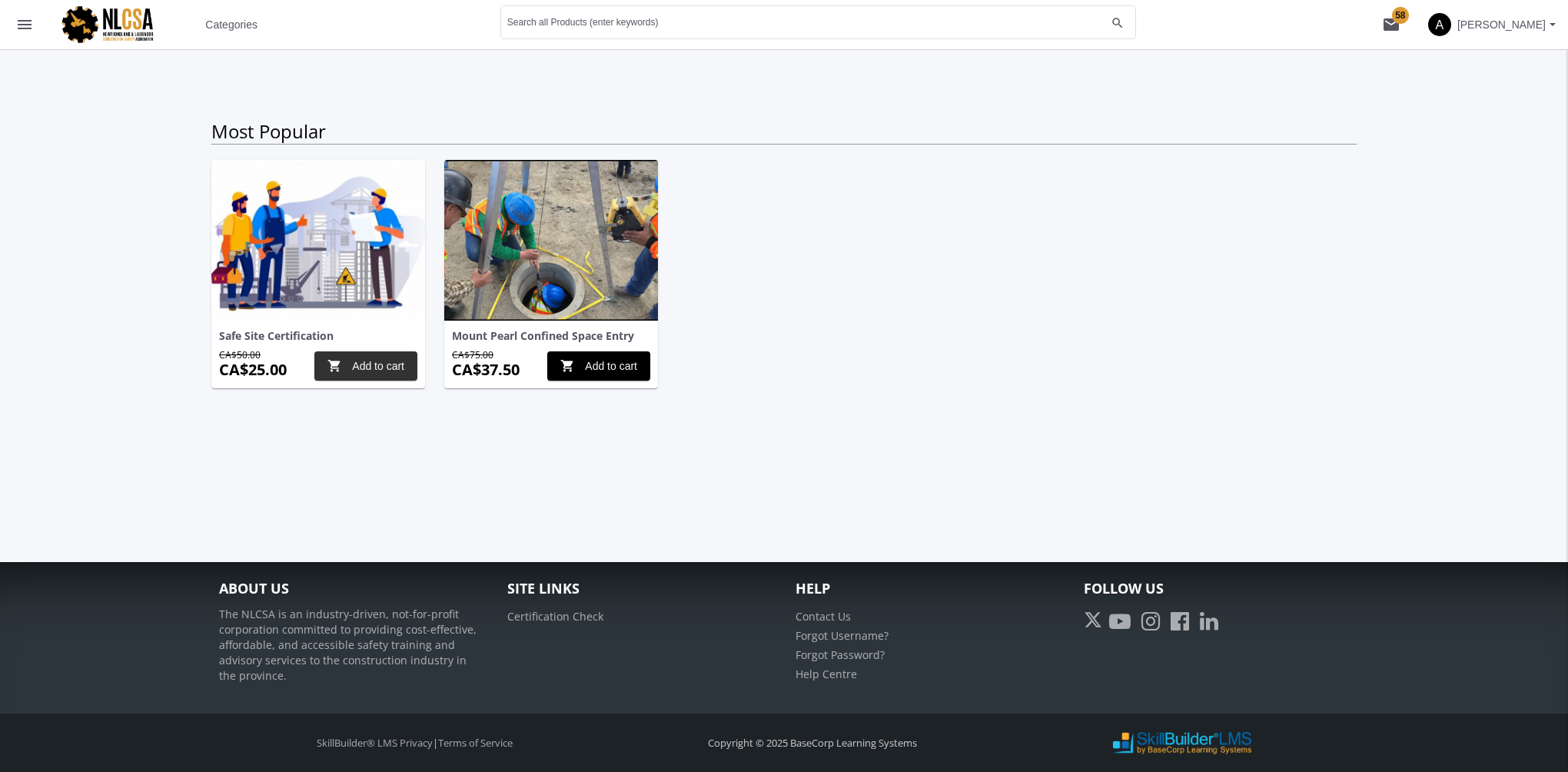
click at [366, 363] on span "shopping_cart Add to cart" at bounding box center [366, 366] width 77 height 28
click at [1396, 21] on mat-icon "shopping_cart 1" at bounding box center [1390, 24] width 18 height 18
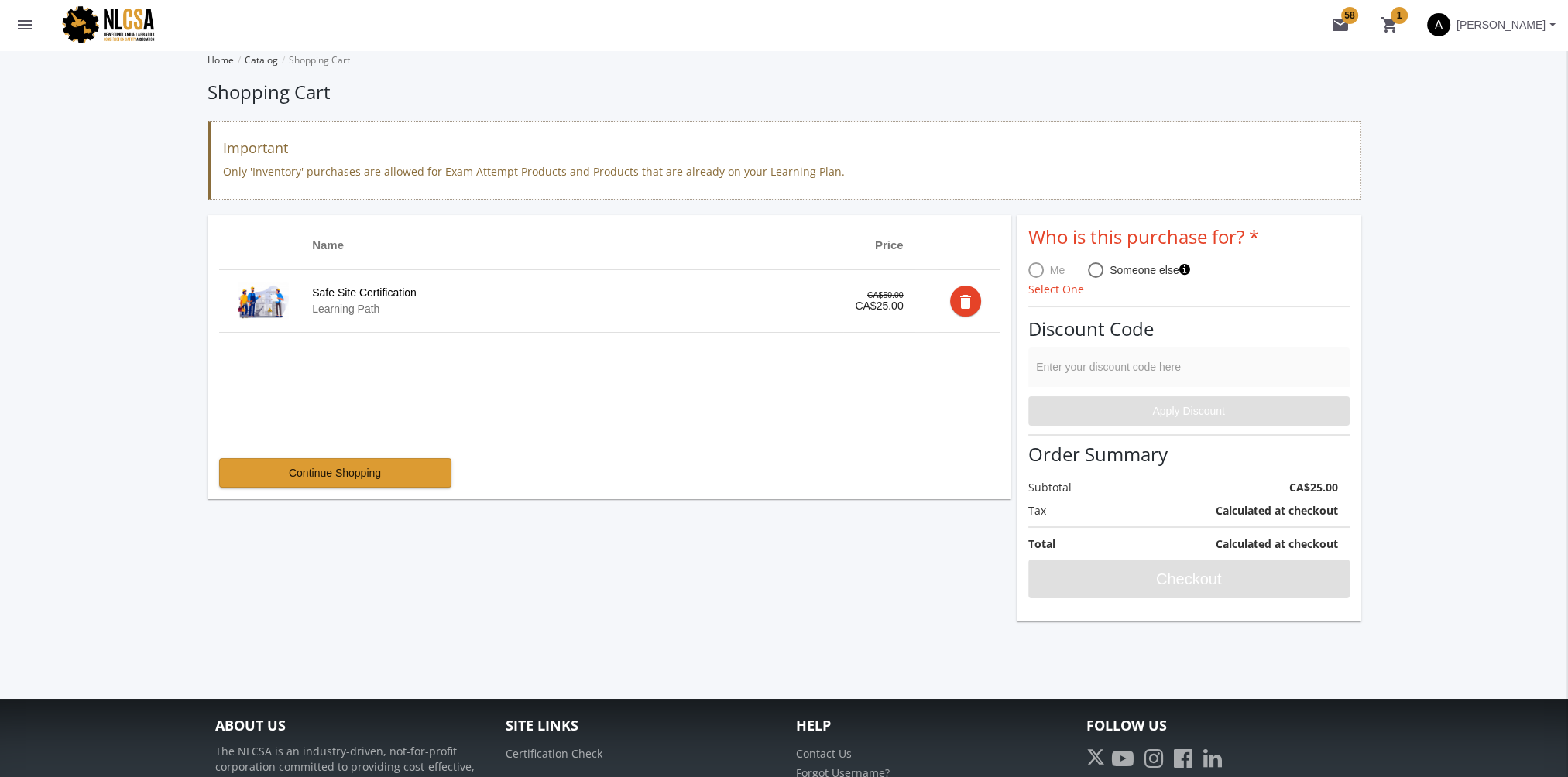
click at [1031, 271] on span at bounding box center [1036, 271] width 15 height 15
click at [22, 20] on mat-icon "menu" at bounding box center [24, 24] width 18 height 18
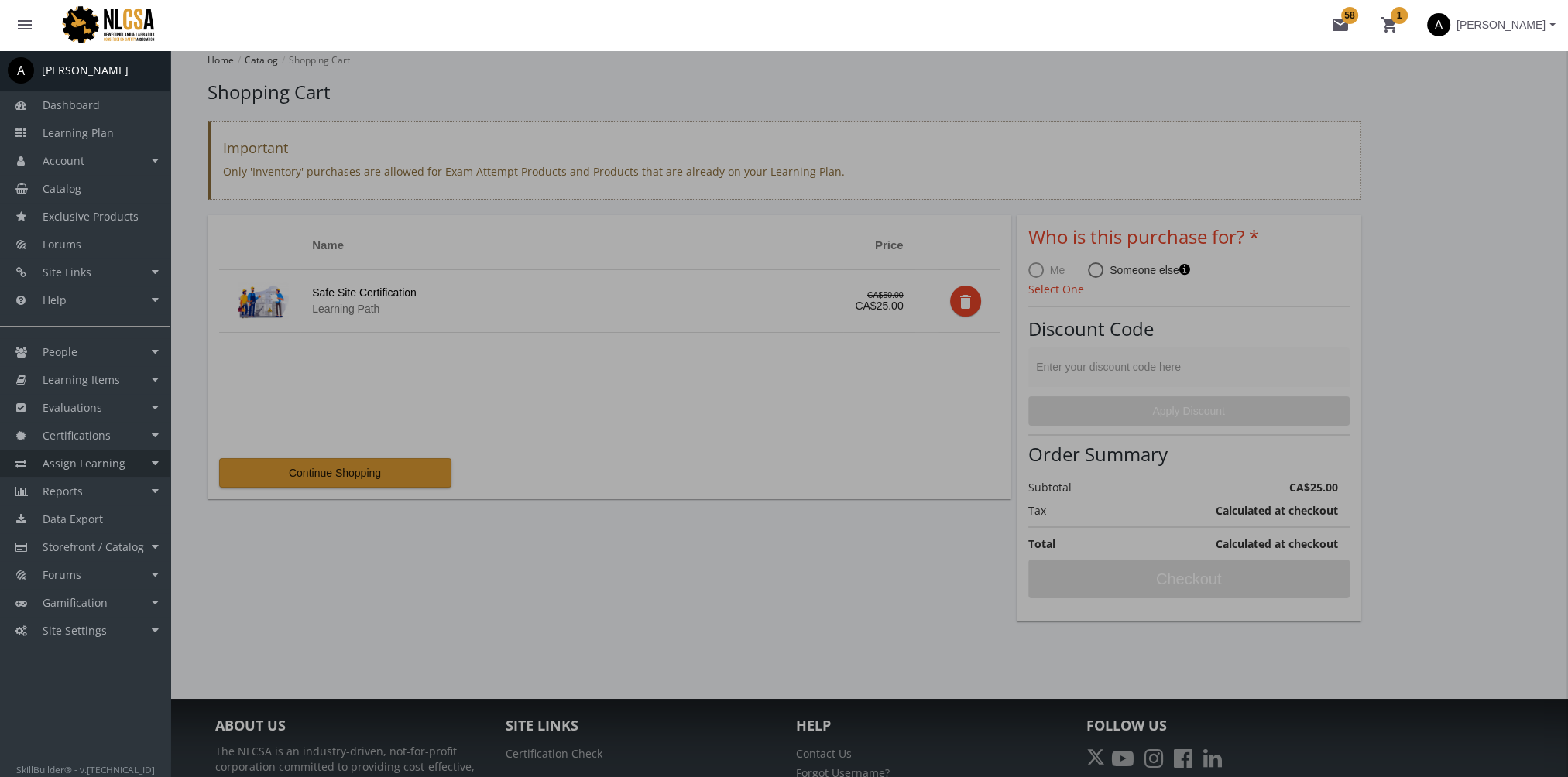
click at [122, 466] on link "Assign Learning" at bounding box center [85, 463] width 170 height 28
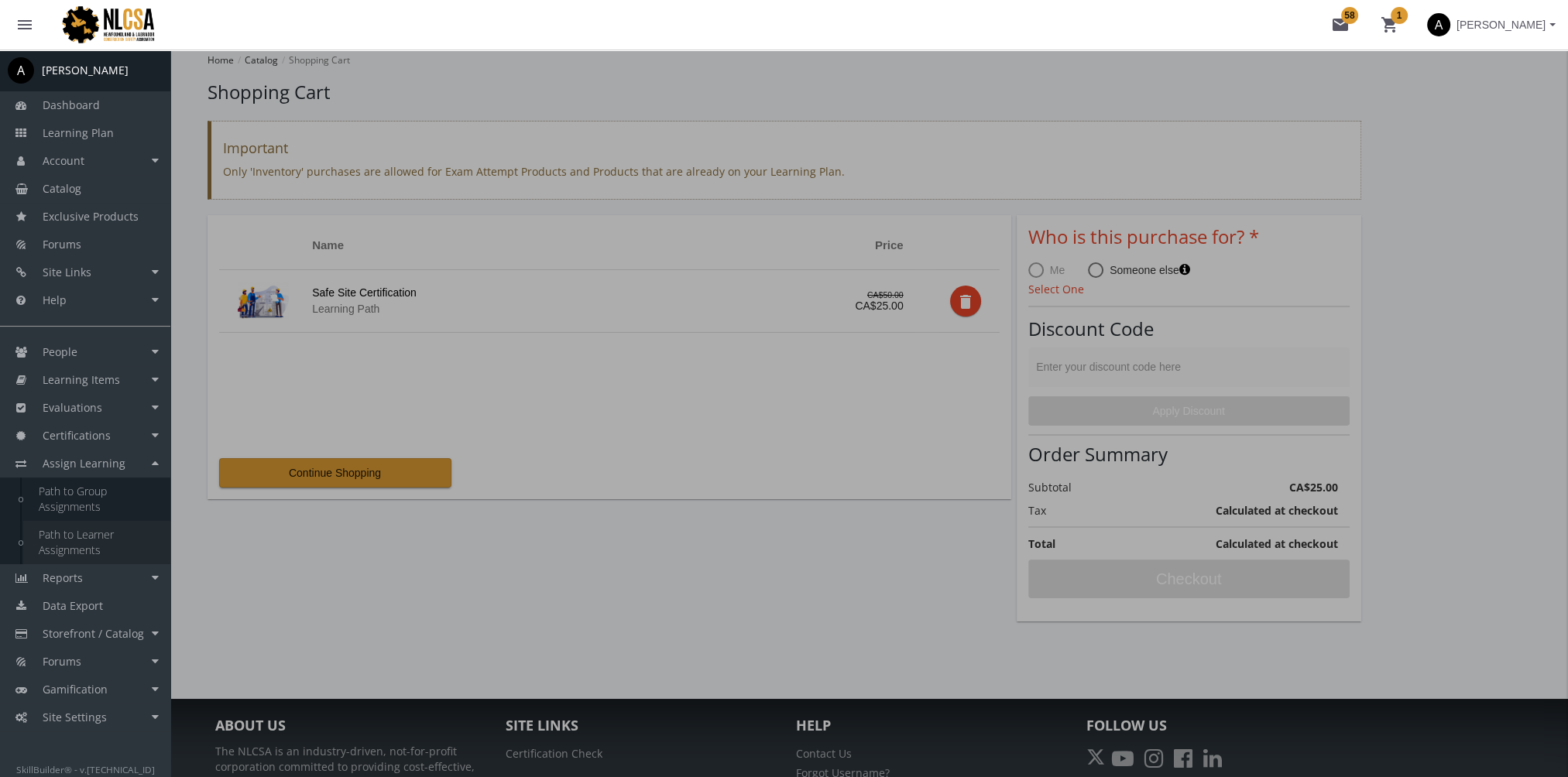
click at [108, 545] on link "Path to Learner Assignments" at bounding box center [97, 542] width 147 height 43
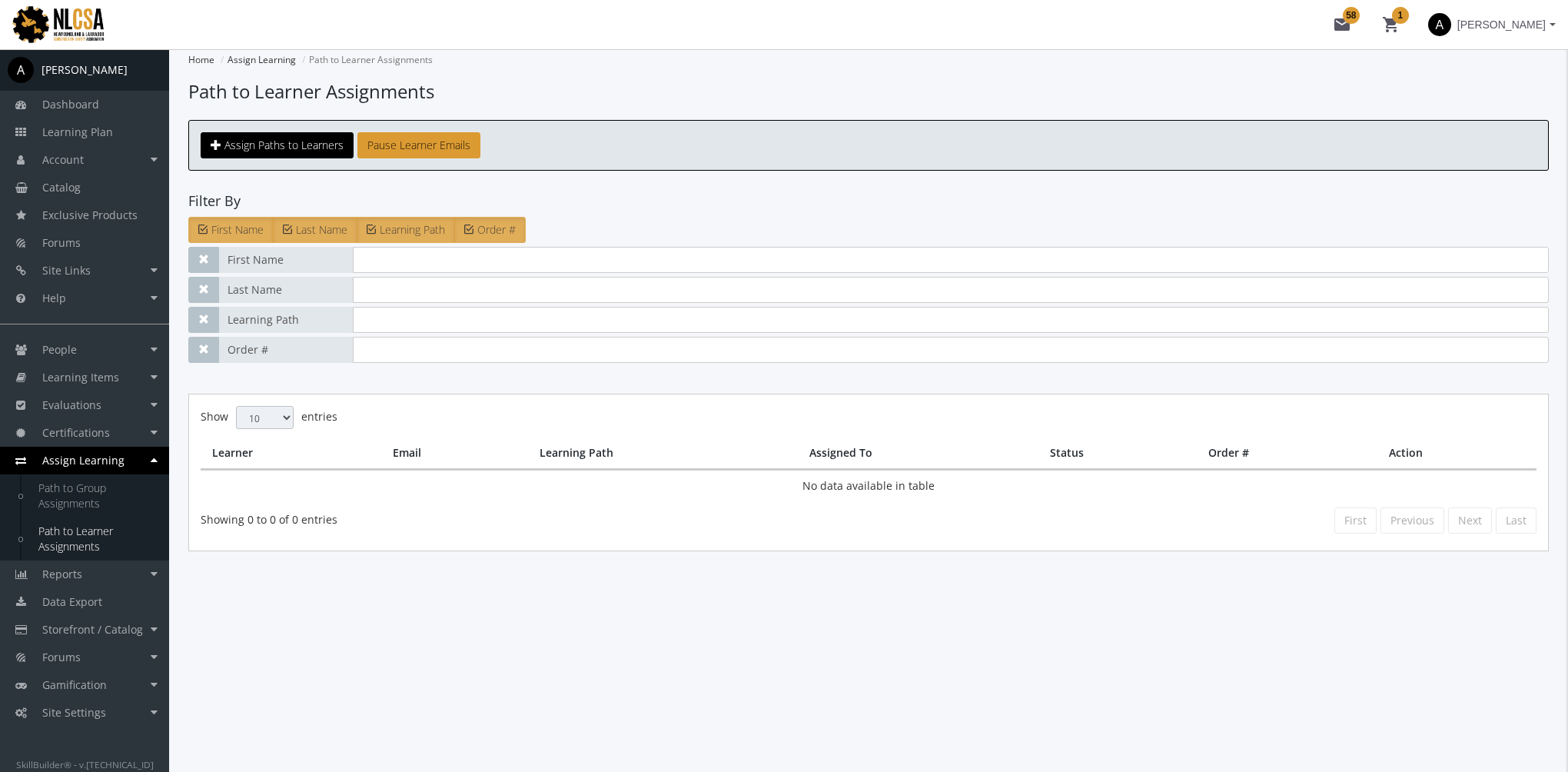
click at [396, 332] on div "First Name Last Name Learning Path Order #" at bounding box center [868, 304] width 1361 height 116
click at [396, 320] on input "text" at bounding box center [951, 320] width 1196 height 26
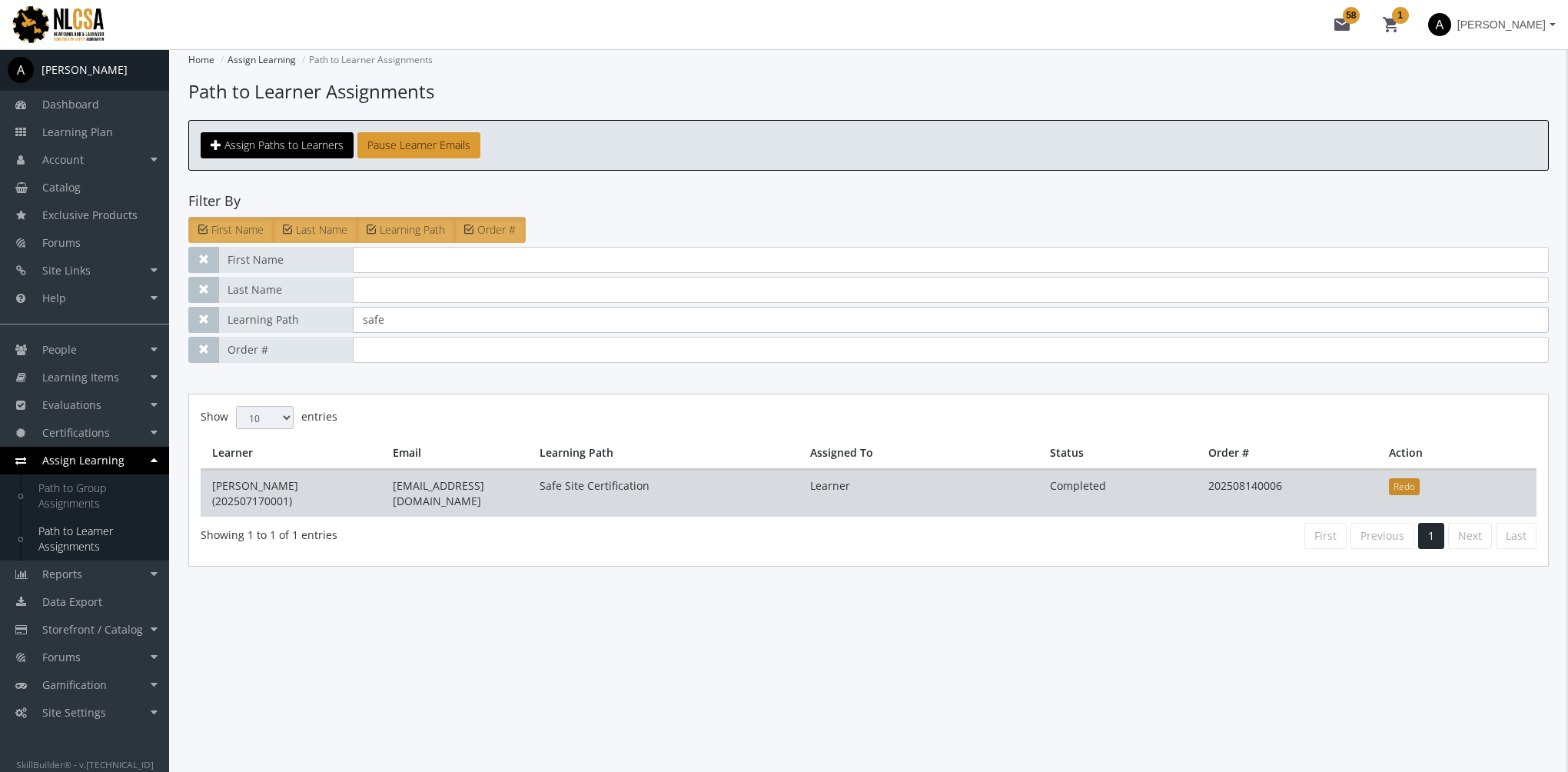
type input "safe"
click at [1407, 488] on button "Redo" at bounding box center [1404, 487] width 31 height 17
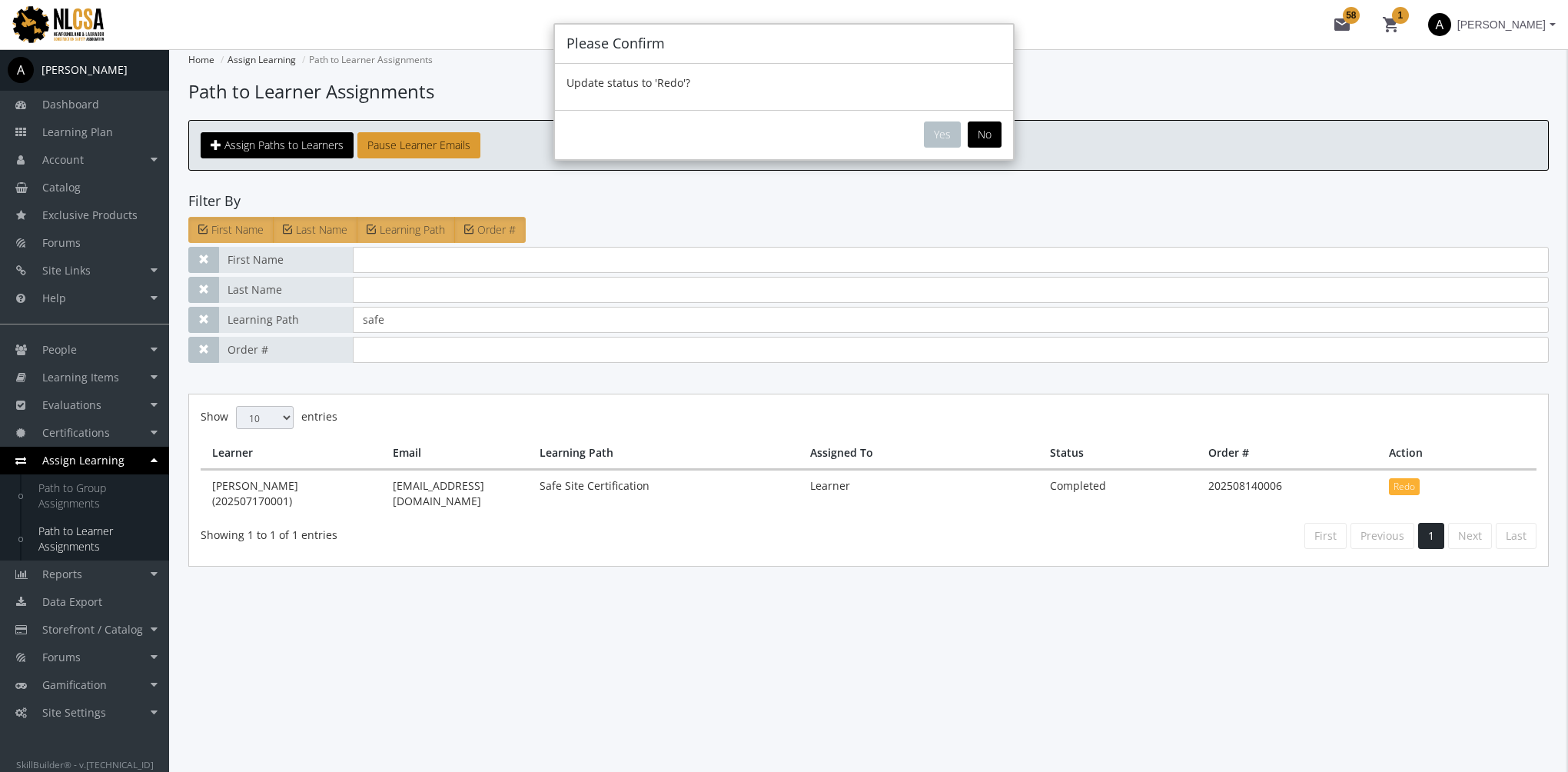
click at [939, 118] on div "Yes No" at bounding box center [783, 134] width 458 height 49
click at [946, 133] on button "Yes" at bounding box center [942, 134] width 36 height 26
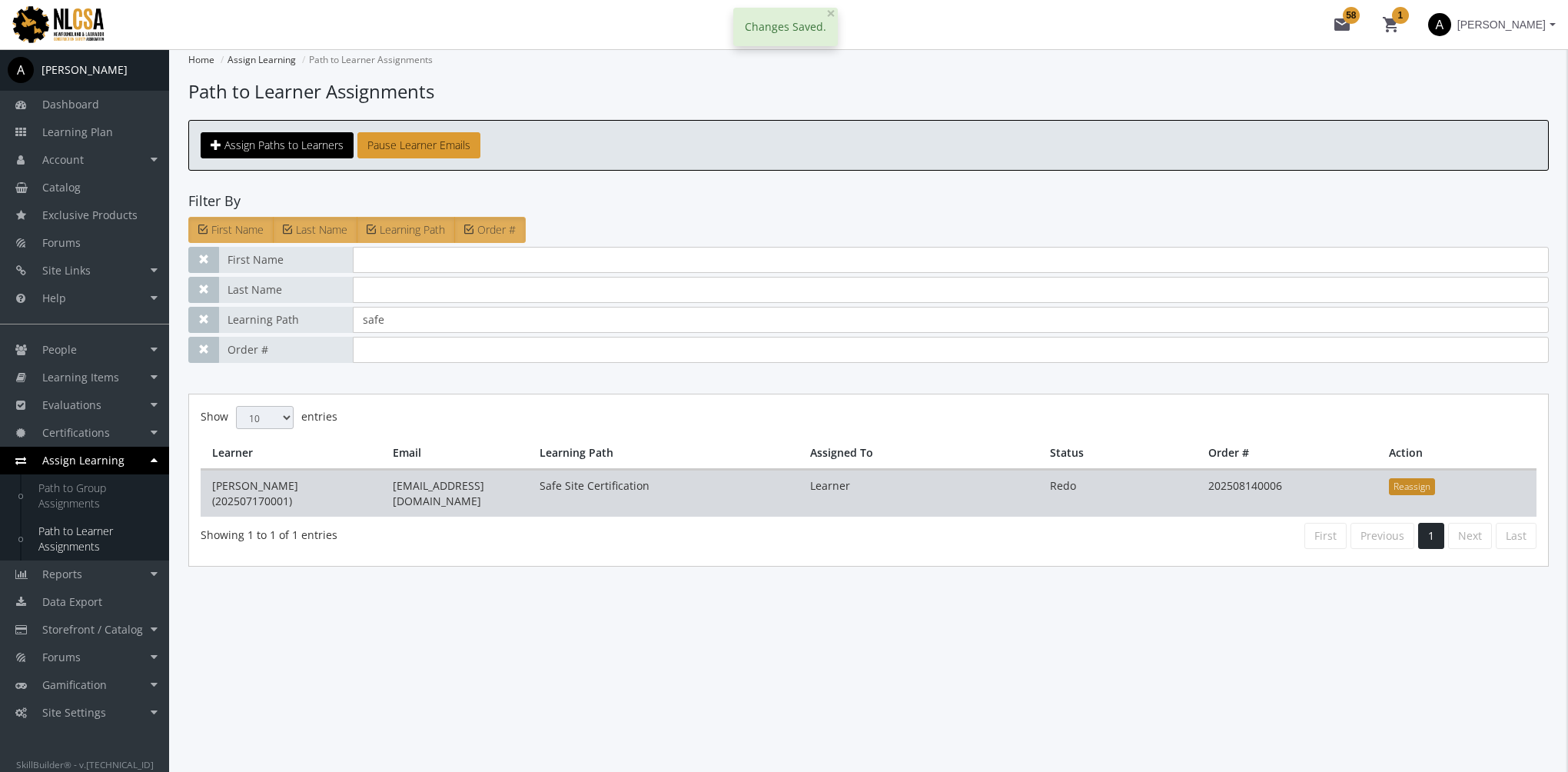
click at [1412, 481] on button "Reassign" at bounding box center [1412, 487] width 46 height 17
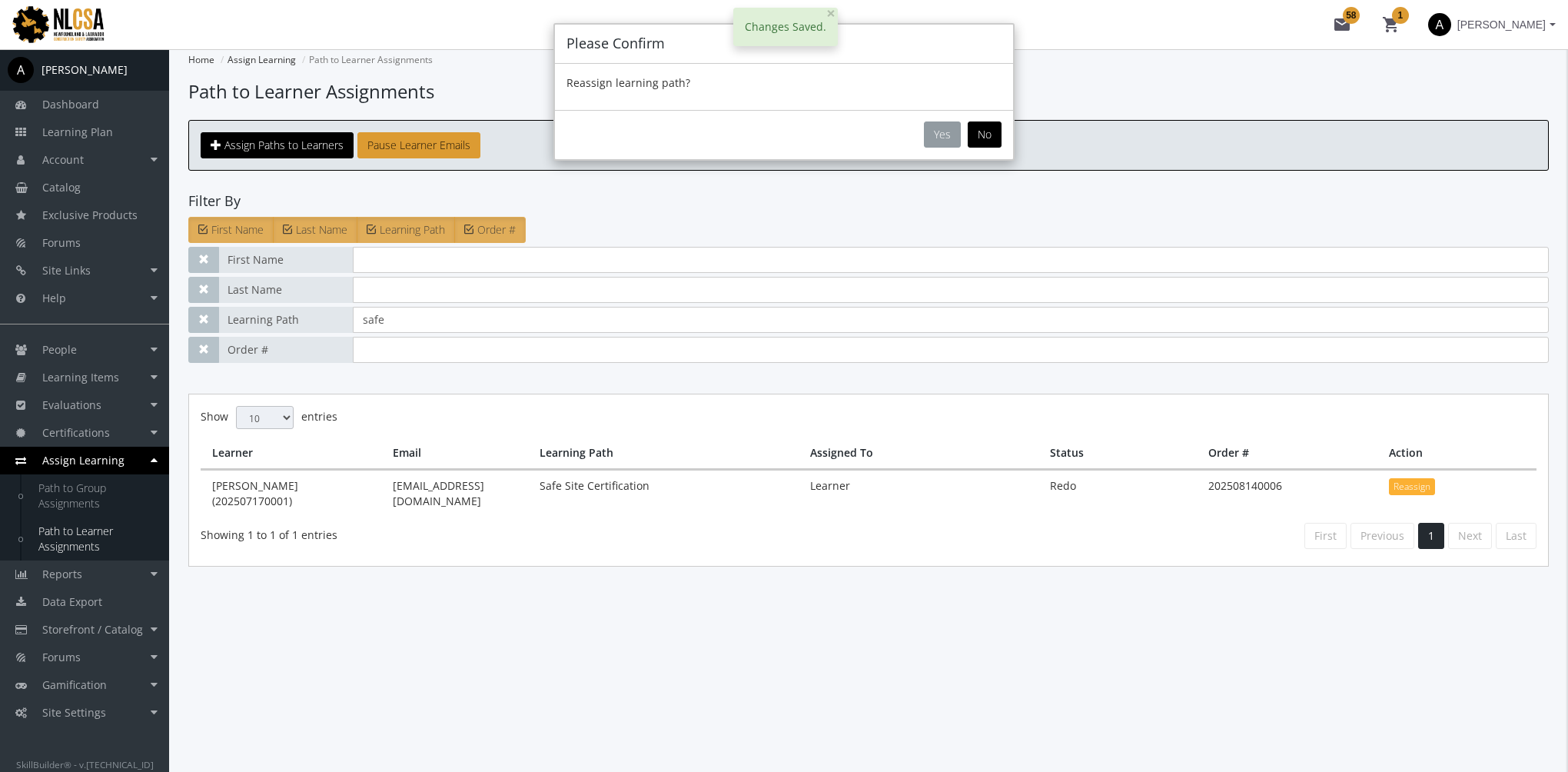
click at [935, 128] on button "Yes" at bounding box center [942, 134] width 36 height 26
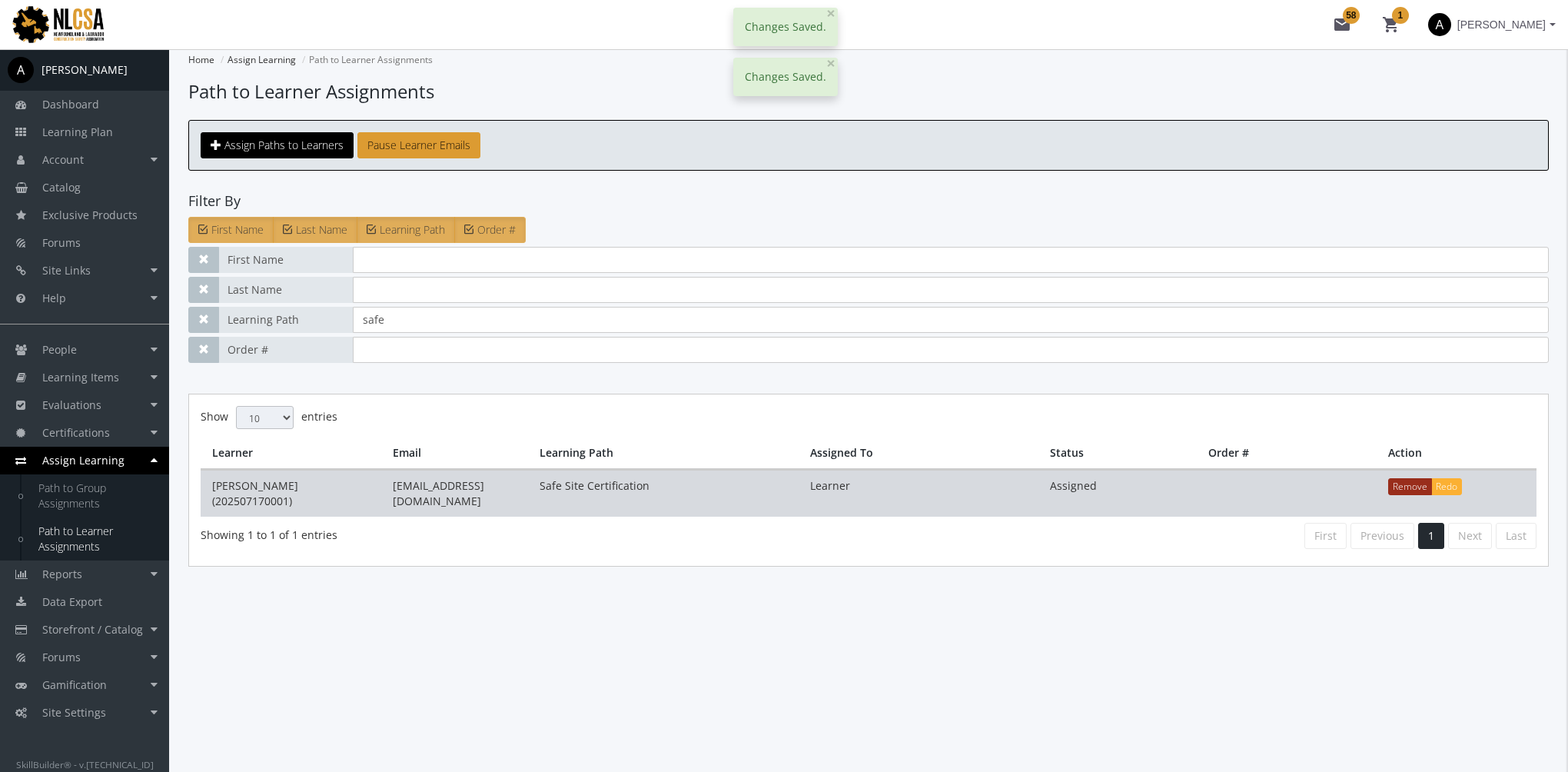
click at [1405, 483] on button "Remove" at bounding box center [1410, 487] width 44 height 17
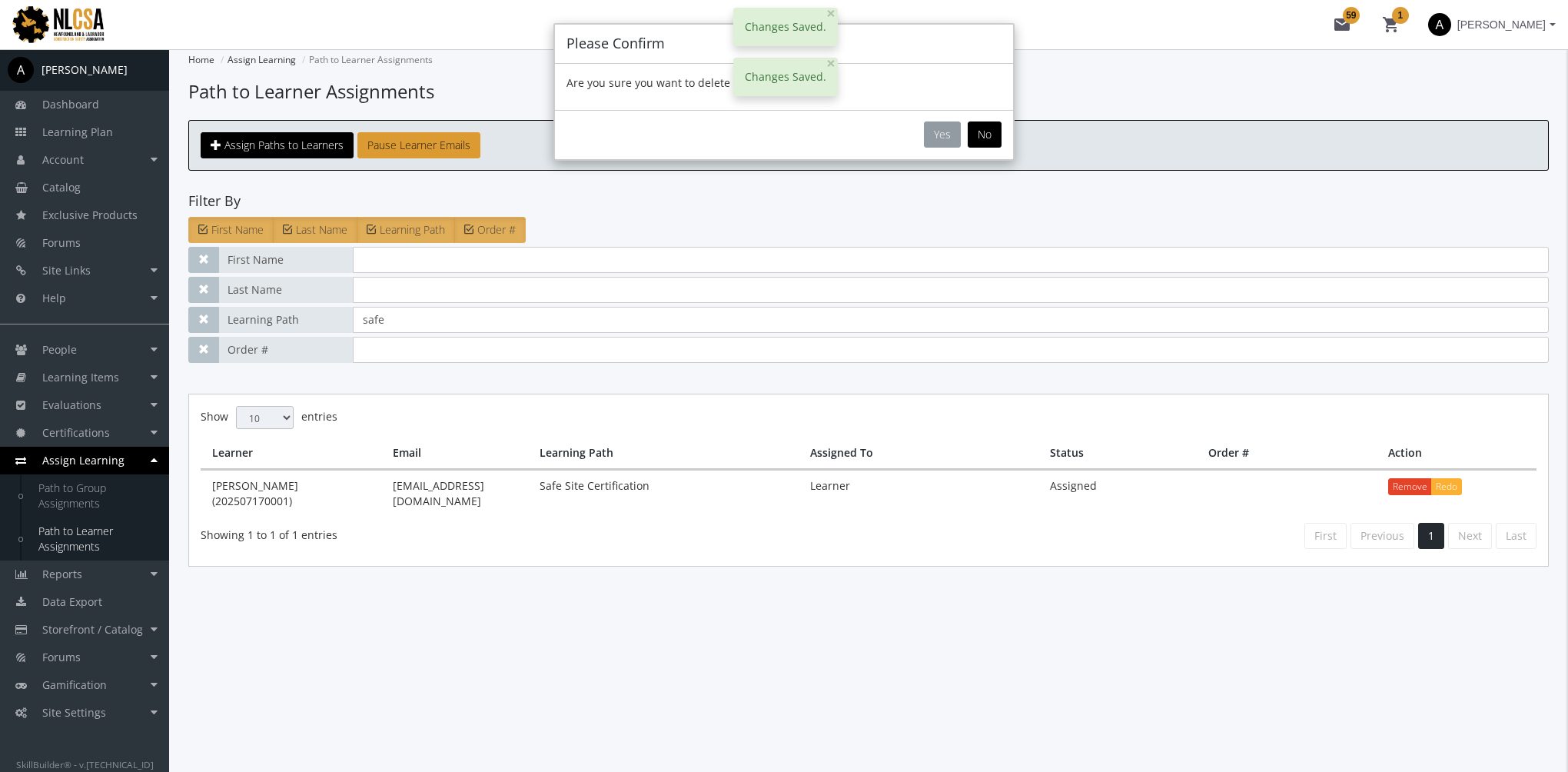
click at [946, 126] on button "Yes" at bounding box center [942, 134] width 36 height 26
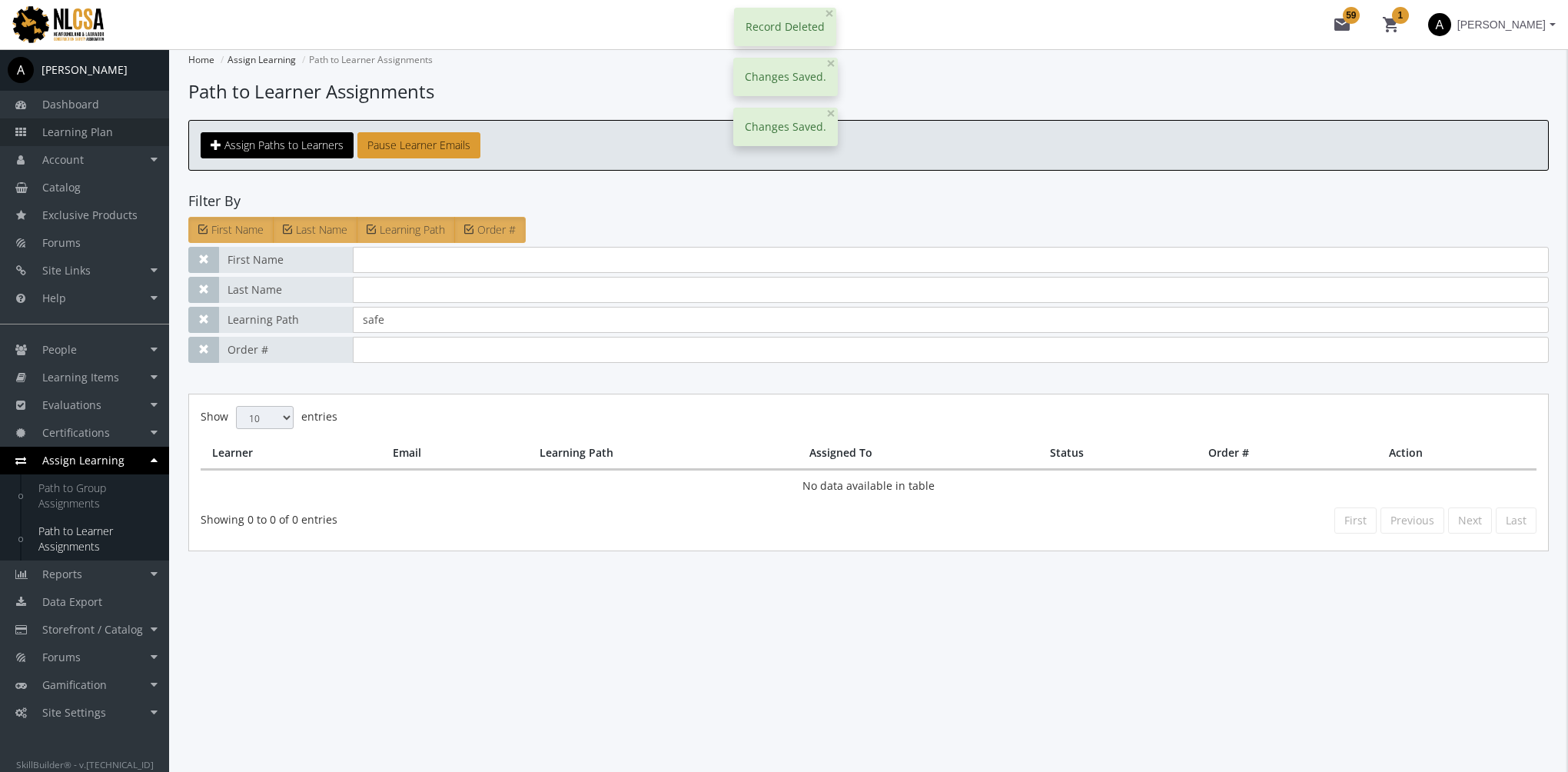
click at [130, 128] on link "Learning Plan" at bounding box center [84, 132] width 169 height 28
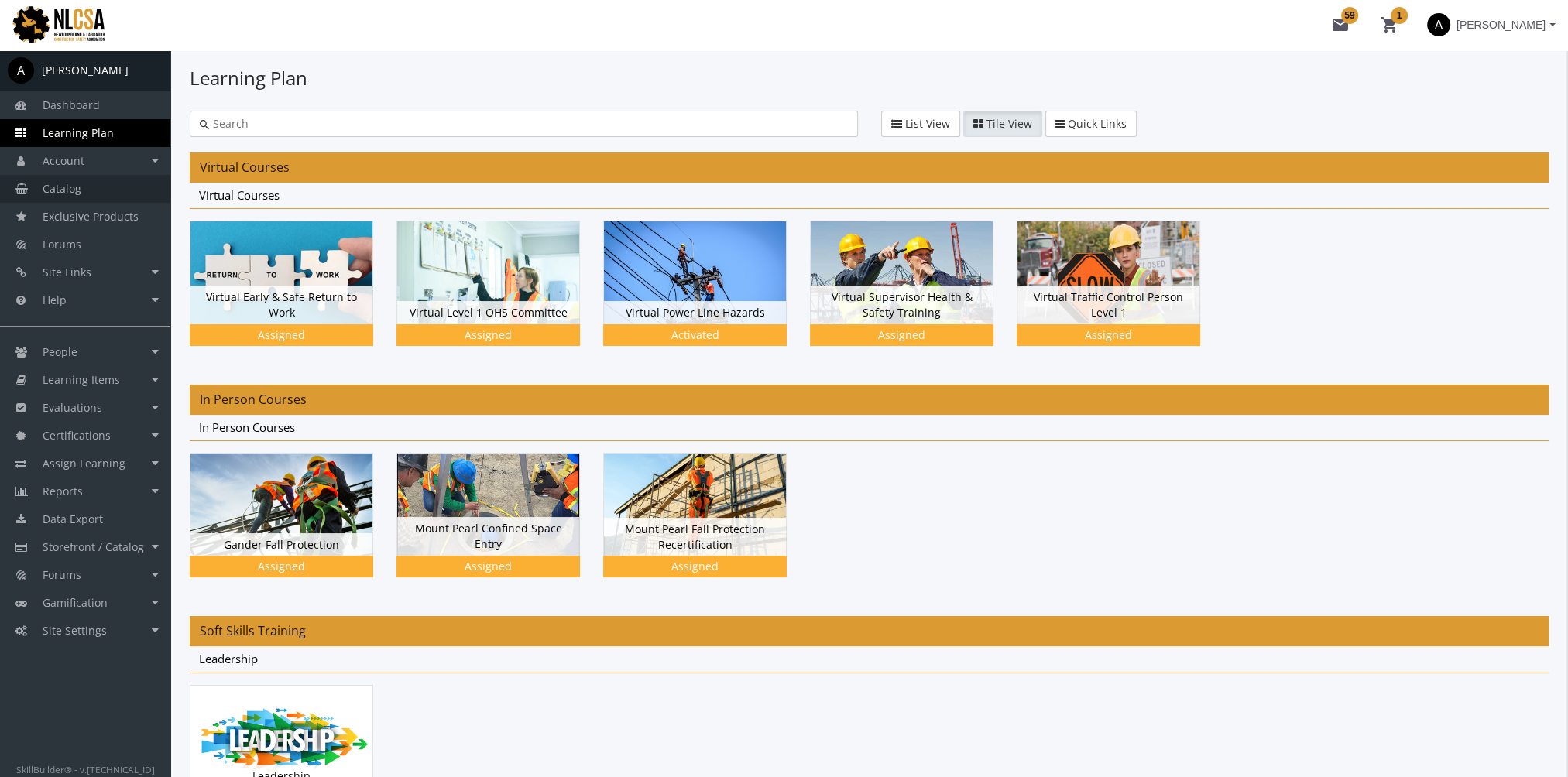
click at [100, 186] on link "Catalog" at bounding box center [85, 188] width 170 height 28
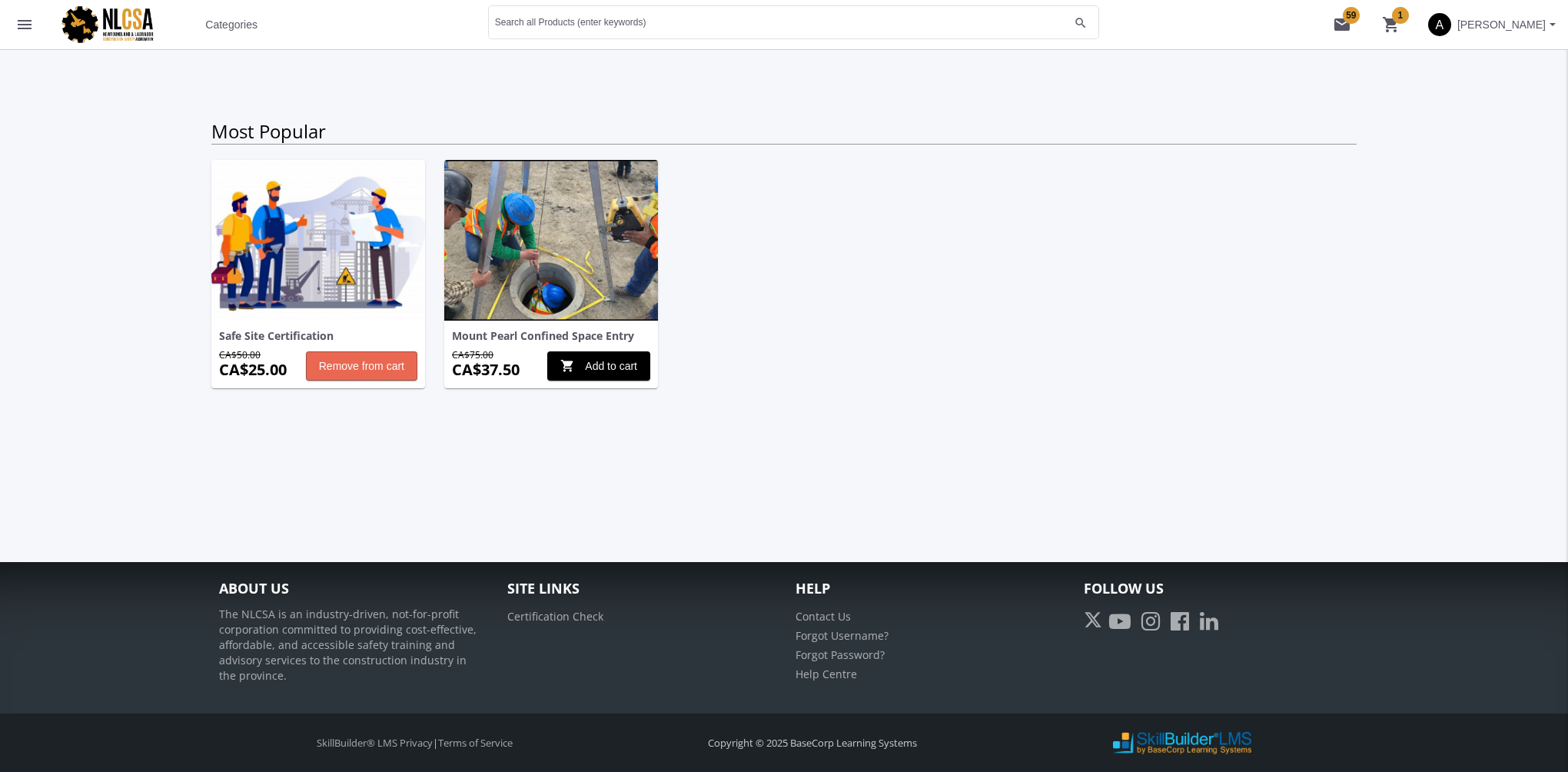
click at [346, 362] on span "Remove from cart" at bounding box center [361, 366] width 85 height 28
click at [353, 365] on span "shopping_cart Add to cart" at bounding box center [366, 366] width 77 height 28
click at [1384, 23] on mat-icon "shopping_cart 1" at bounding box center [1390, 24] width 18 height 18
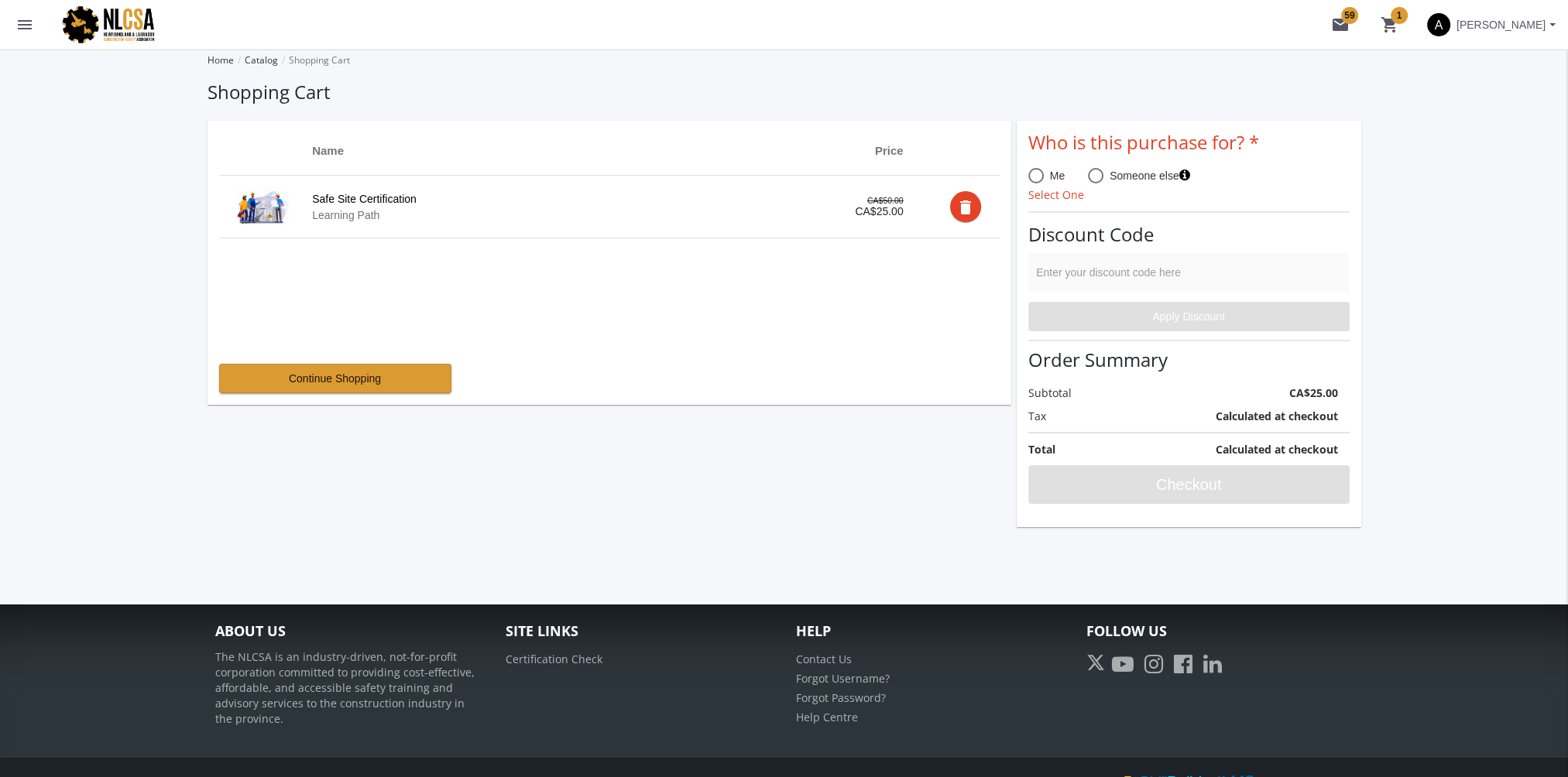
click at [964, 208] on mat-icon "delete" at bounding box center [965, 207] width 18 height 18
